Goal: Task Accomplishment & Management: Use online tool/utility

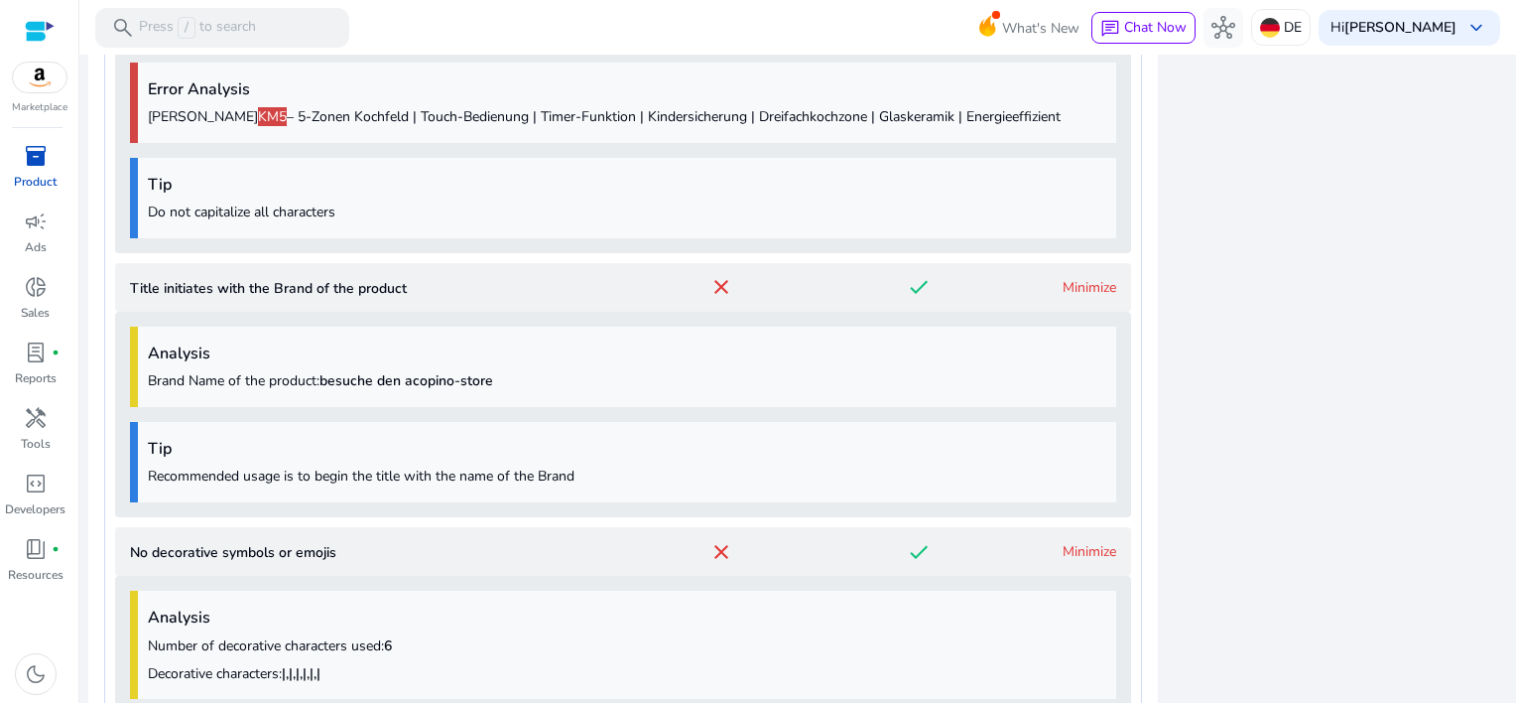
scroll to position [909, 0]
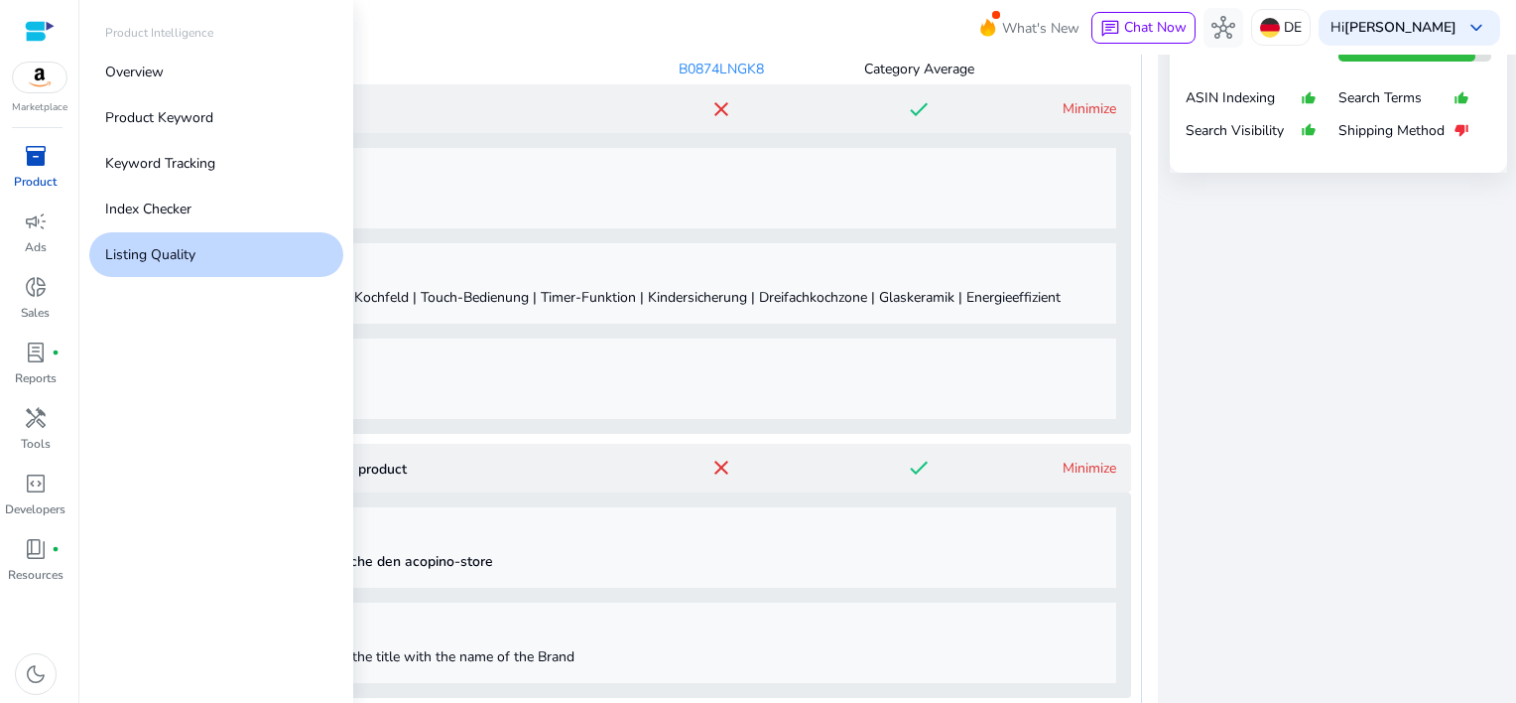
click at [40, 162] on span "inventory_2" at bounding box center [36, 156] width 24 height 24
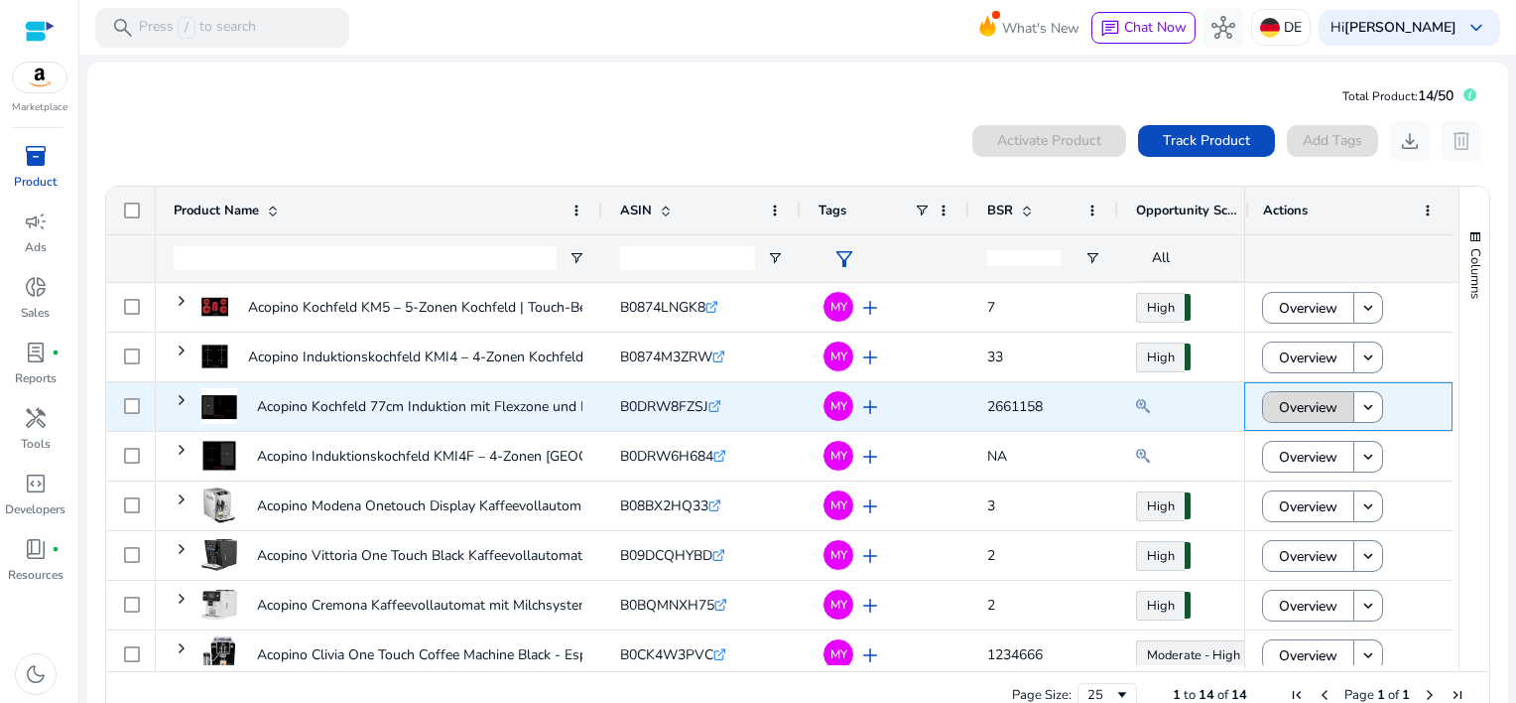
click at [1296, 411] on span "Overview" at bounding box center [1308, 407] width 59 height 41
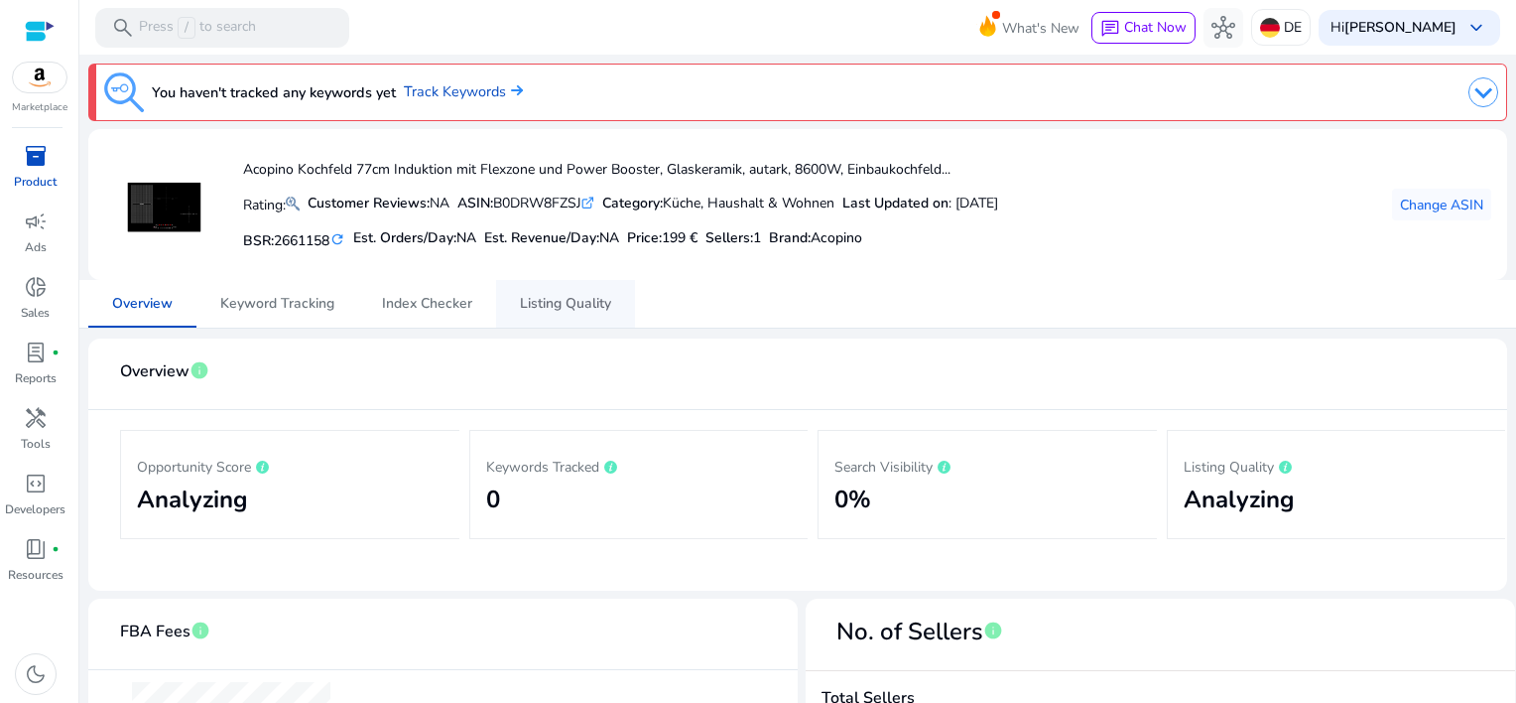
click at [576, 310] on span "Listing Quality" at bounding box center [565, 304] width 91 height 14
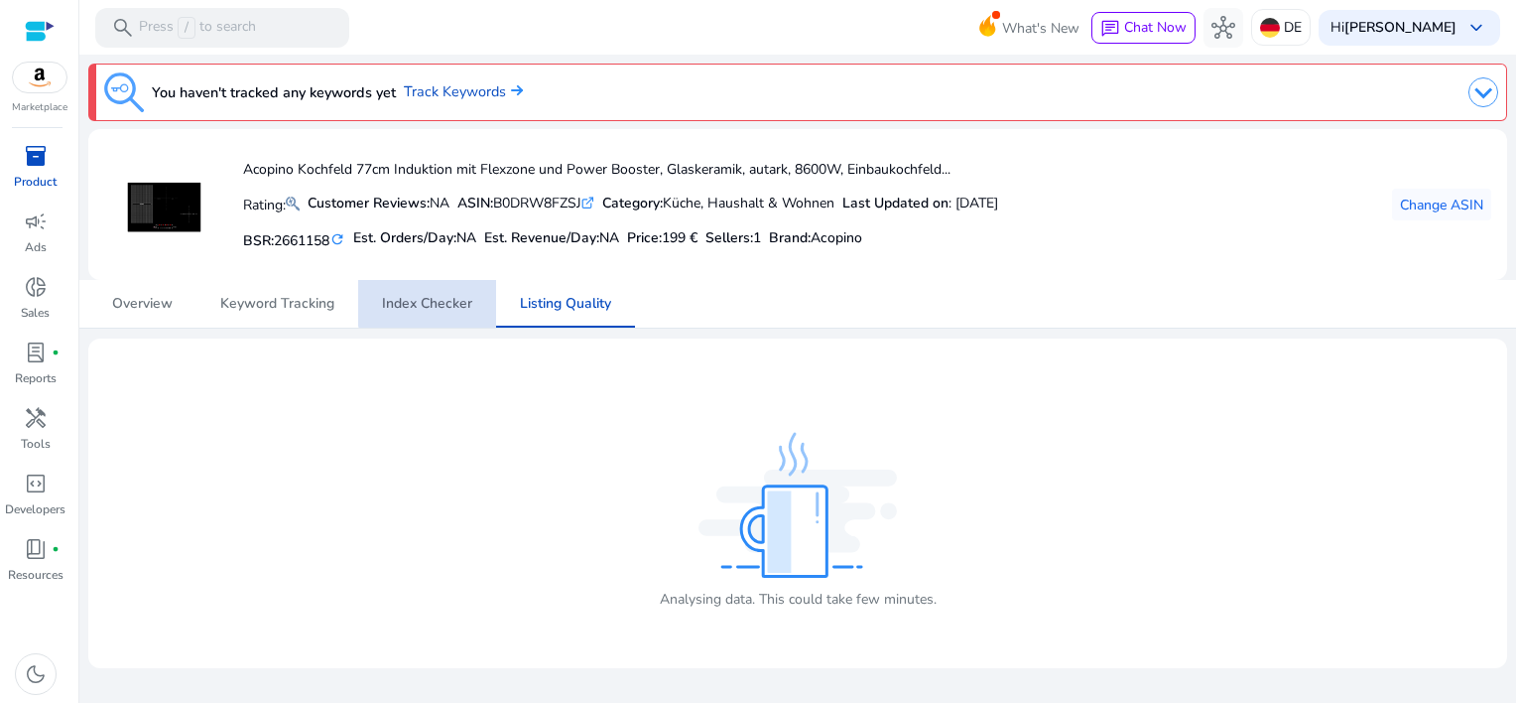
click at [434, 299] on span "Index Checker" at bounding box center [427, 304] width 90 height 14
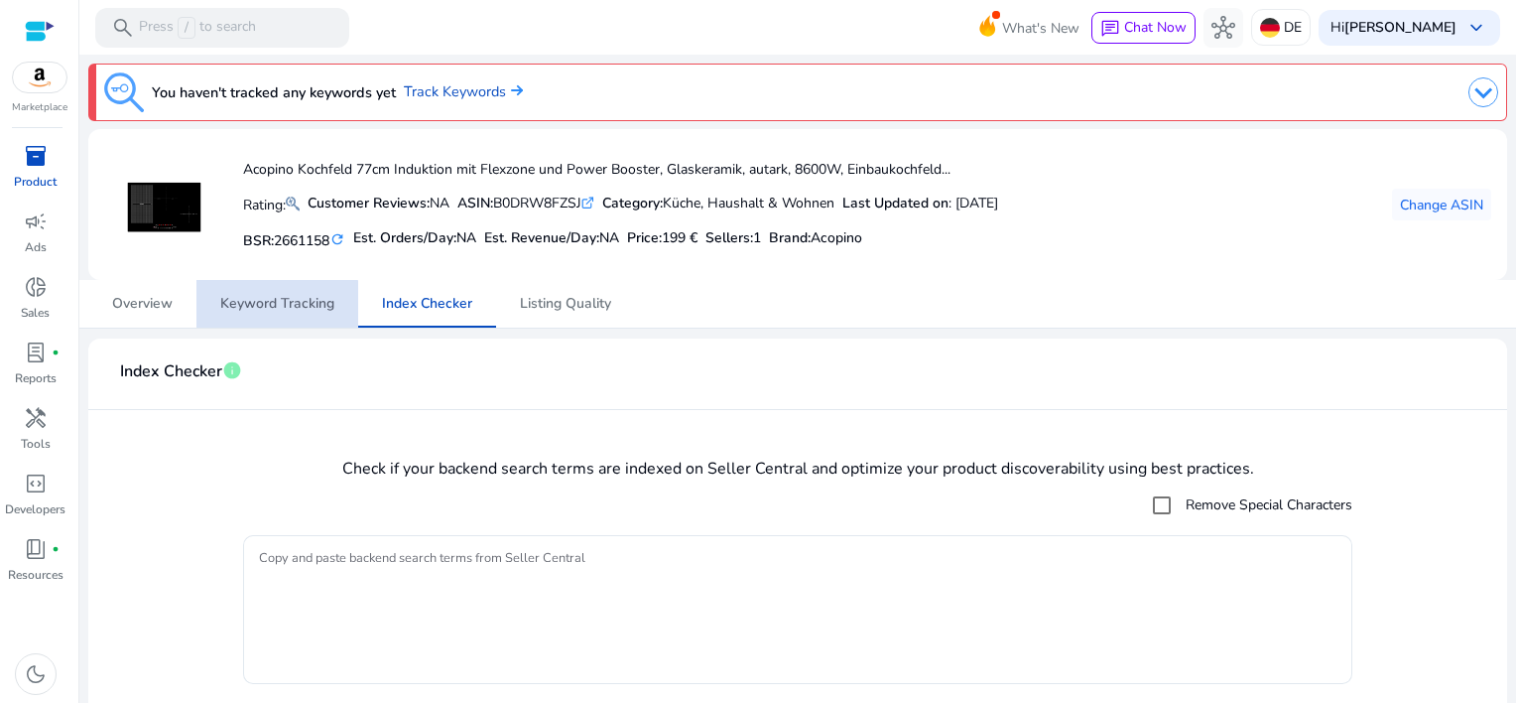
click at [267, 308] on span "Keyword Tracking" at bounding box center [277, 304] width 114 height 14
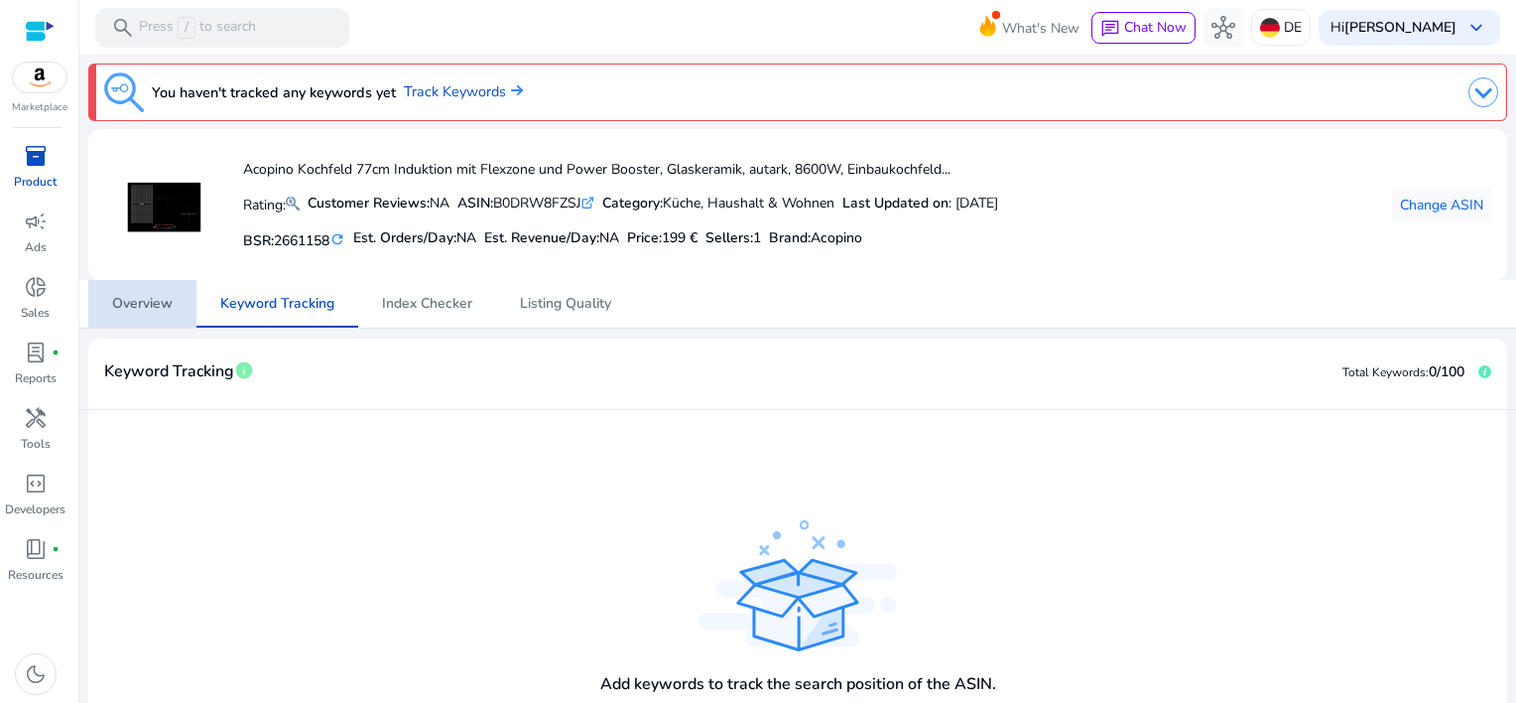
click at [127, 299] on span "Overview" at bounding box center [142, 304] width 61 height 14
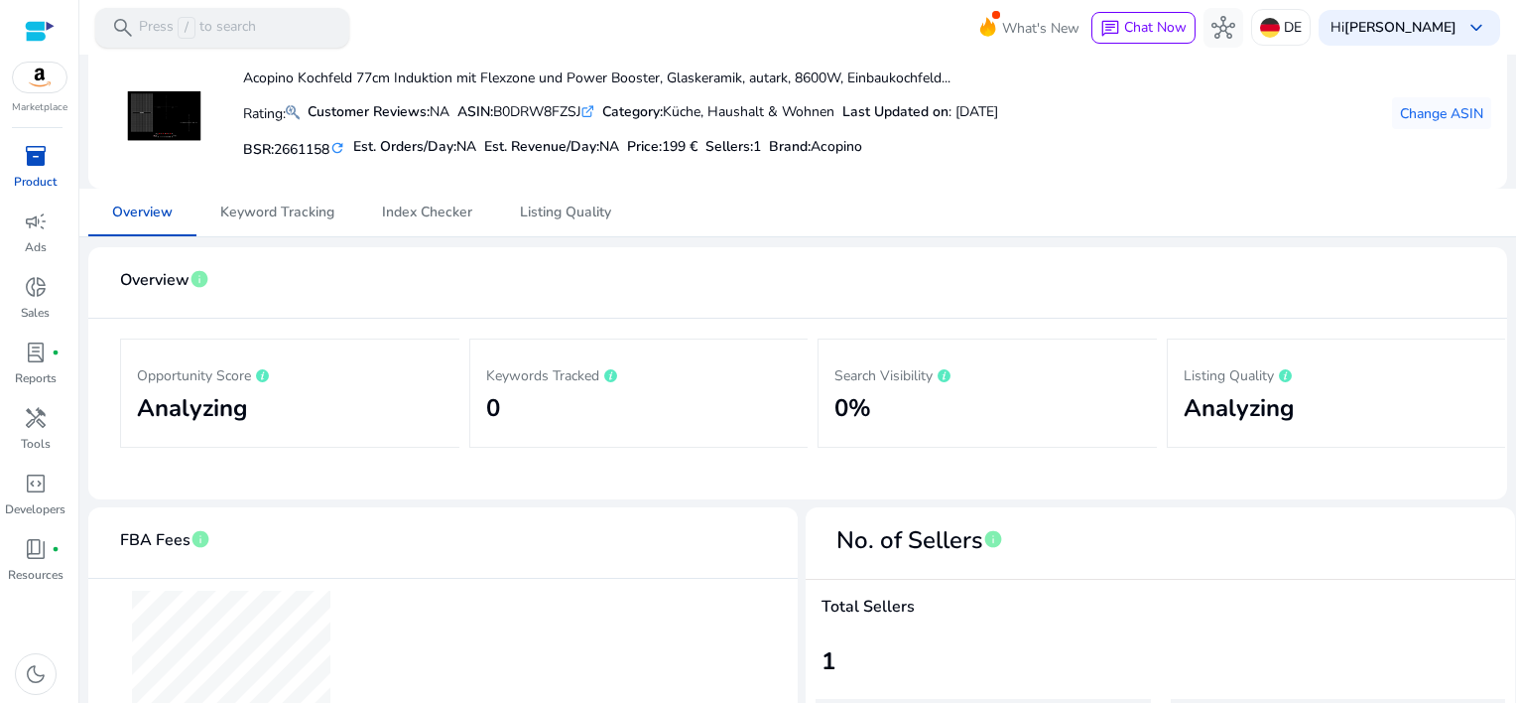
scroll to position [198, 0]
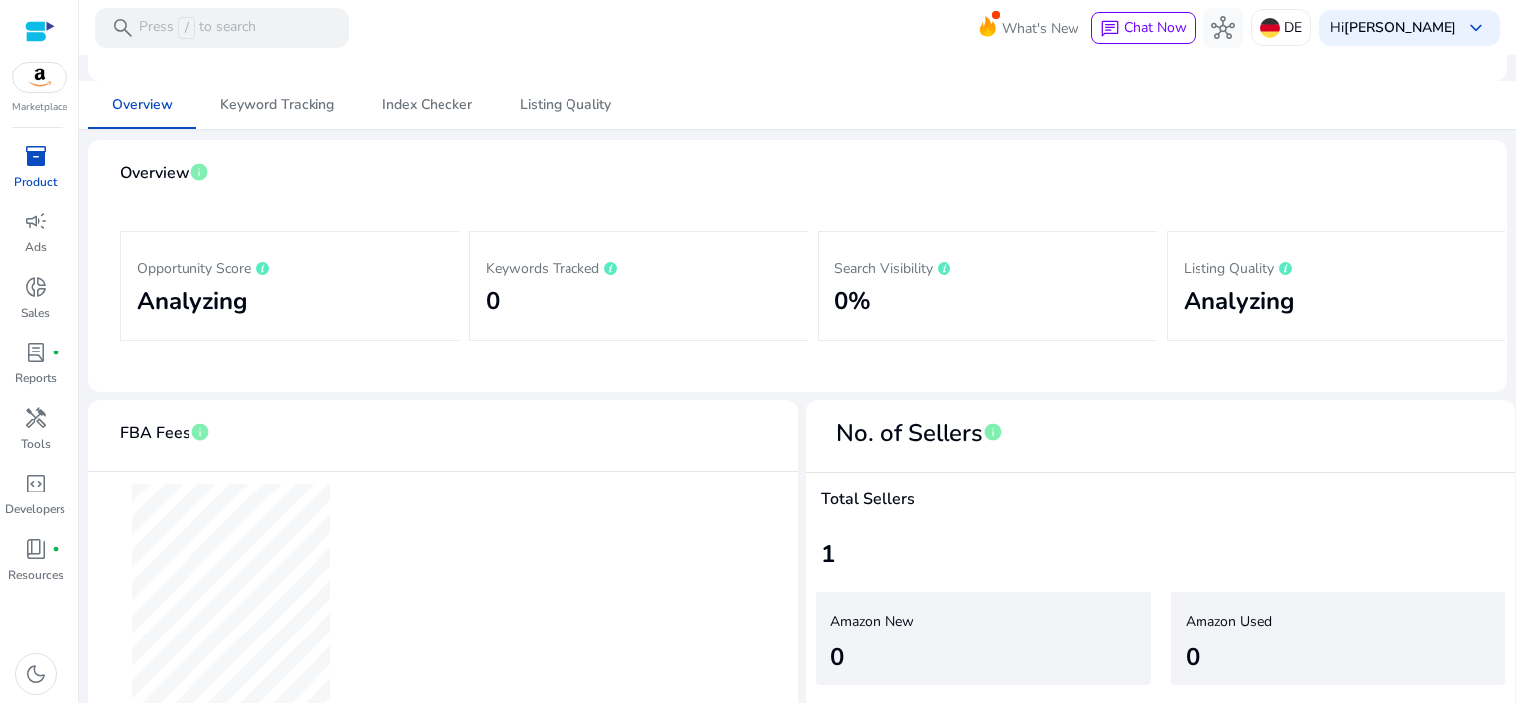
click at [25, 156] on span "inventory_2" at bounding box center [36, 156] width 24 height 24
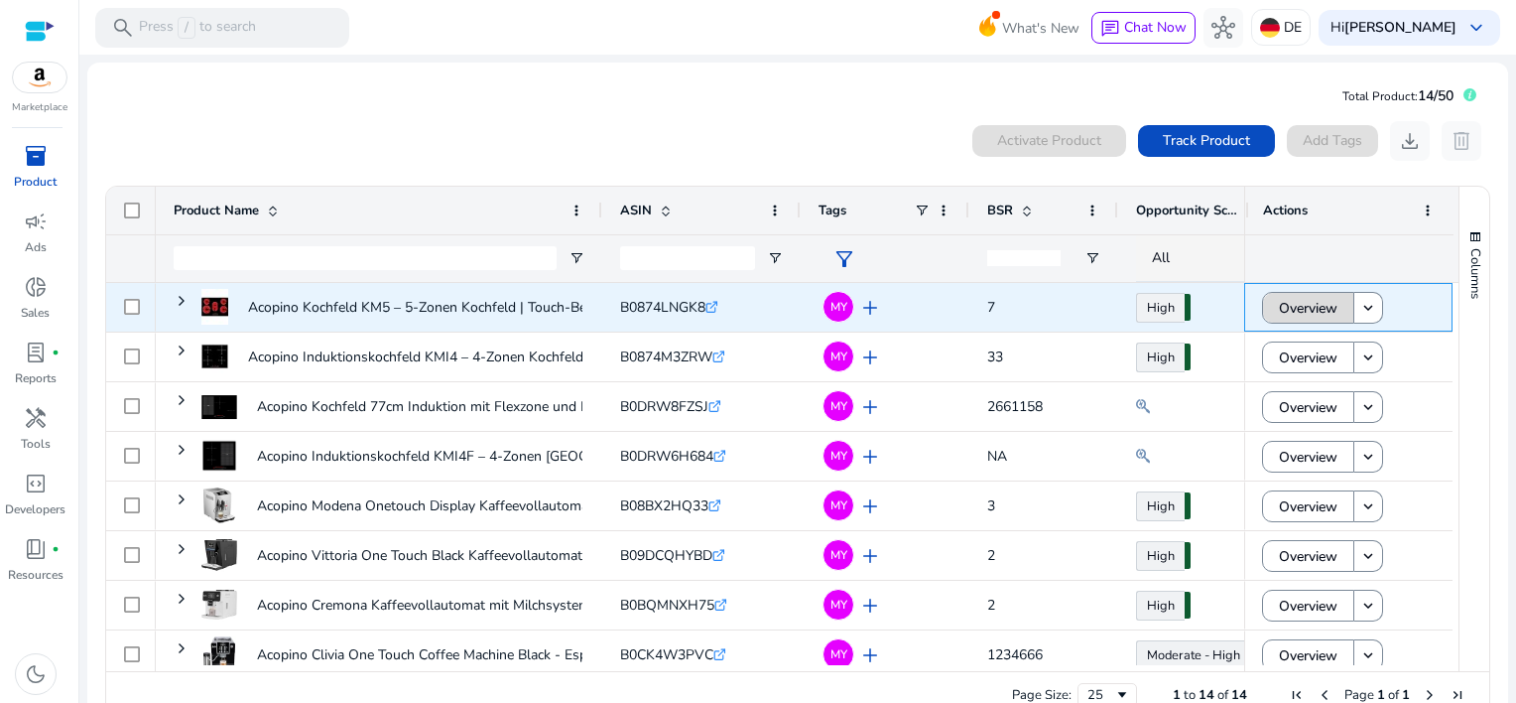
click at [1292, 310] on span "Overview" at bounding box center [1308, 308] width 59 height 41
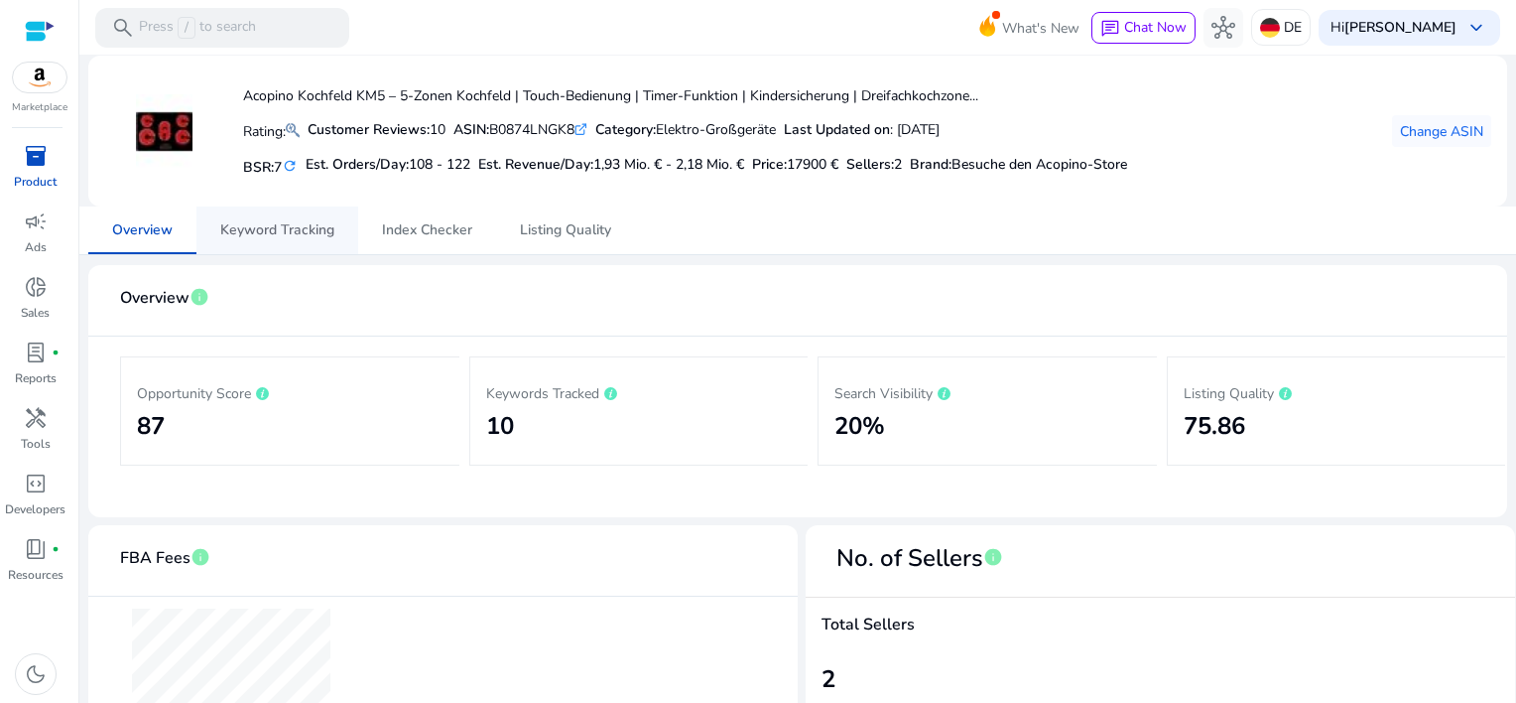
click at [236, 239] on span "Keyword Tracking" at bounding box center [277, 230] width 114 height 48
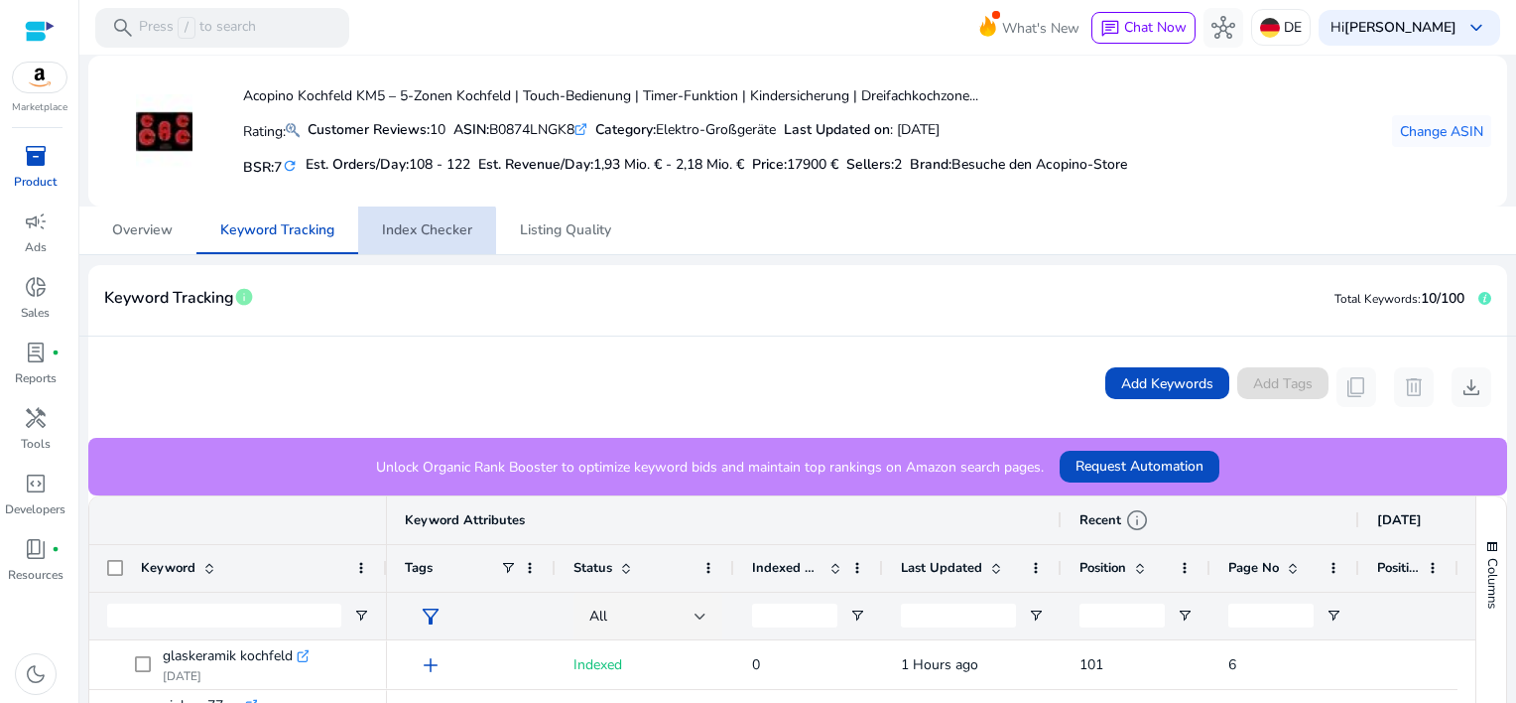
click at [420, 239] on span "Index Checker" at bounding box center [427, 230] width 90 height 48
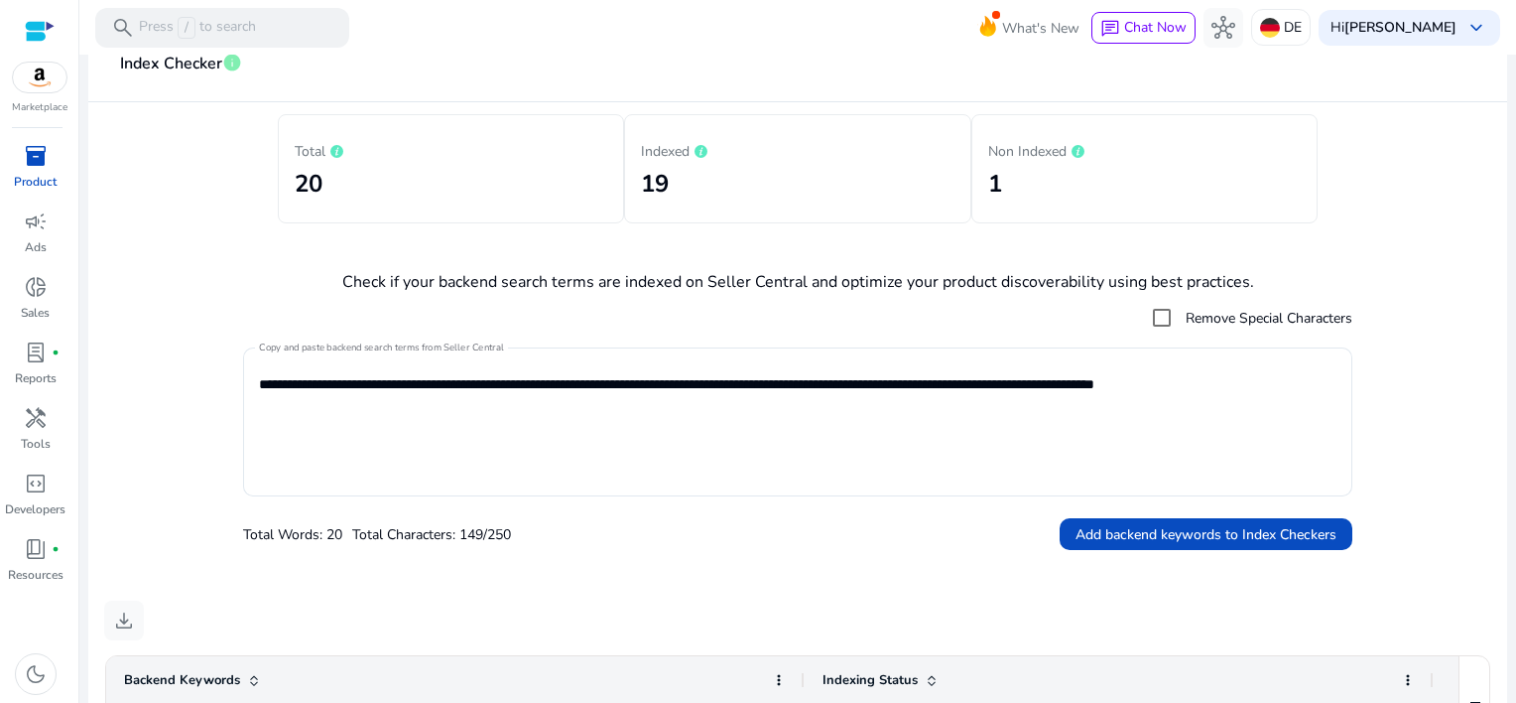
scroll to position [52, 0]
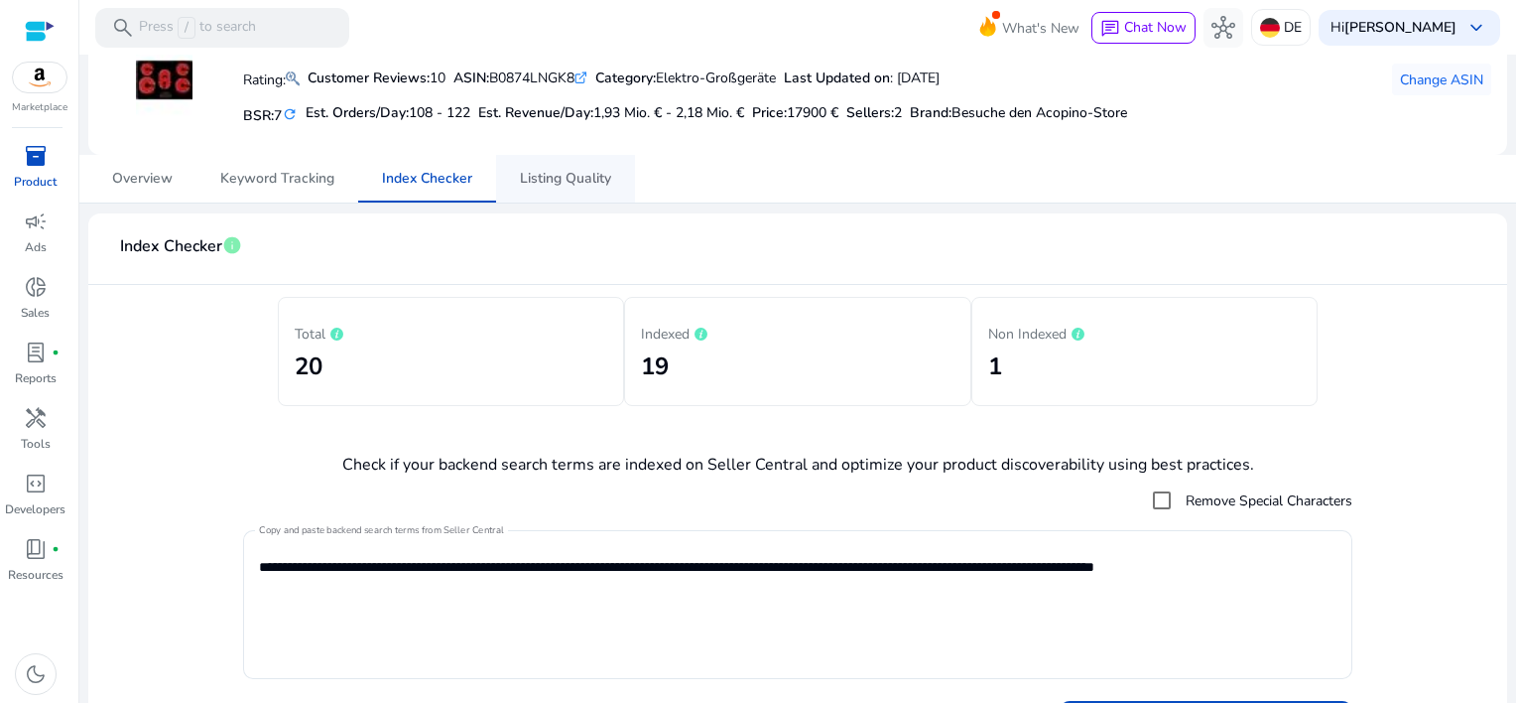
click at [565, 183] on span "Listing Quality" at bounding box center [565, 179] width 91 height 14
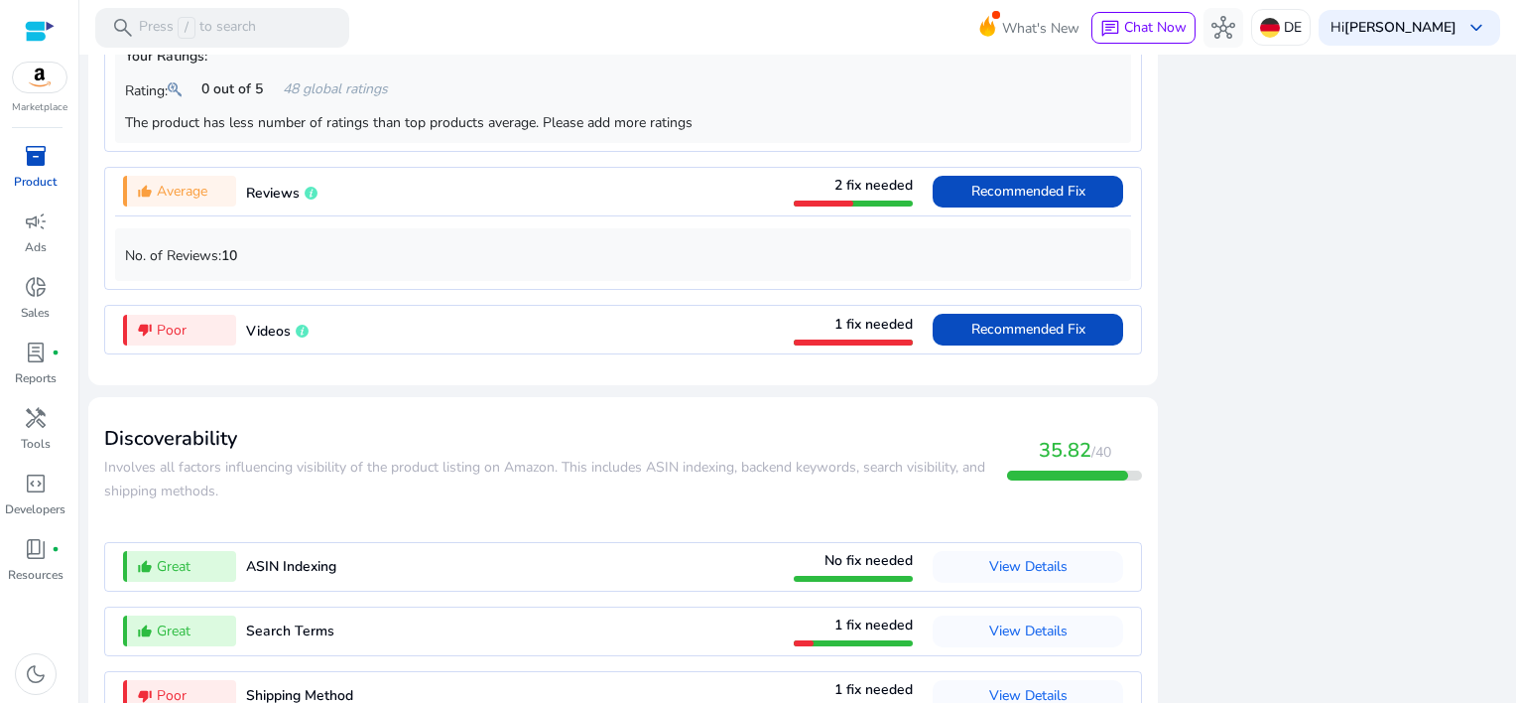
scroll to position [1846, 0]
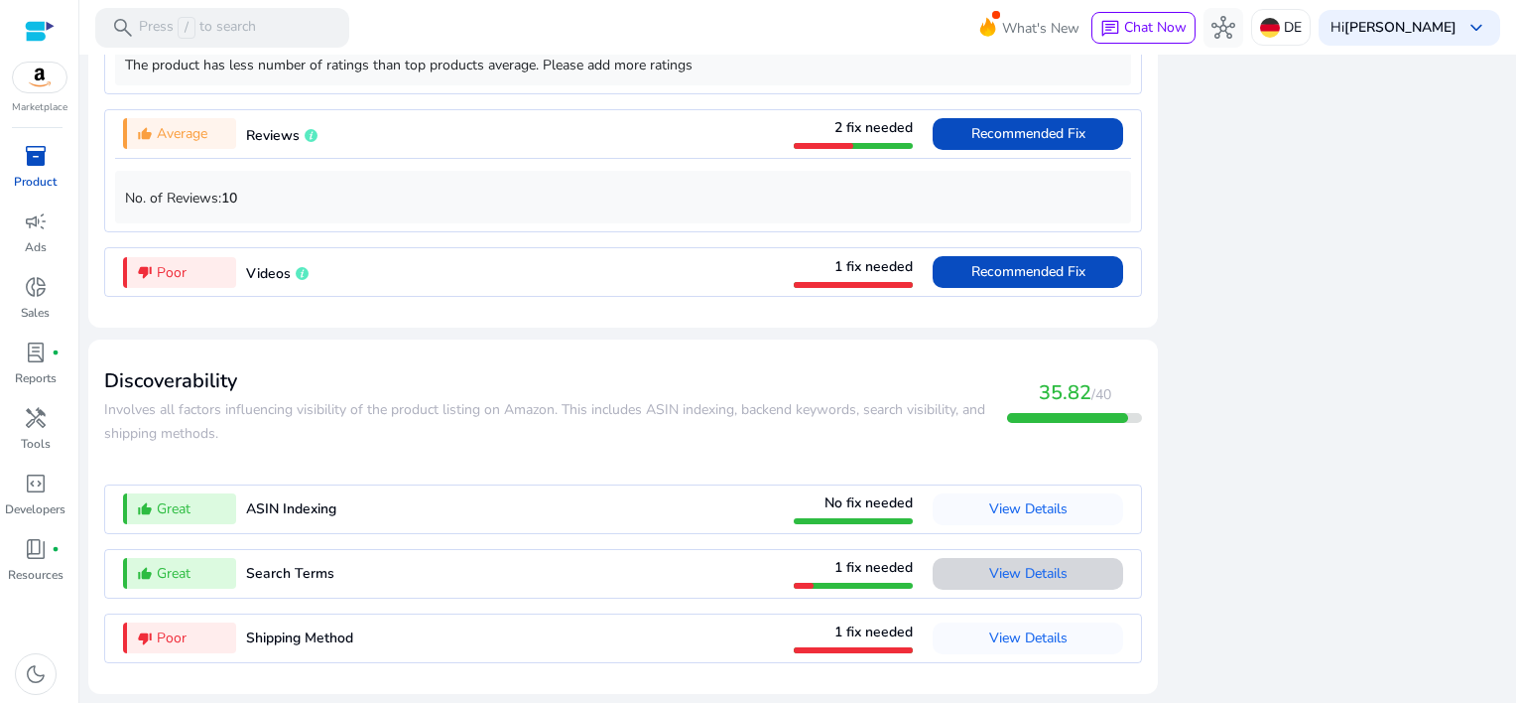
click at [1027, 574] on span "View Details" at bounding box center [1028, 573] width 78 height 19
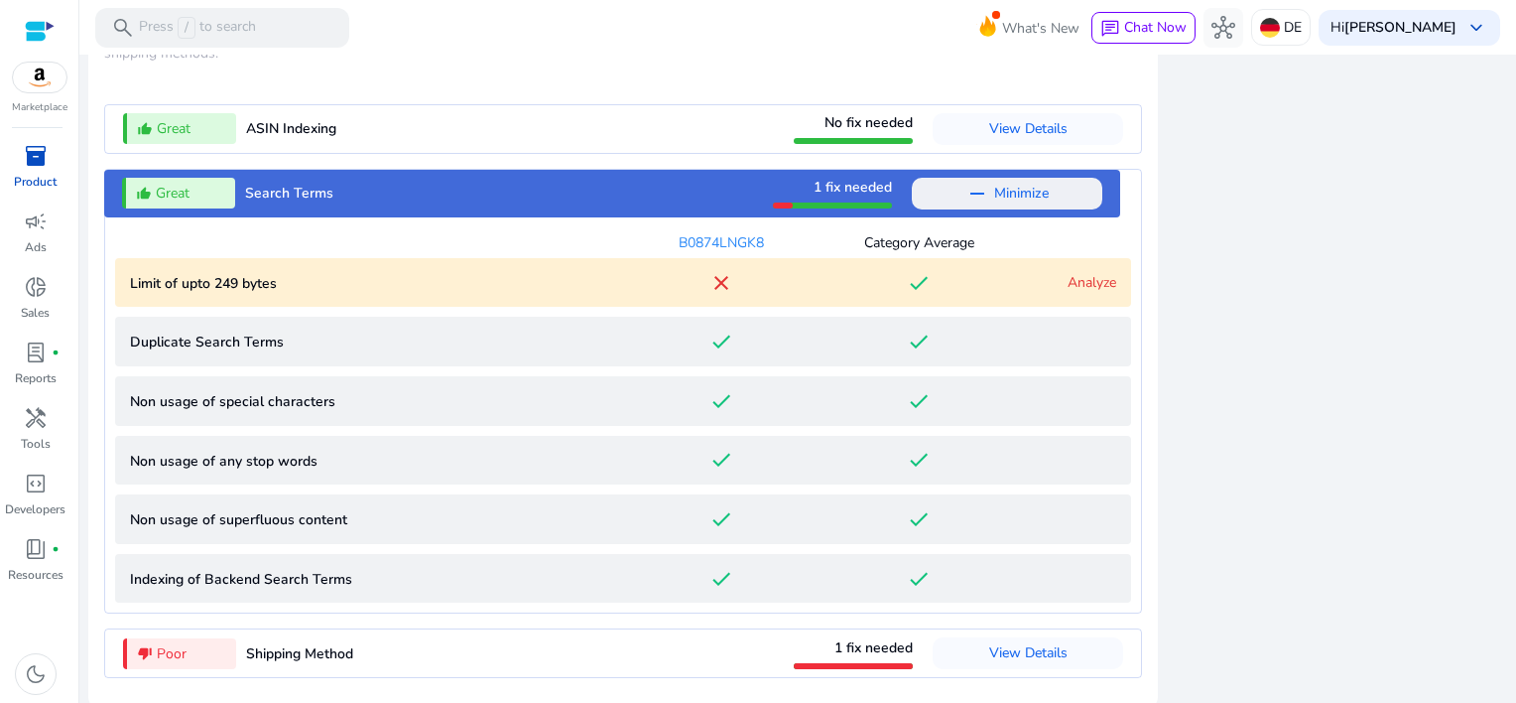
scroll to position [2242, 0]
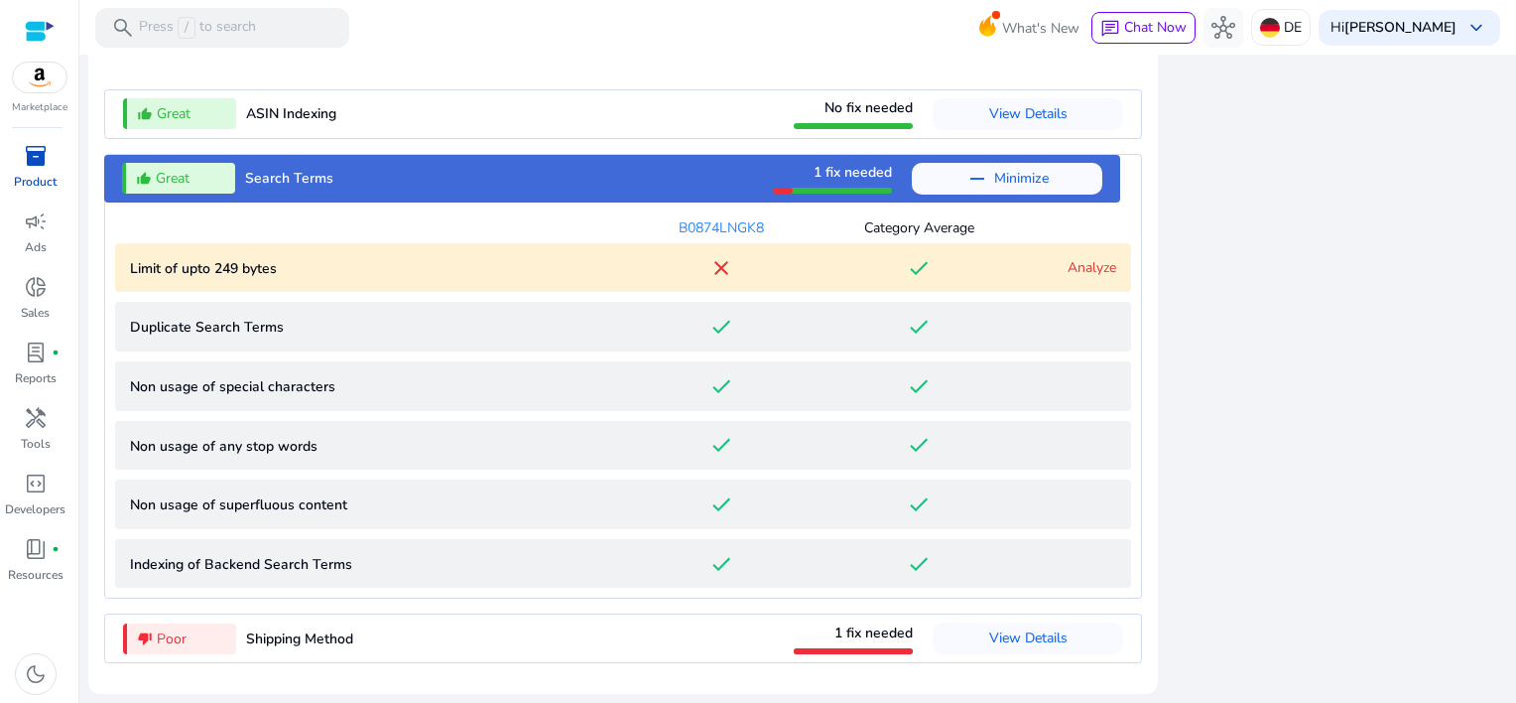
click at [1102, 271] on link "Analyze" at bounding box center [1092, 267] width 49 height 19
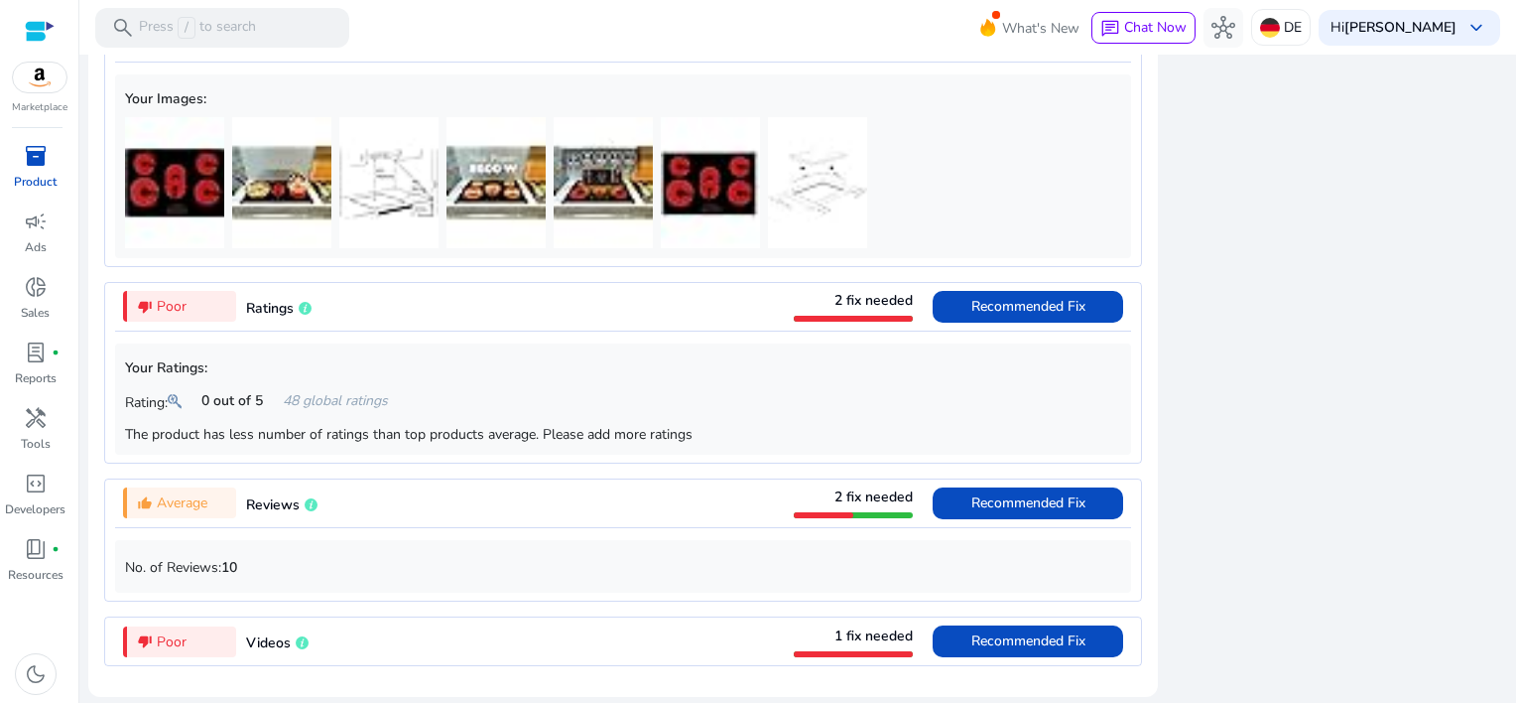
scroll to position [1259, 0]
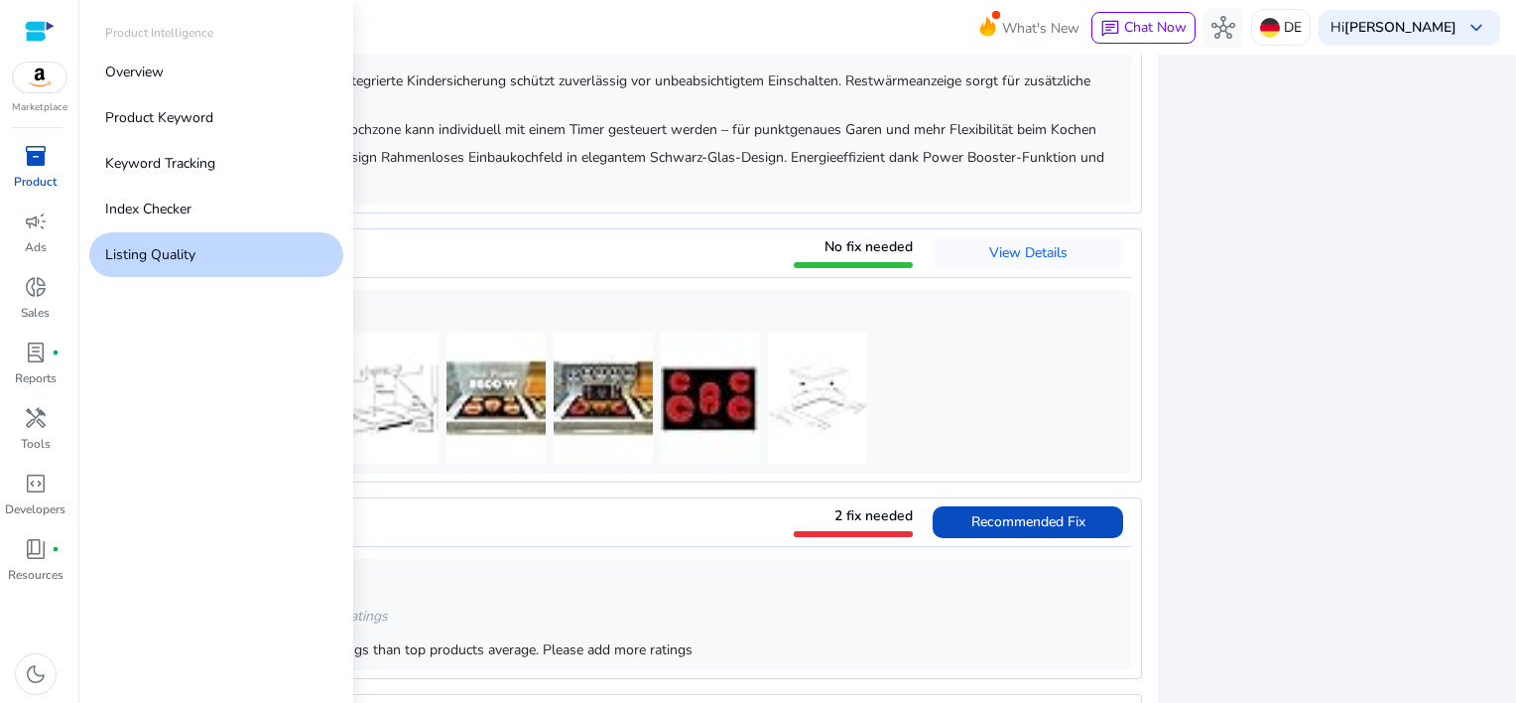
click at [24, 159] on span "inventory_2" at bounding box center [36, 156] width 24 height 24
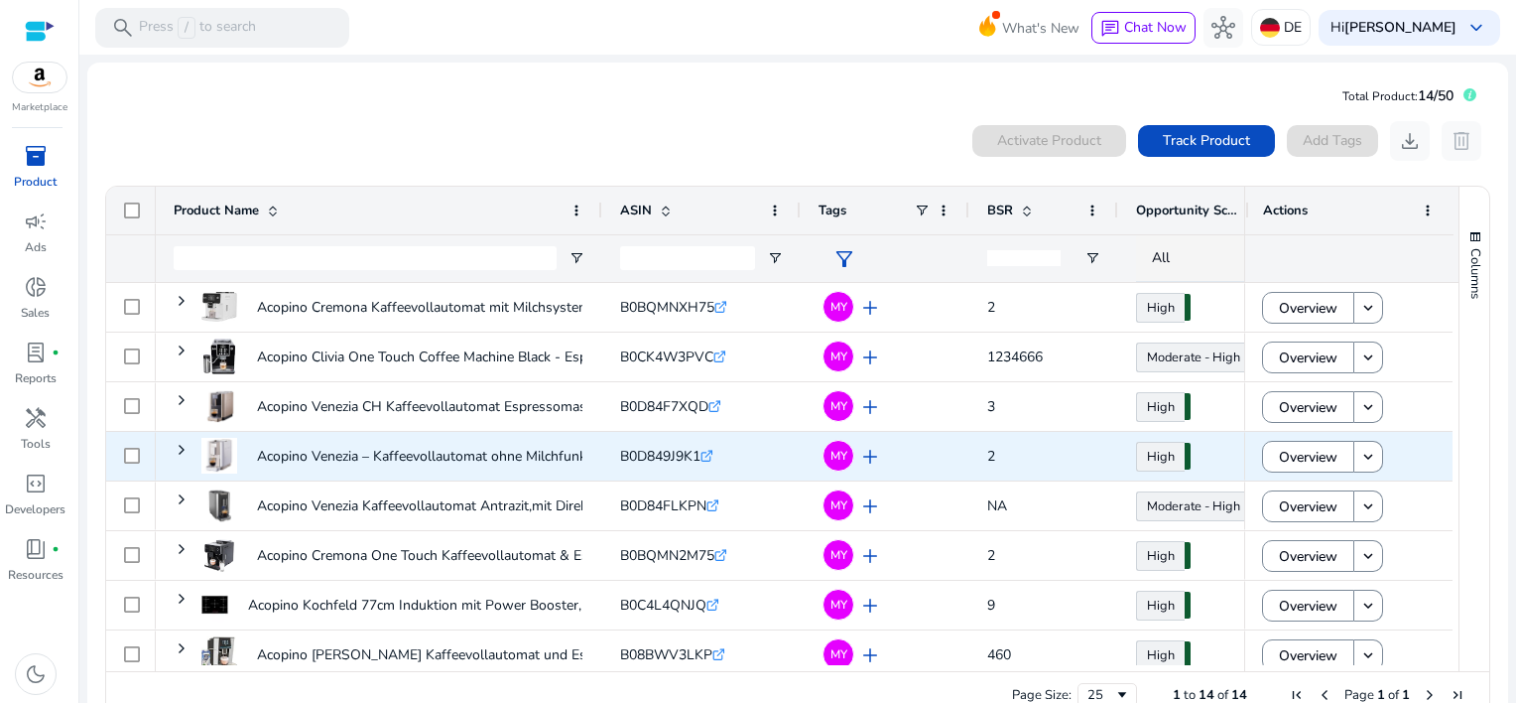
scroll to position [312, 0]
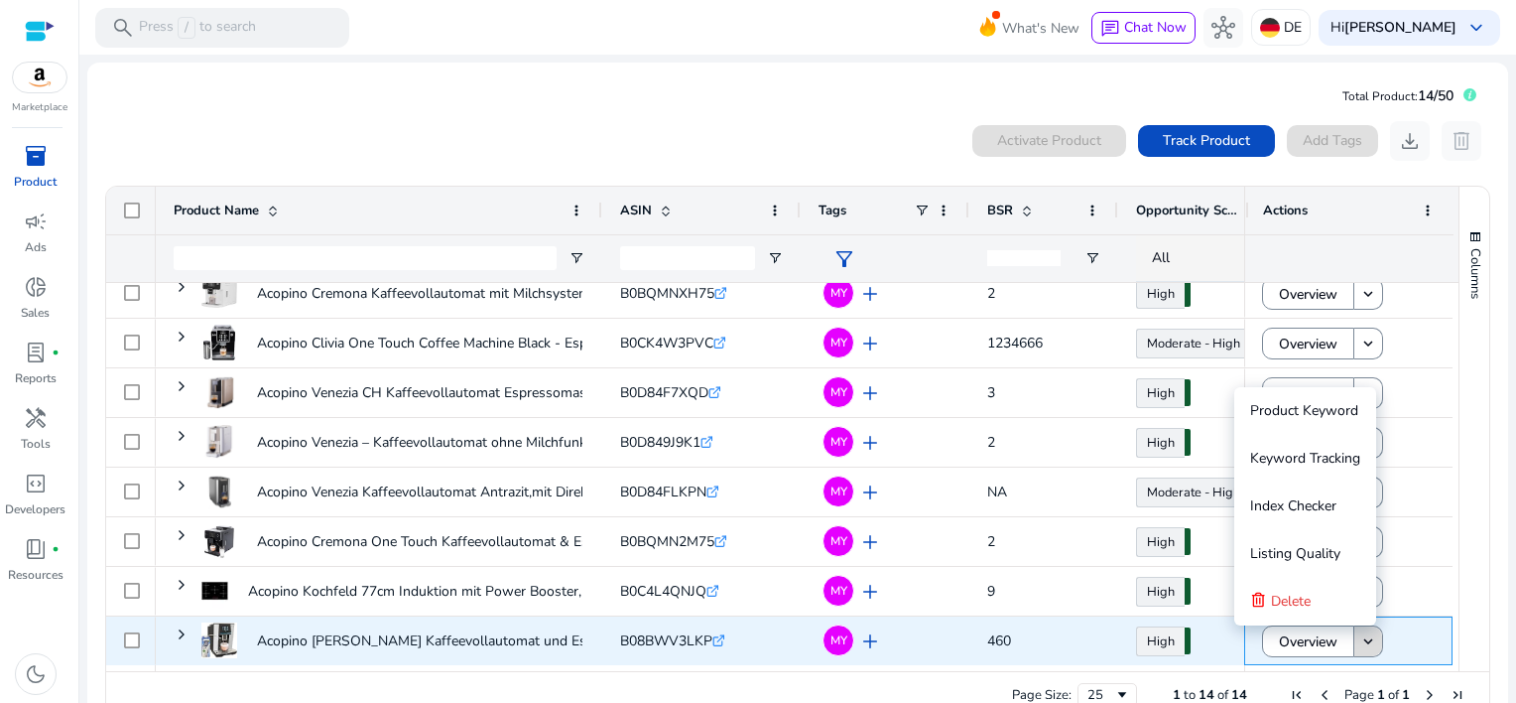
click at [1363, 643] on mat-icon "keyboard_arrow_down" at bounding box center [1369, 641] width 18 height 18
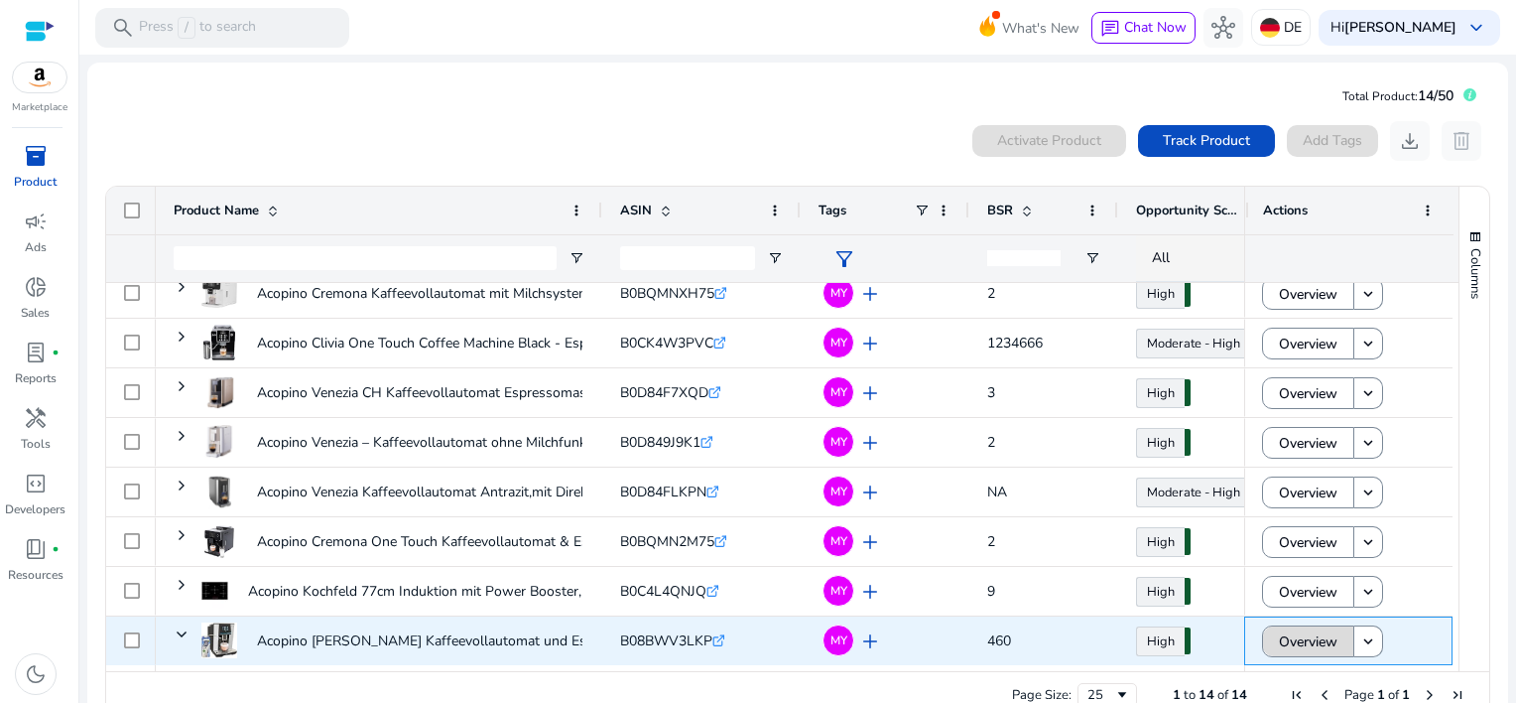
click at [1326, 641] on span "Overview" at bounding box center [1308, 641] width 59 height 41
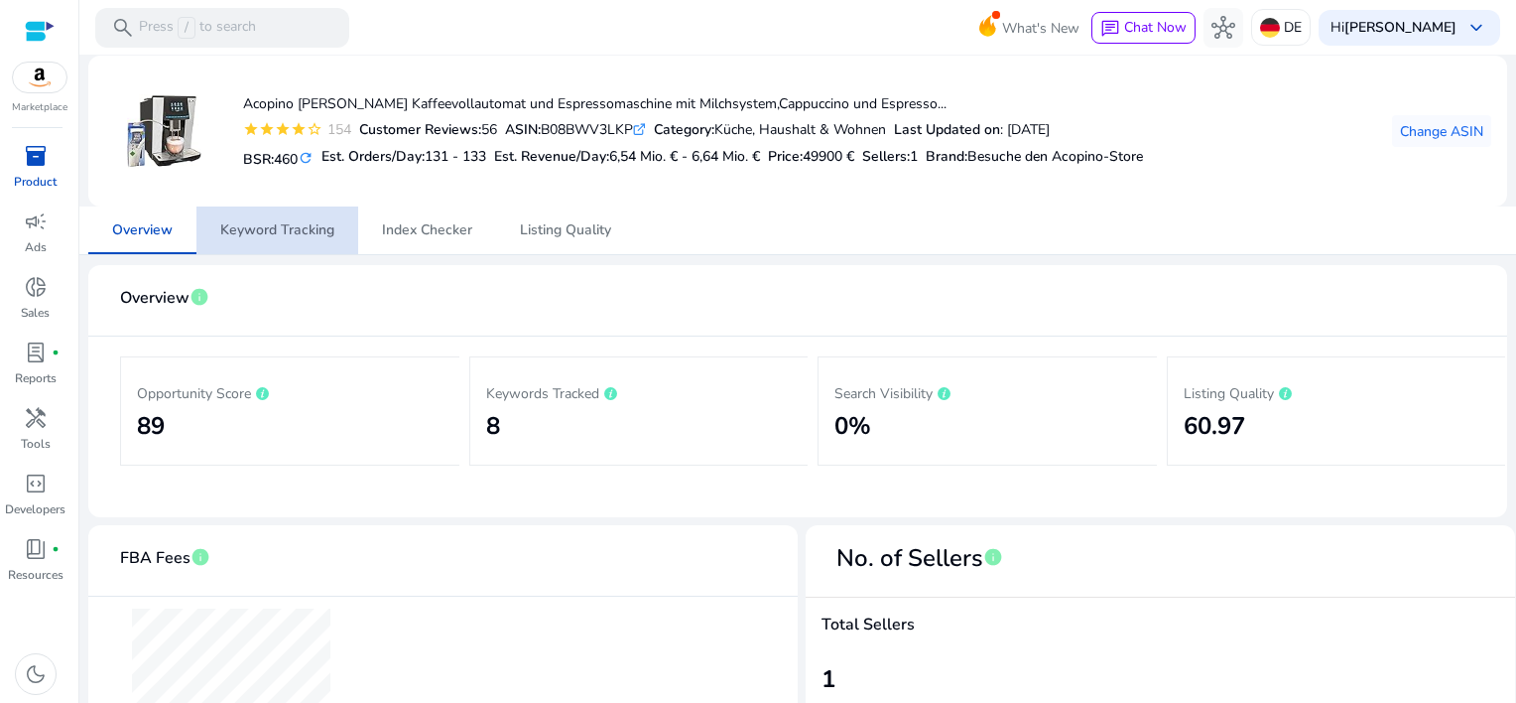
click at [296, 227] on span "Keyword Tracking" at bounding box center [277, 230] width 114 height 14
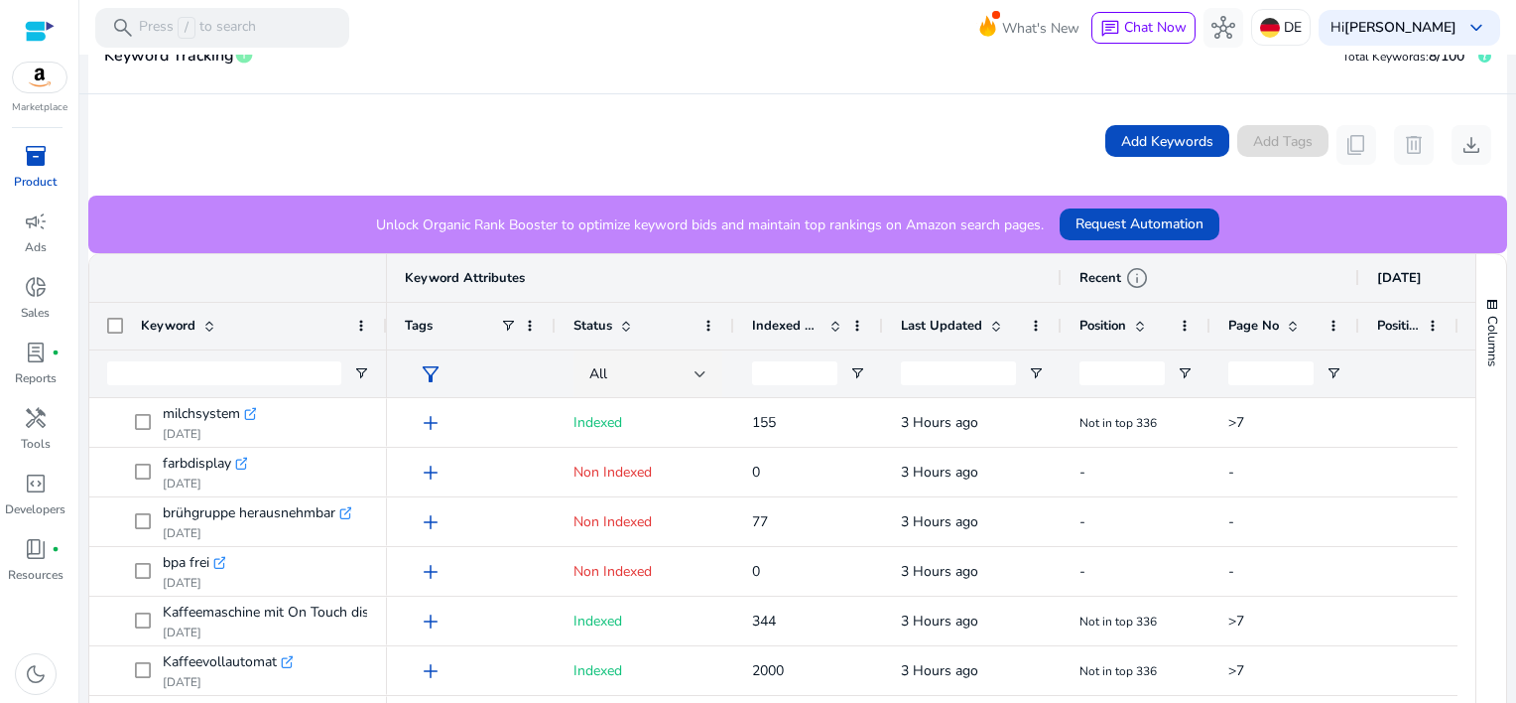
scroll to position [49, 0]
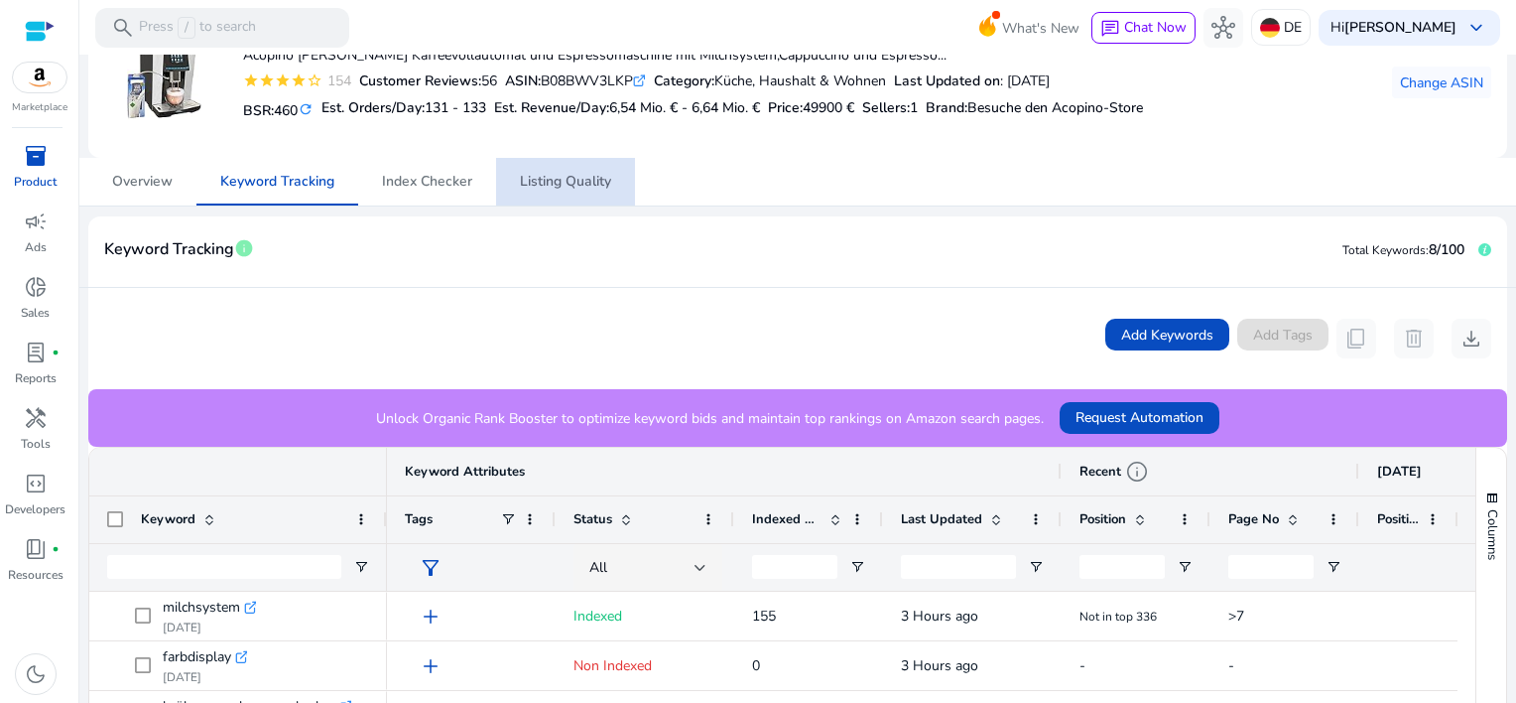
click at [544, 176] on span "Listing Quality" at bounding box center [565, 182] width 91 height 14
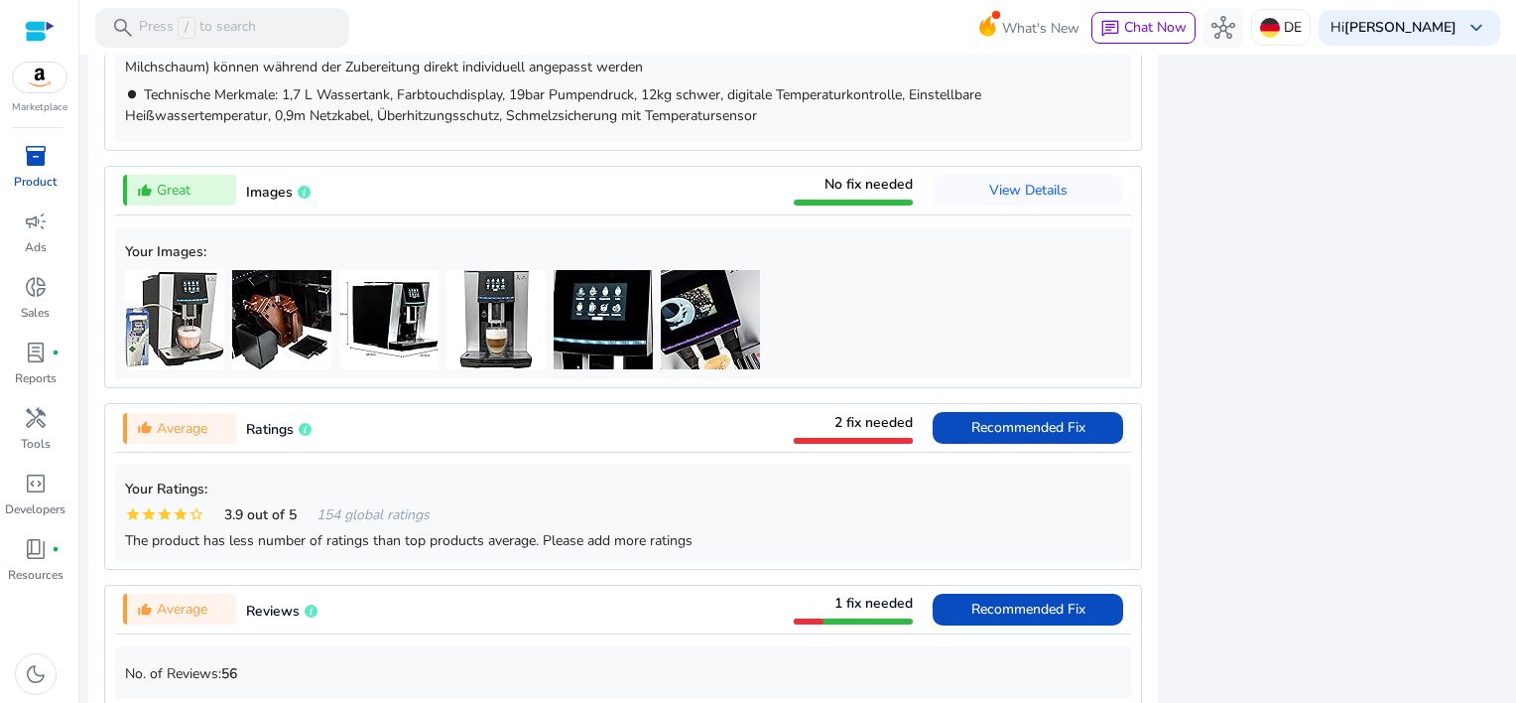
scroll to position [1303, 0]
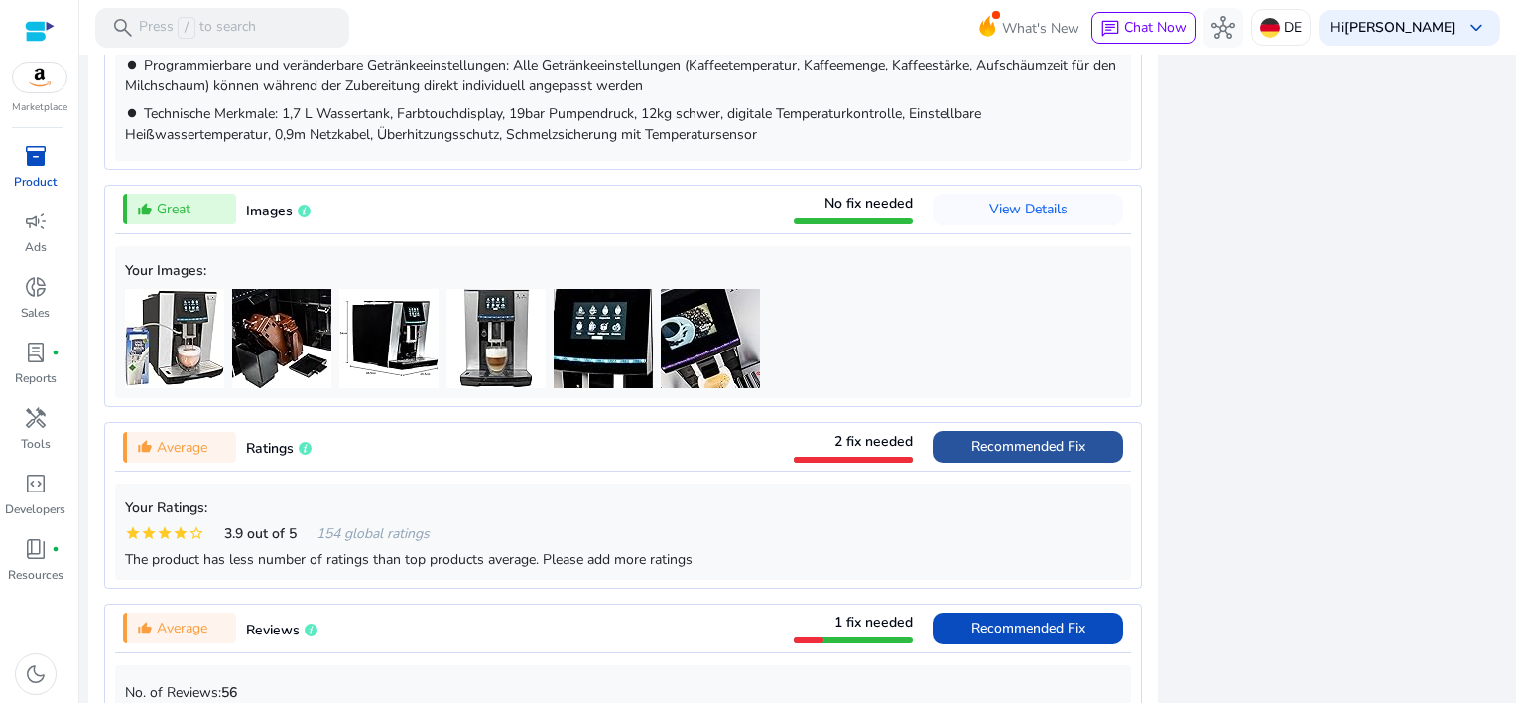
click at [988, 453] on span "Recommended Fix" at bounding box center [1029, 446] width 114 height 19
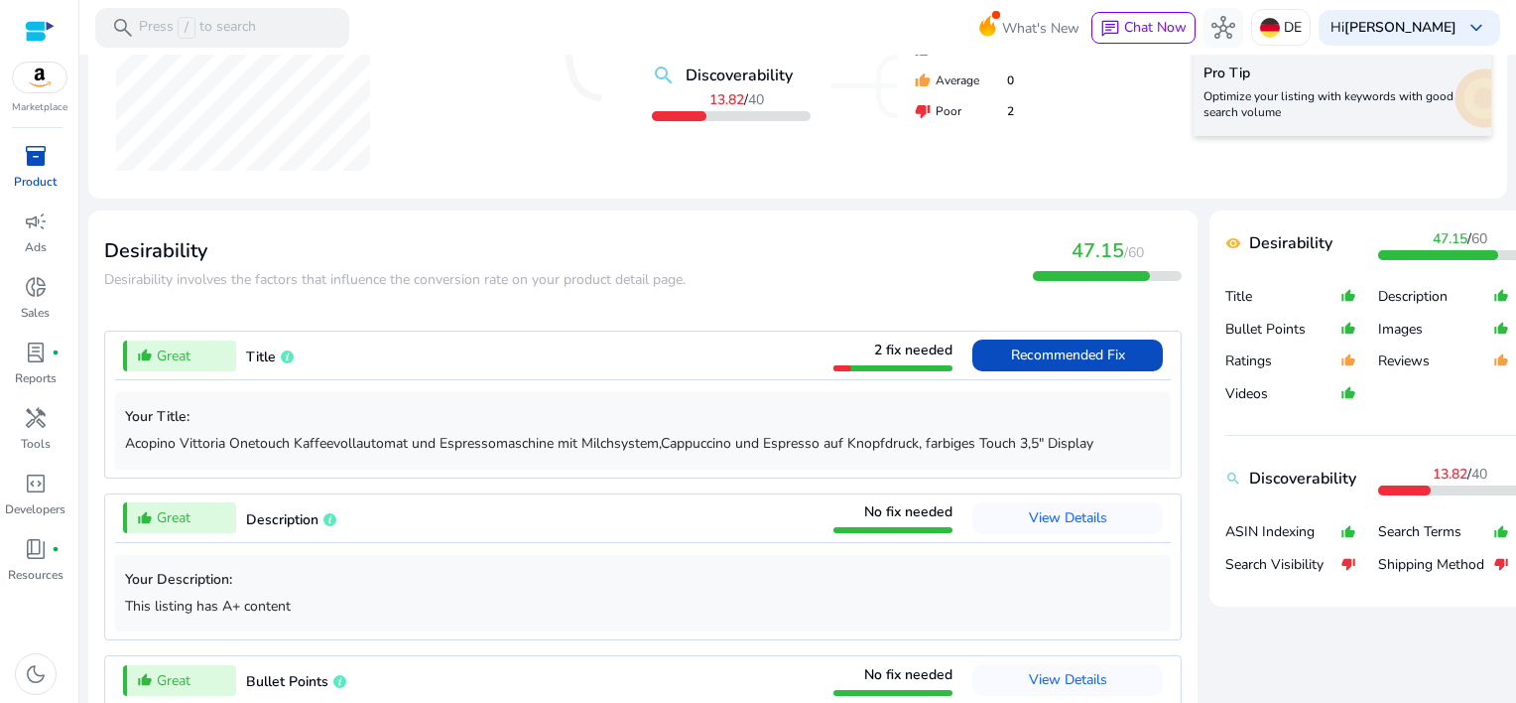
scroll to position [441, 0]
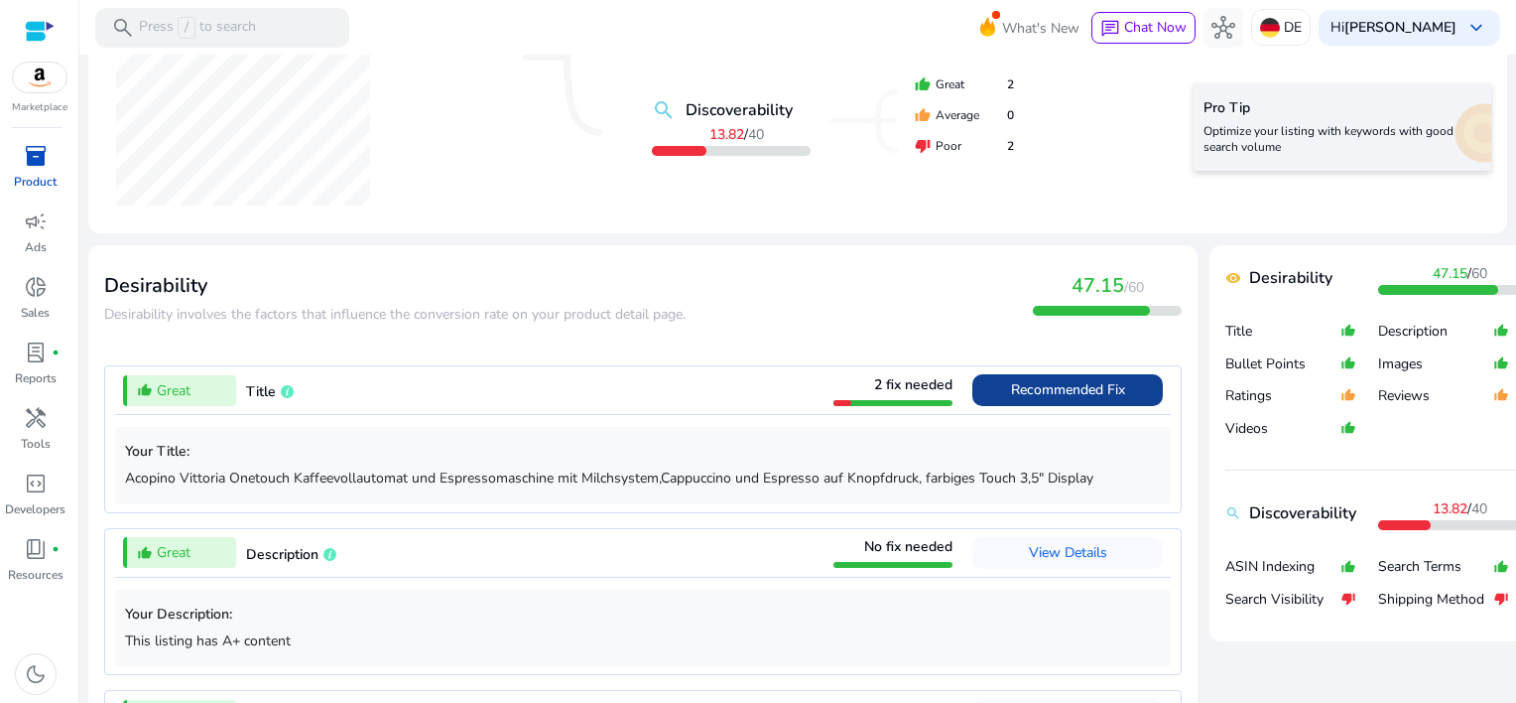
click at [1048, 385] on span "Recommended Fix" at bounding box center [1068, 389] width 114 height 19
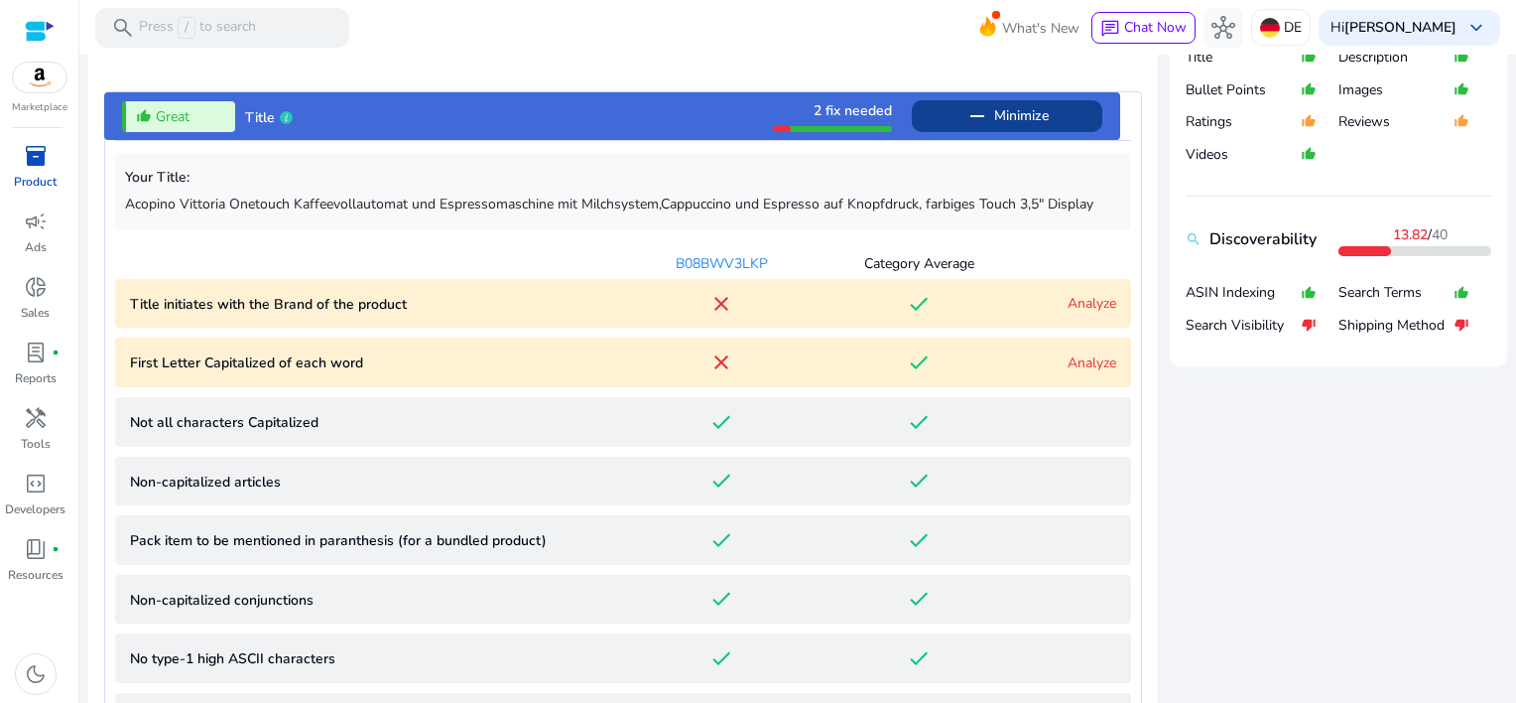
scroll to position [806, 0]
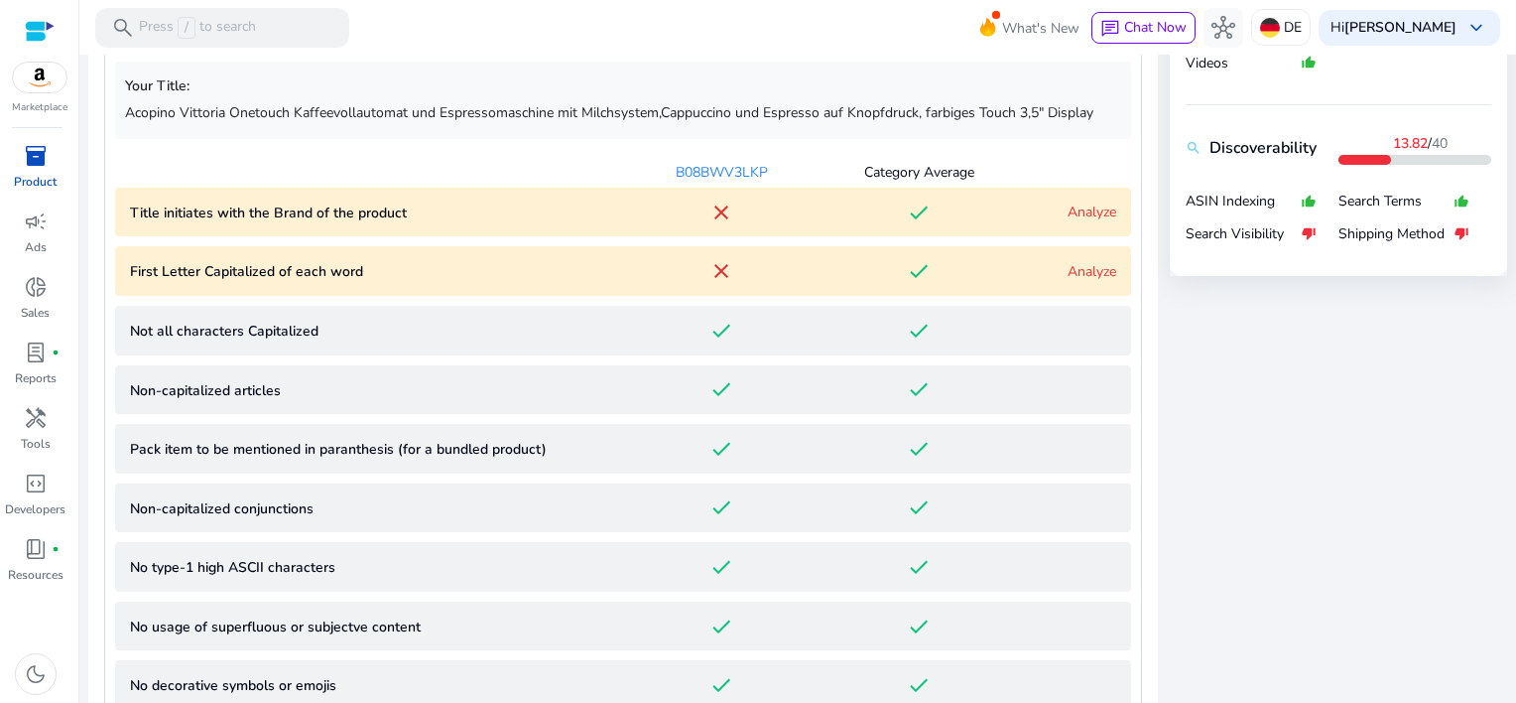
click at [332, 276] on p "First Letter Capitalized of each word" at bounding box center [376, 271] width 493 height 21
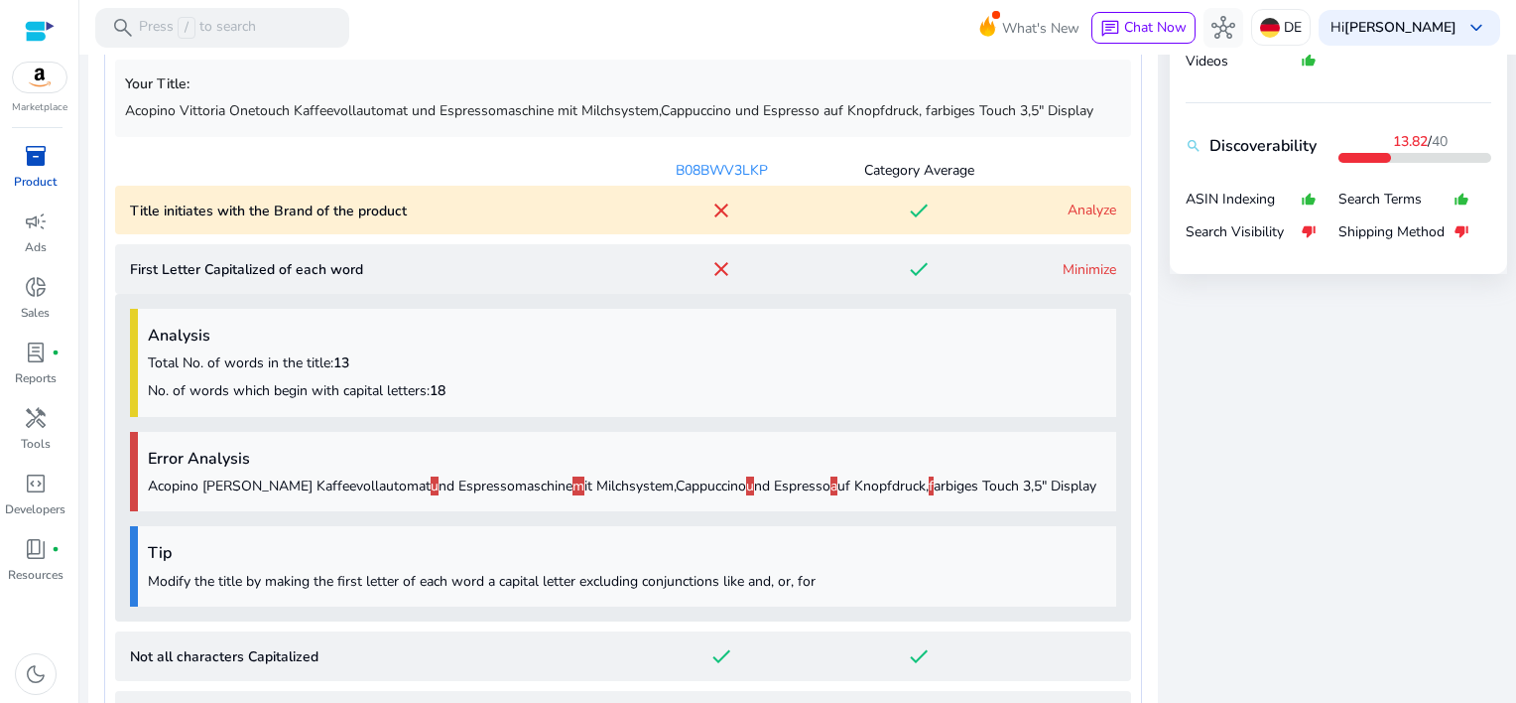
scroll to position [655, 0]
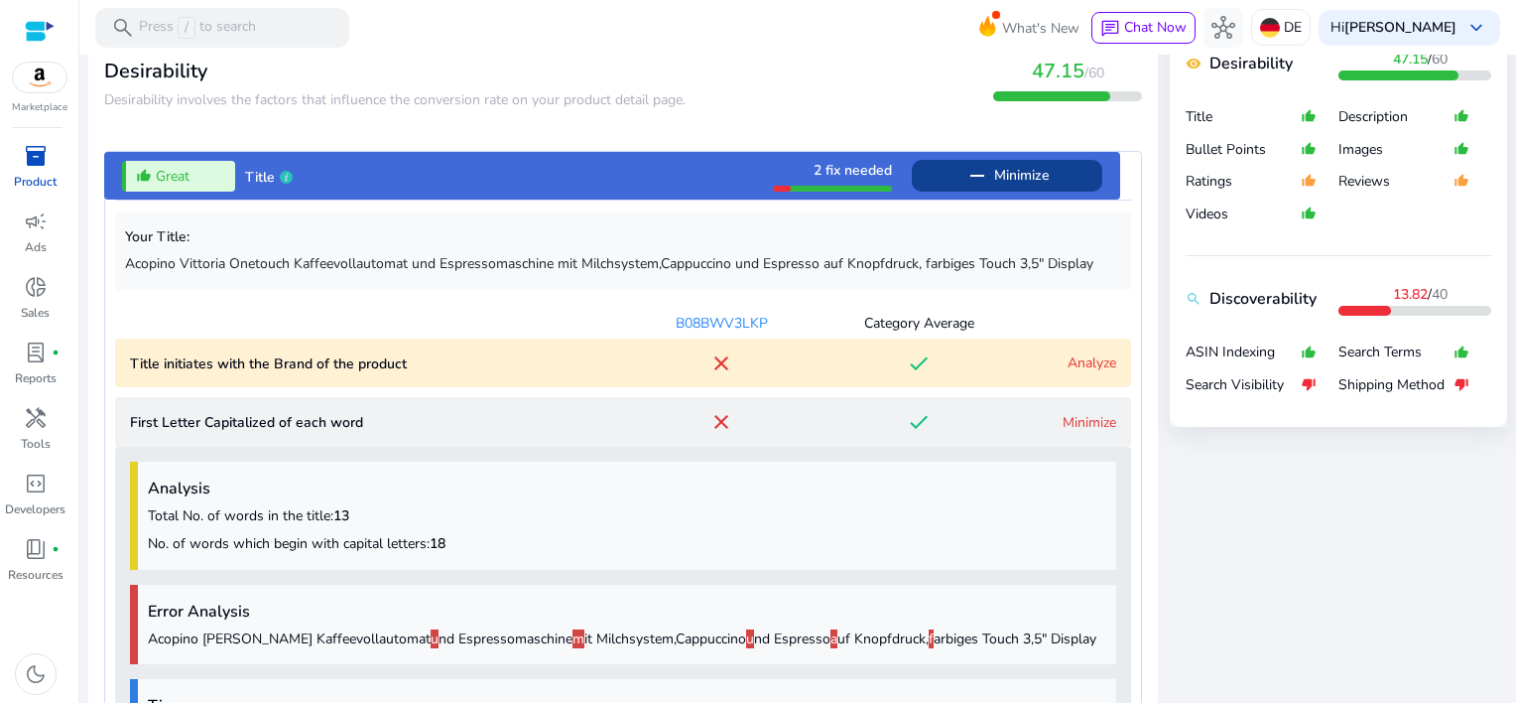
click at [420, 375] on product "Title initiates with the Brand of the product close done Analyze" at bounding box center [623, 363] width 1016 height 50
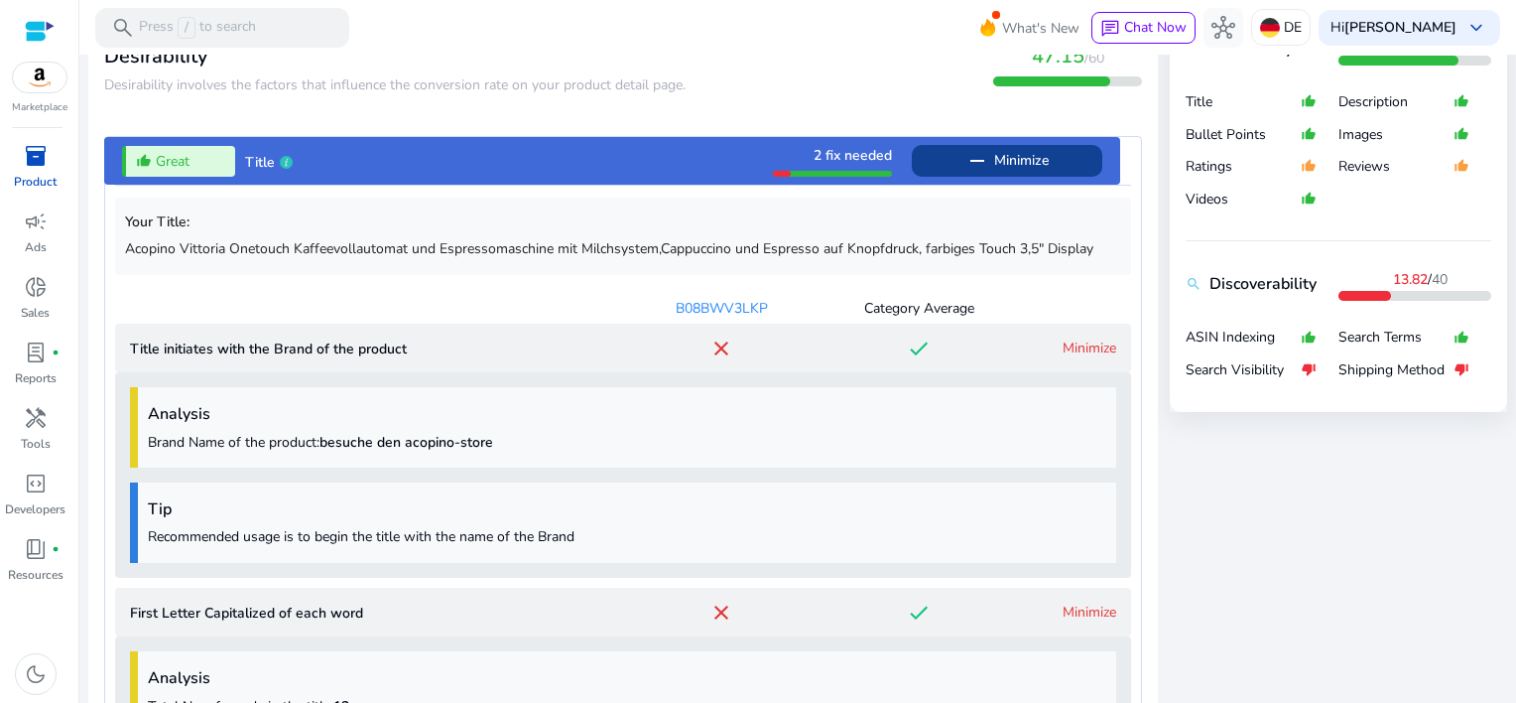
scroll to position [496, 0]
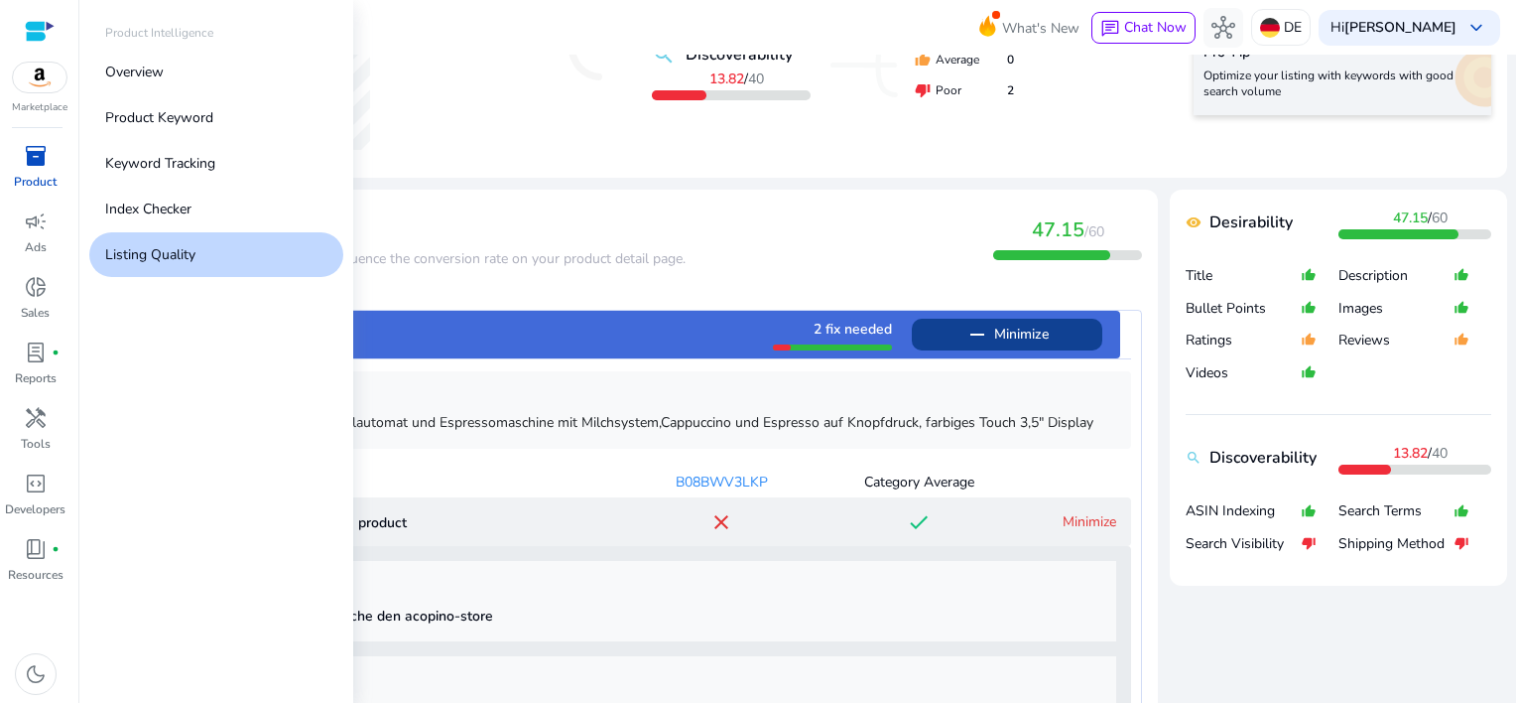
click at [36, 159] on span "inventory_2" at bounding box center [36, 156] width 24 height 24
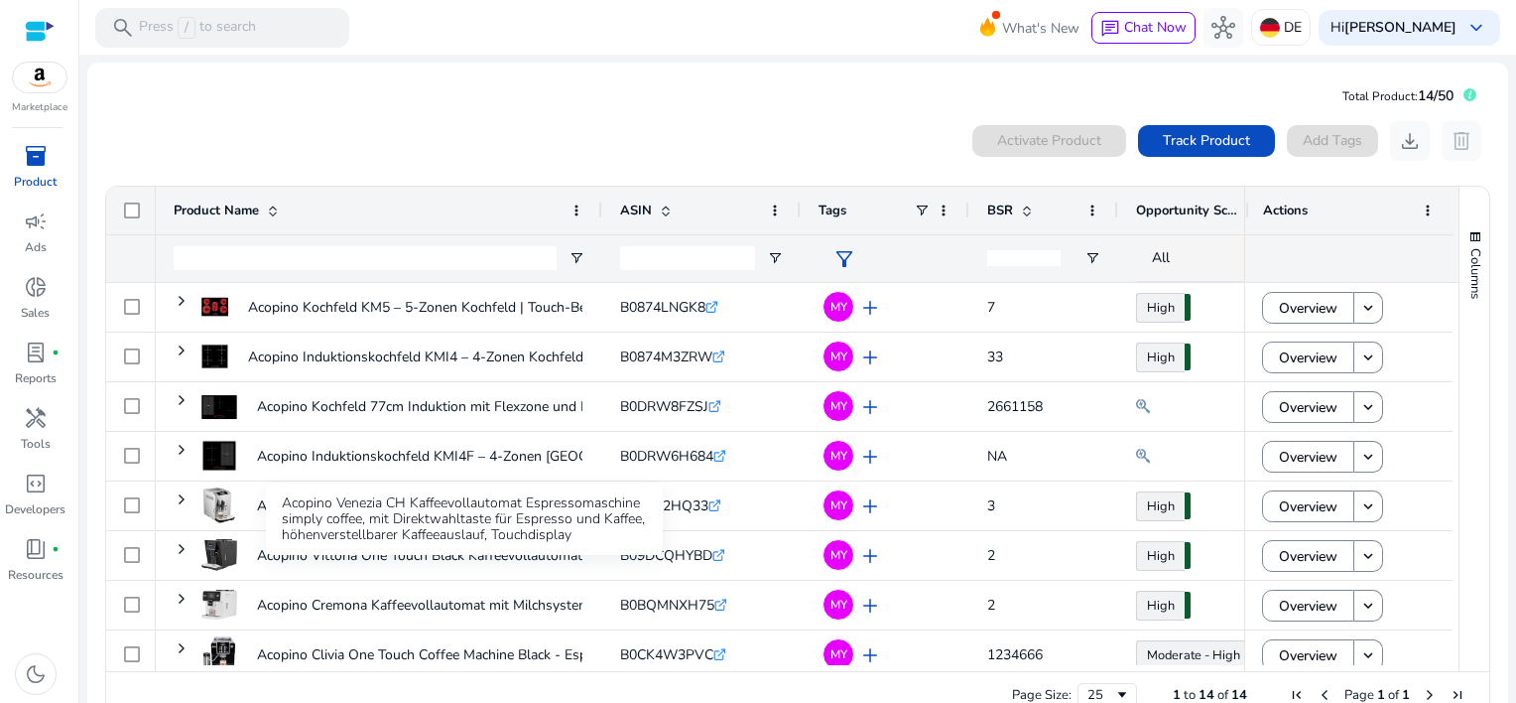
scroll to position [198, 0]
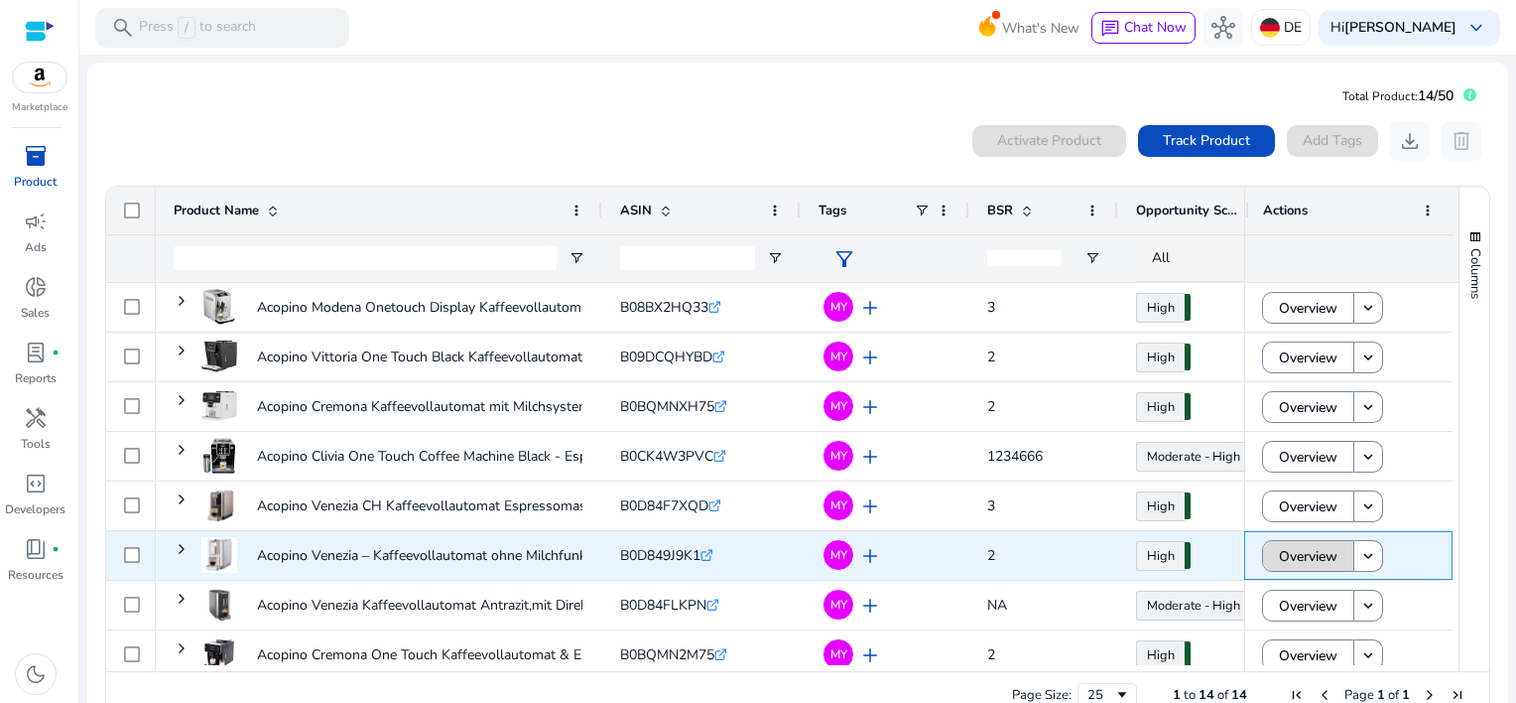
click at [1309, 556] on span "Overview" at bounding box center [1308, 556] width 59 height 41
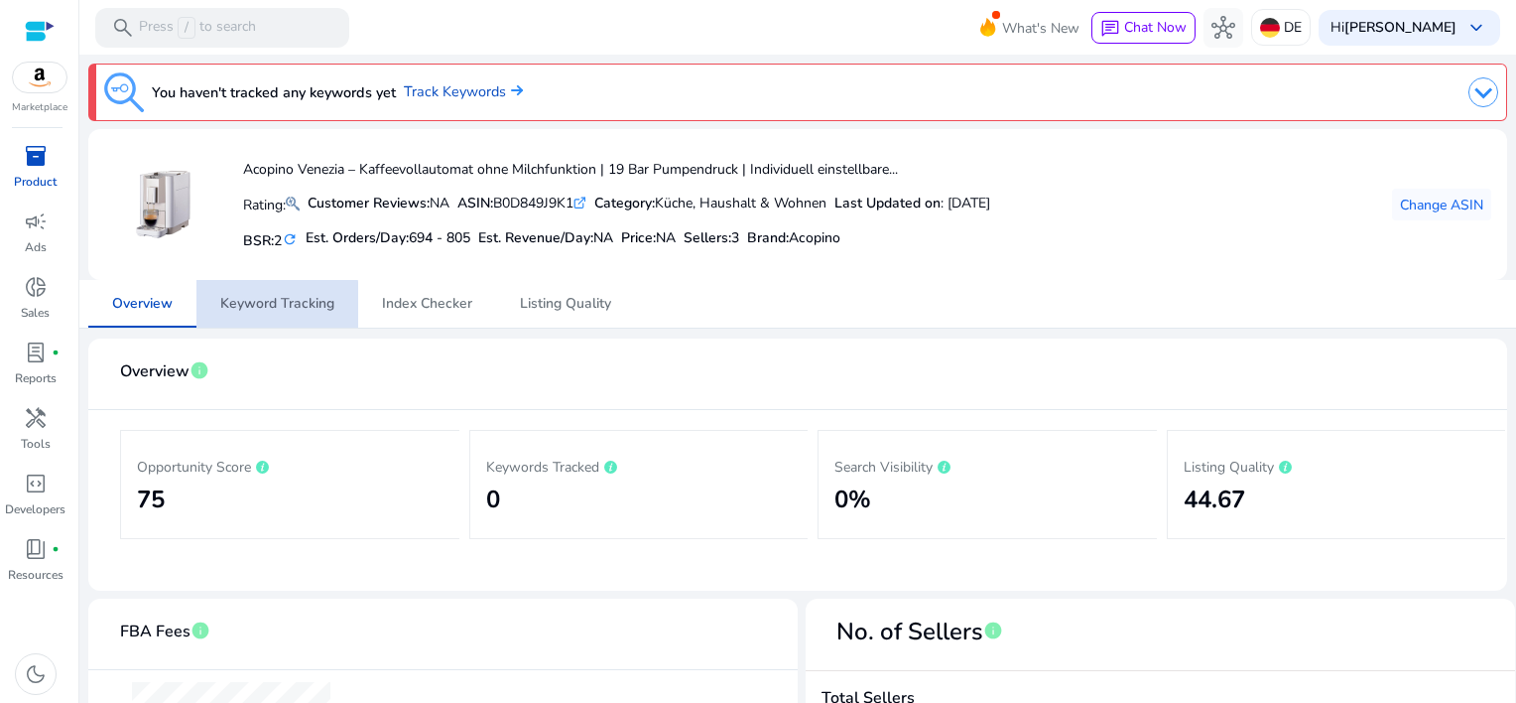
click at [246, 308] on span "Keyword Tracking" at bounding box center [277, 304] width 114 height 14
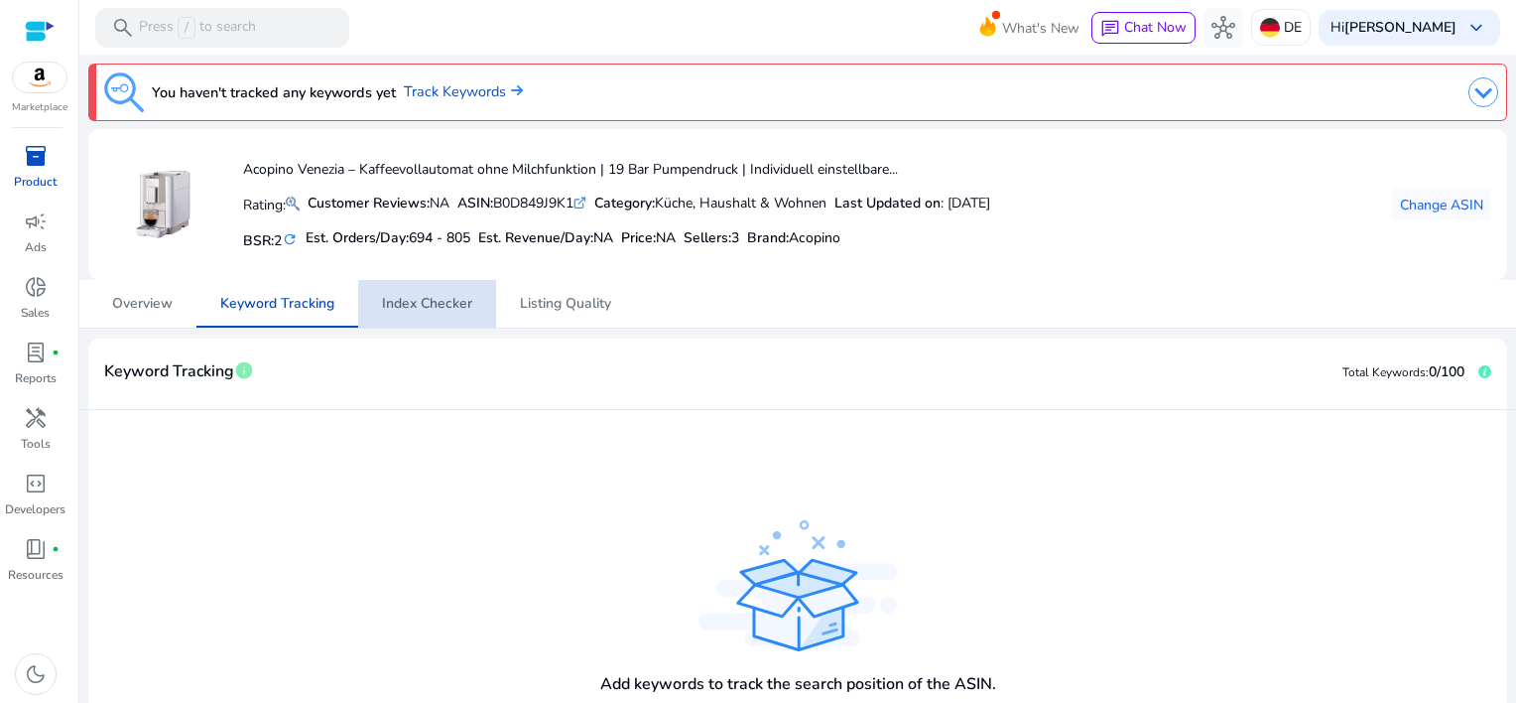
click at [410, 303] on span "Index Checker" at bounding box center [427, 304] width 90 height 14
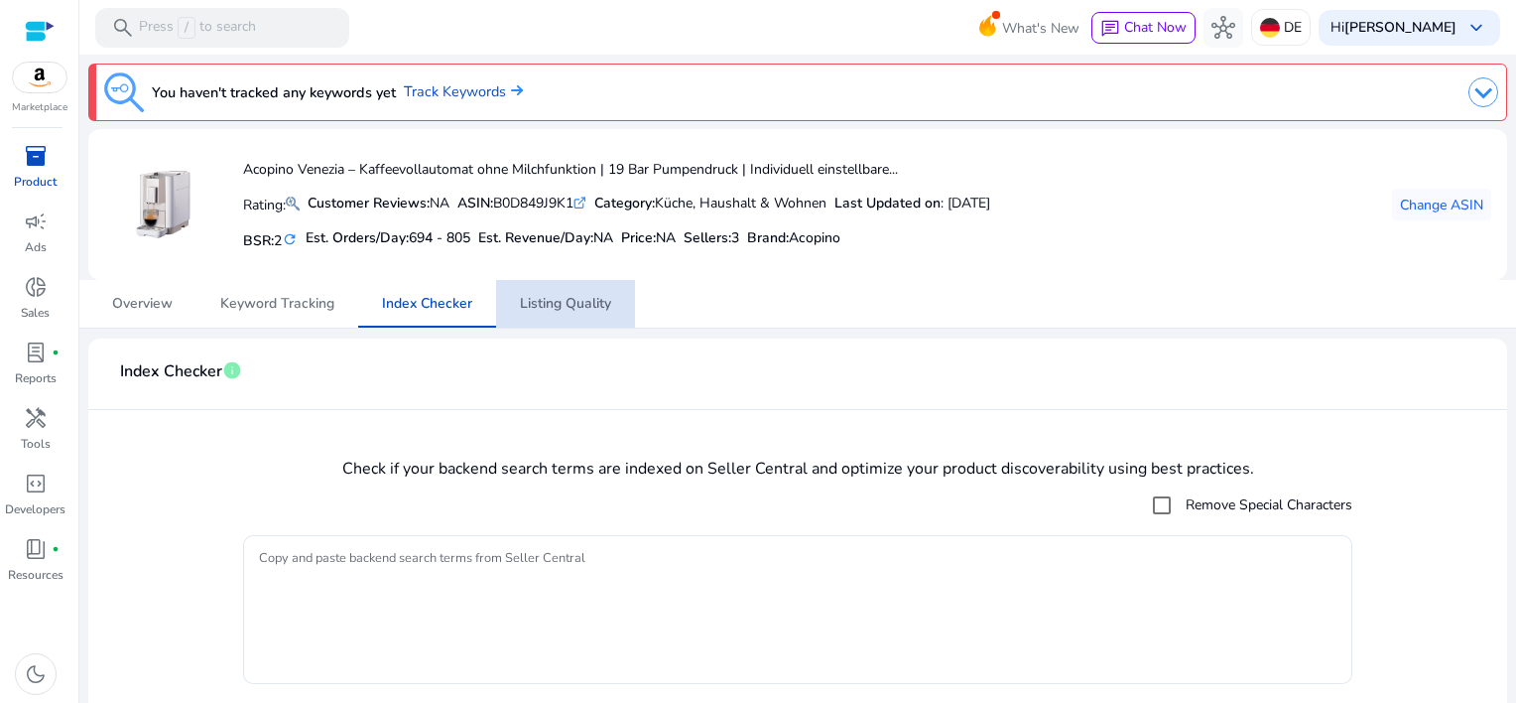
click at [564, 305] on span "Listing Quality" at bounding box center [565, 304] width 91 height 14
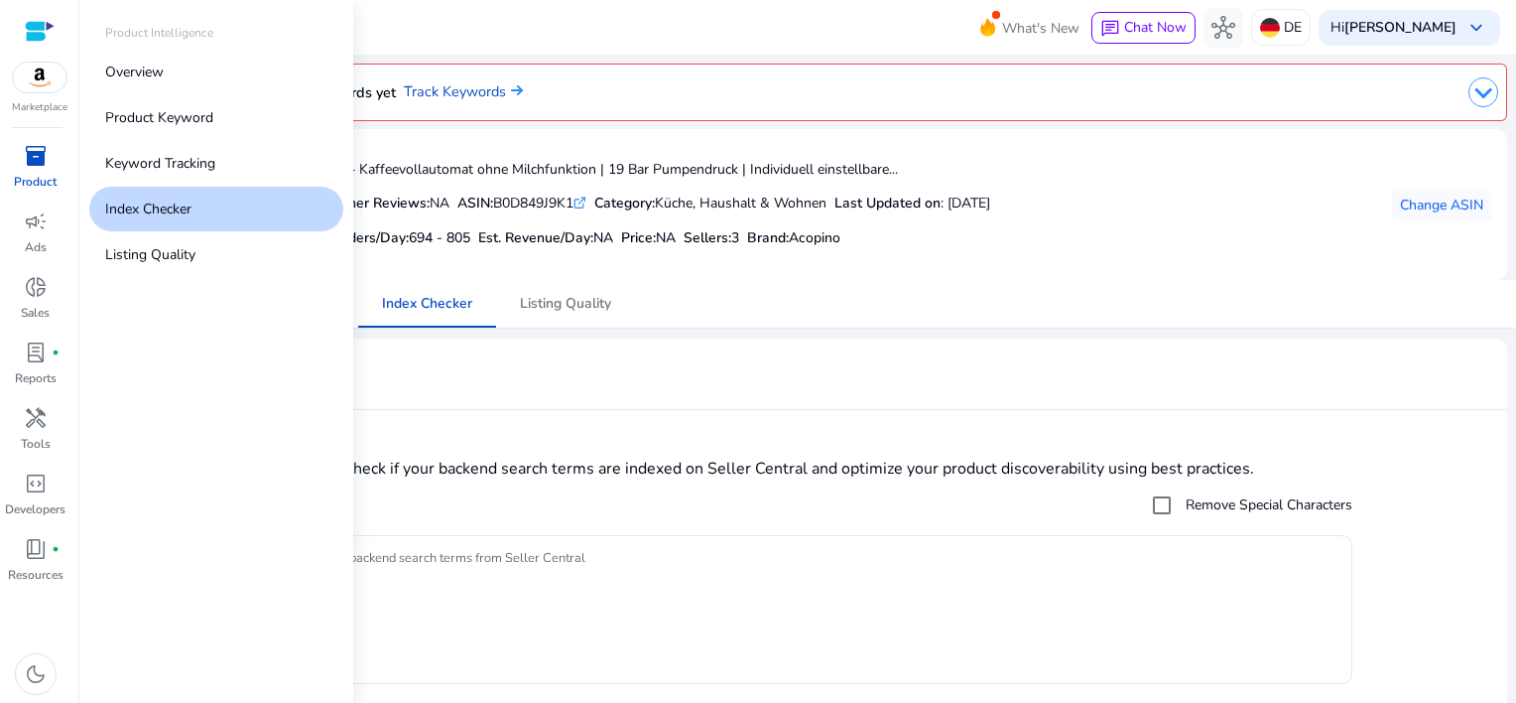
click at [18, 167] on div "inventory_2" at bounding box center [36, 156] width 56 height 32
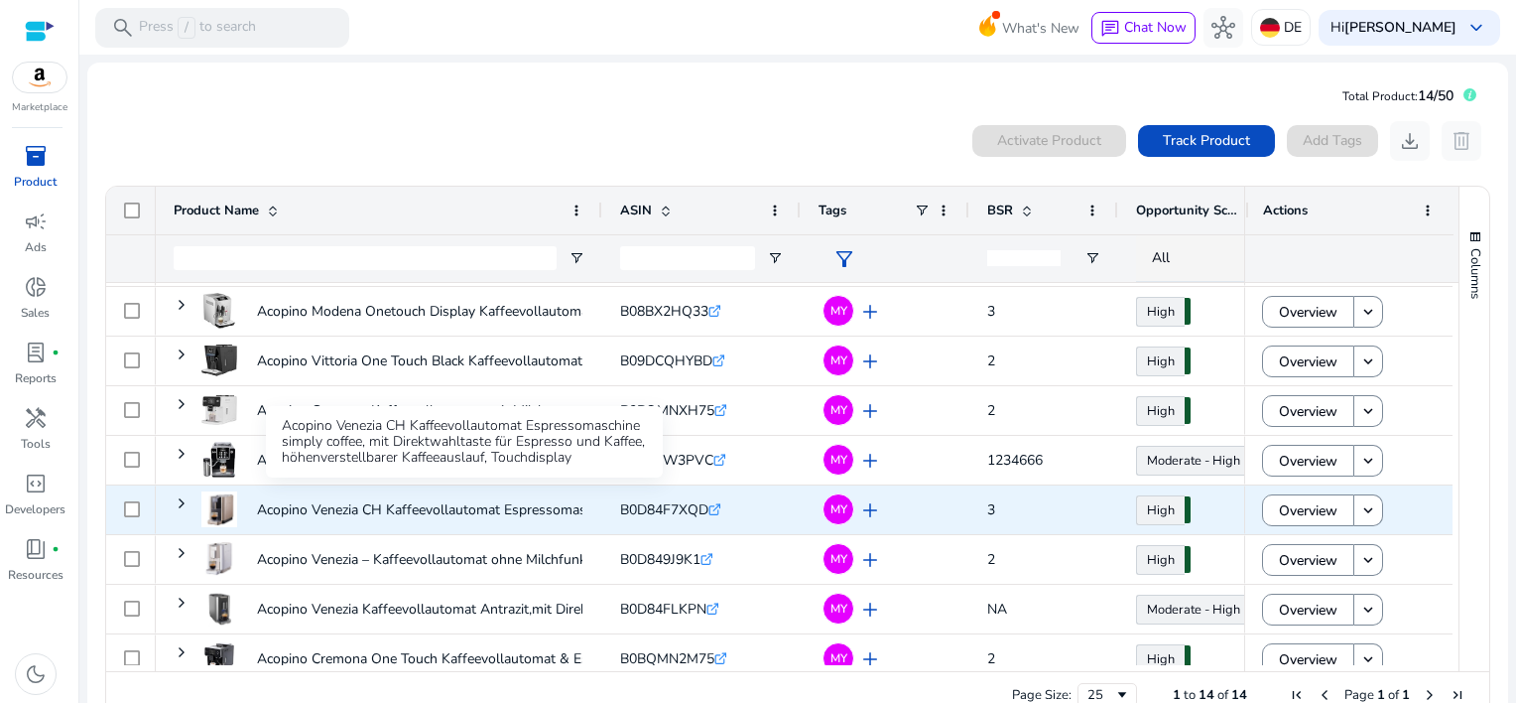
scroll to position [198, 0]
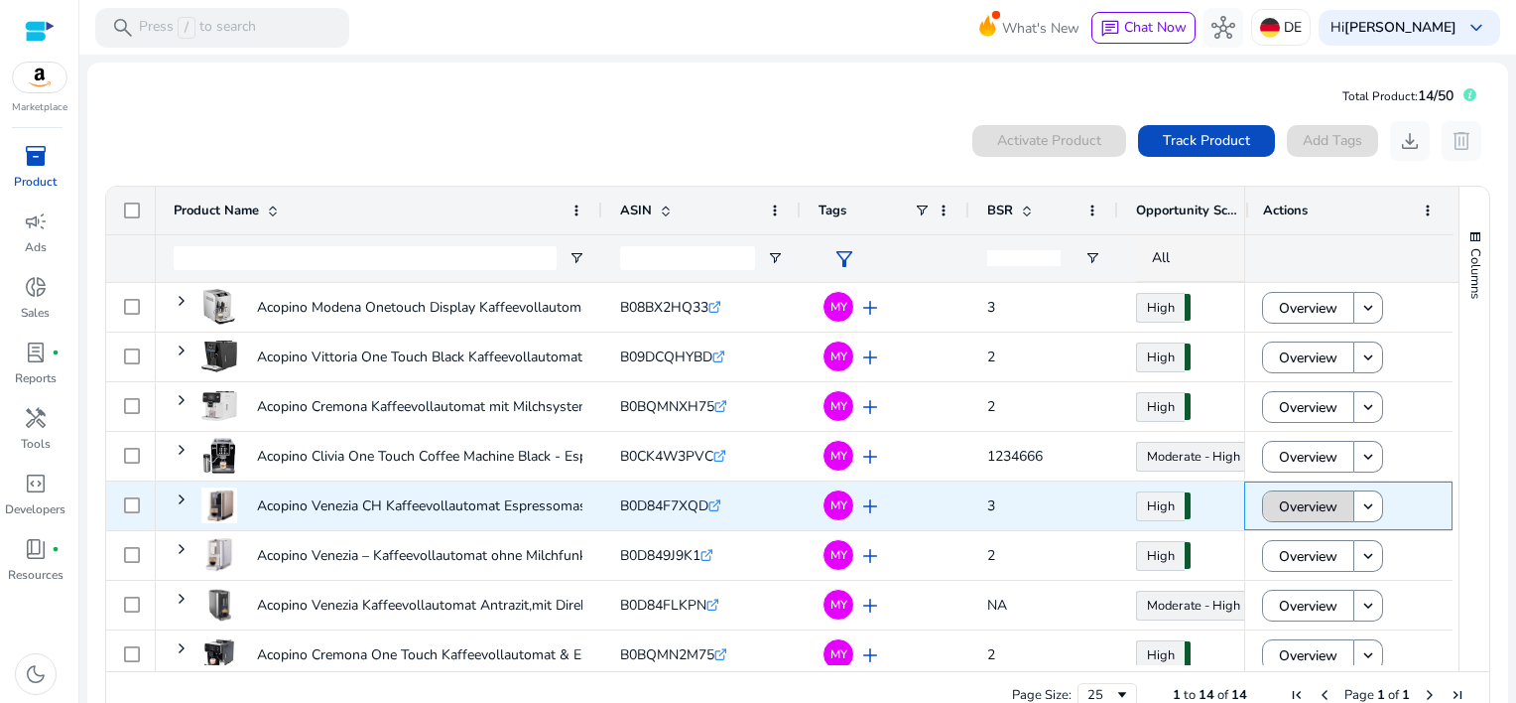
click at [1317, 504] on span "Overview" at bounding box center [1308, 506] width 59 height 41
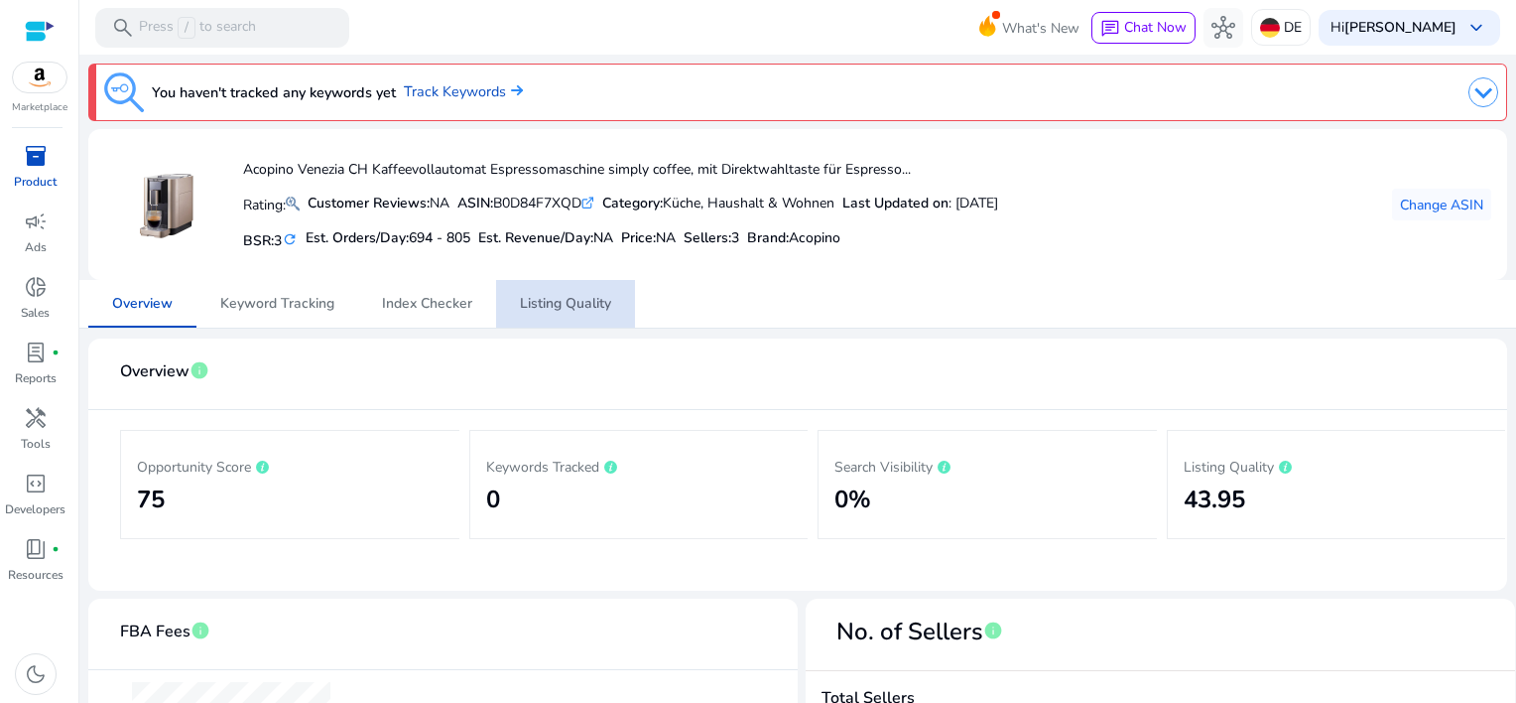
click at [548, 310] on span "Listing Quality" at bounding box center [565, 304] width 91 height 14
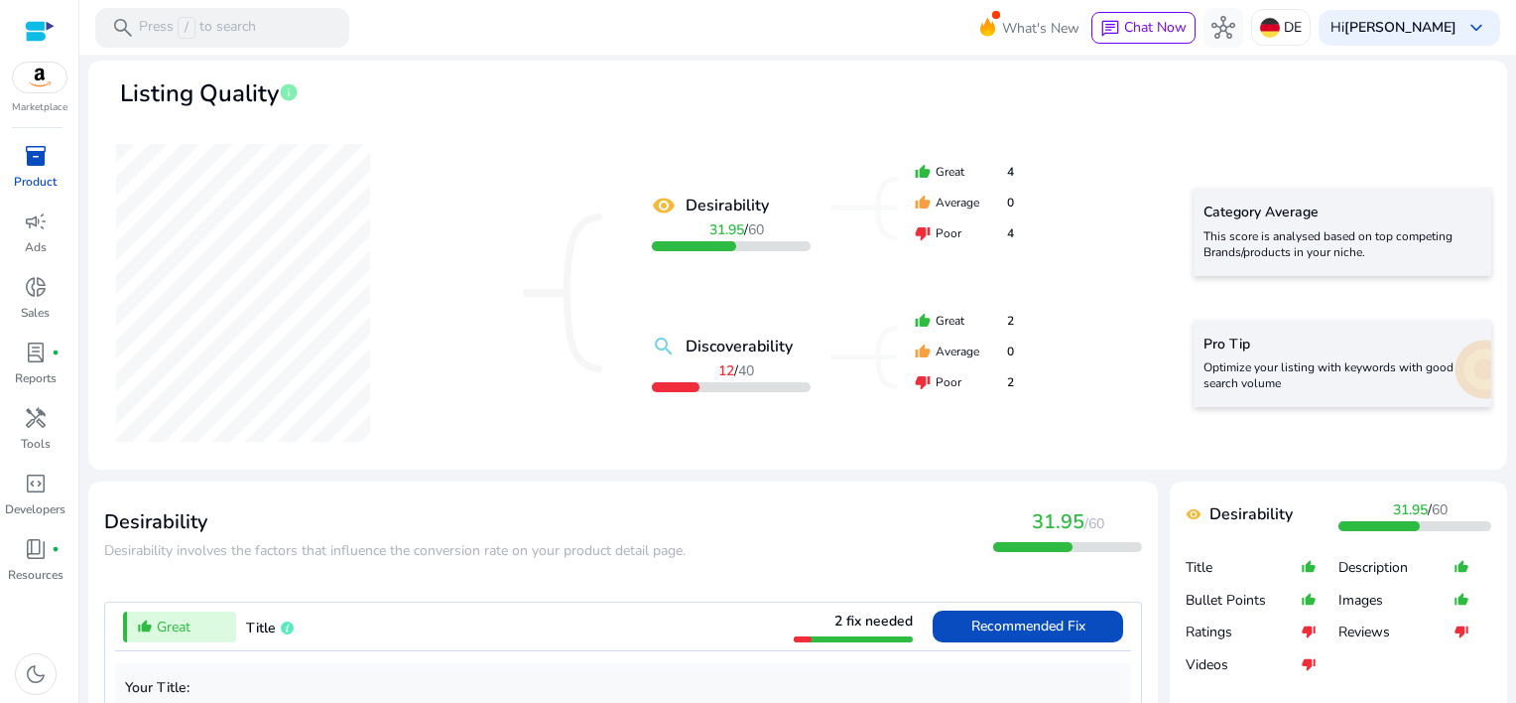
scroll to position [397, 0]
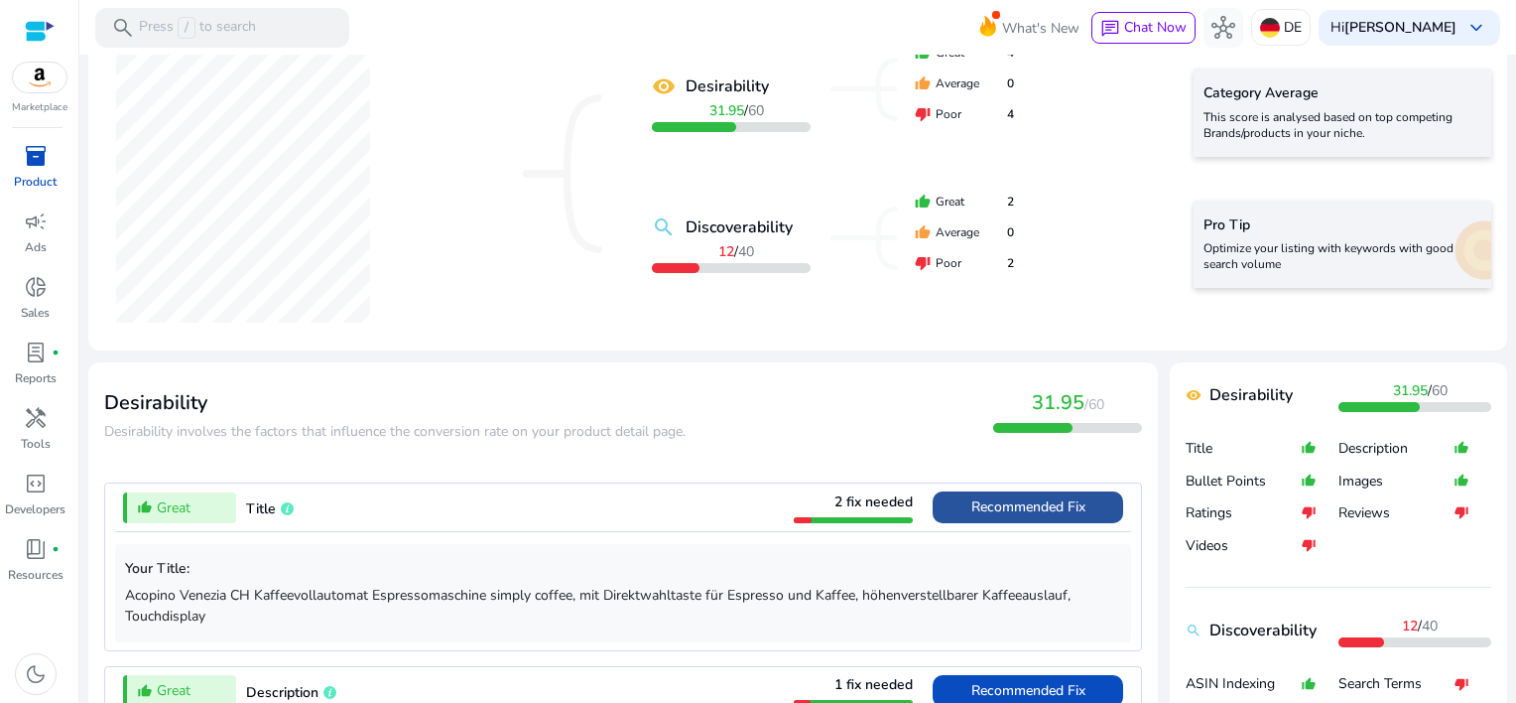
click at [1015, 511] on span "Recommended Fix" at bounding box center [1029, 506] width 114 height 19
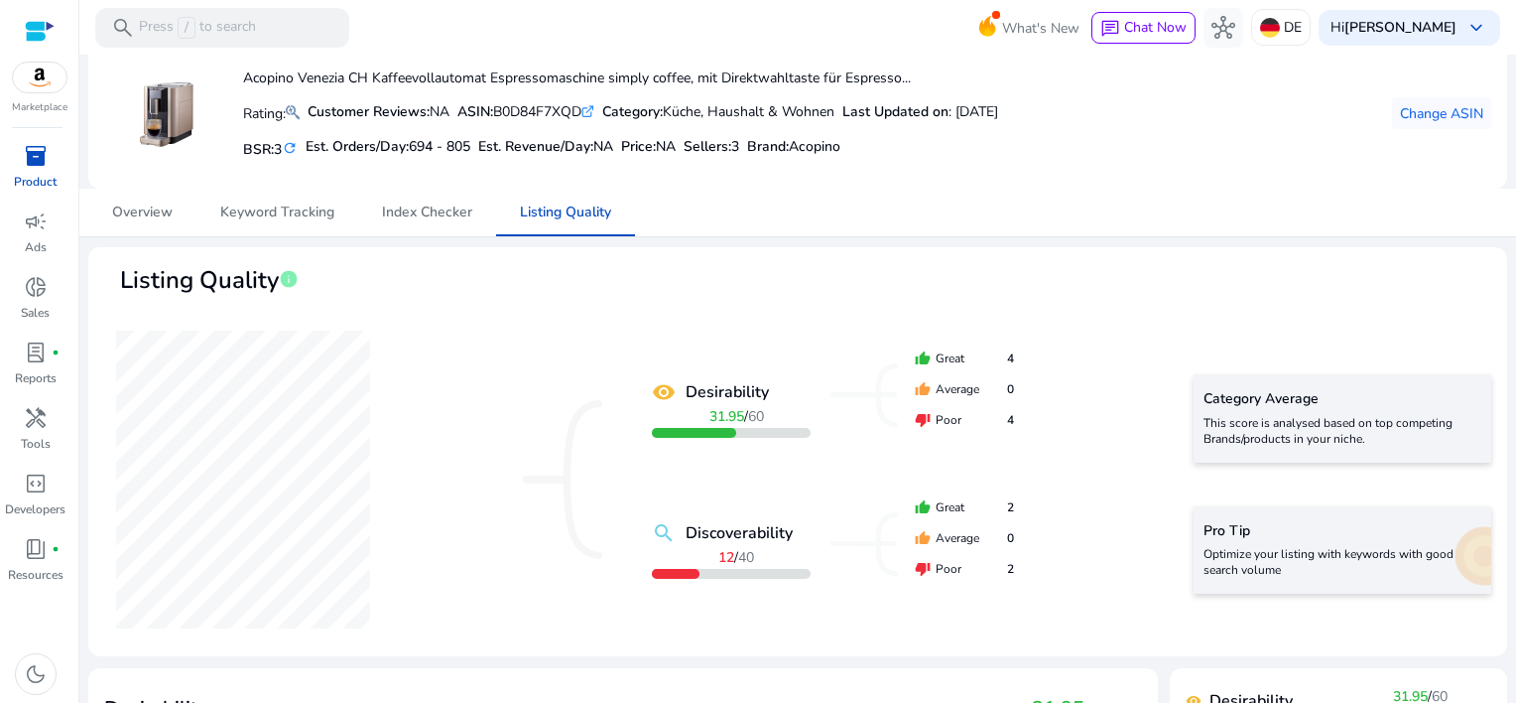
scroll to position [0, 0]
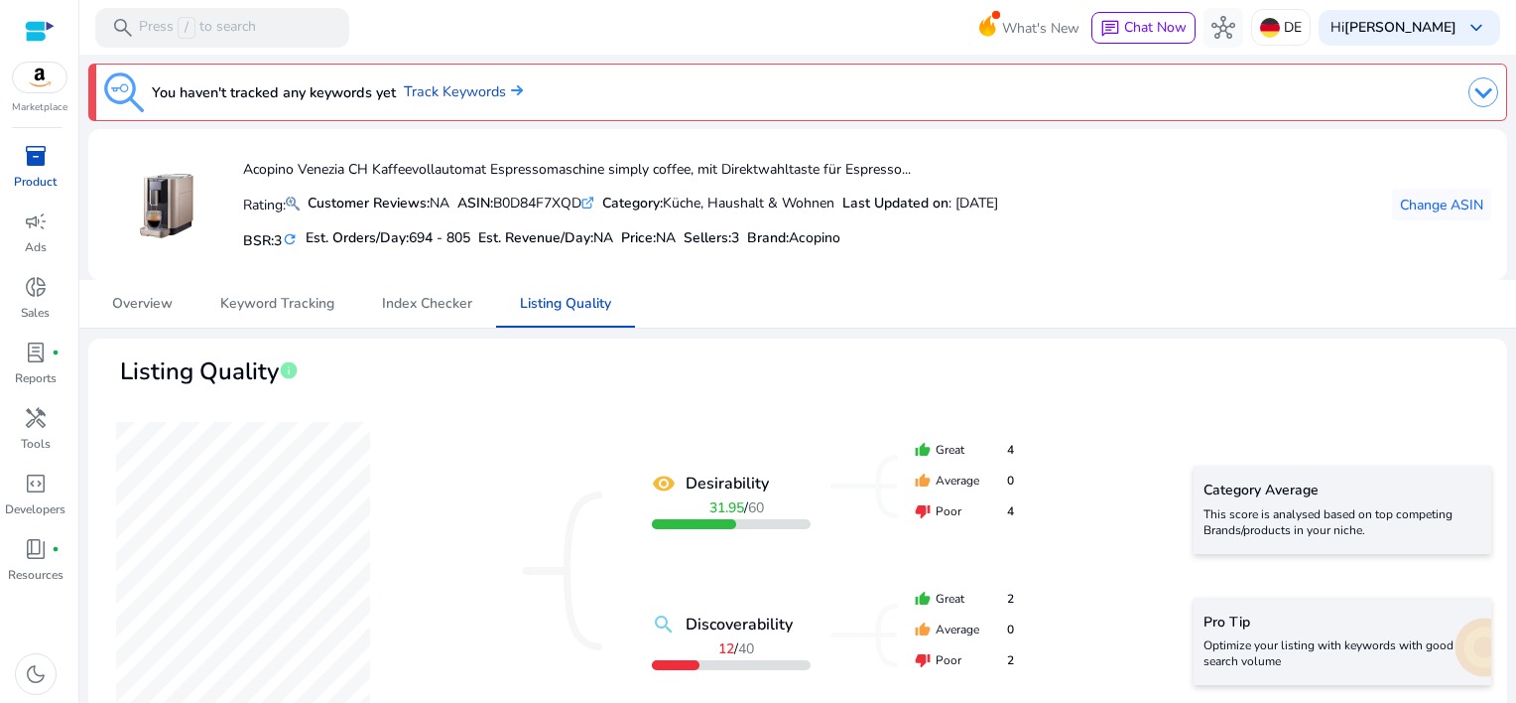
click at [28, 172] on link "inventory_2 Product" at bounding box center [35, 173] width 70 height 66
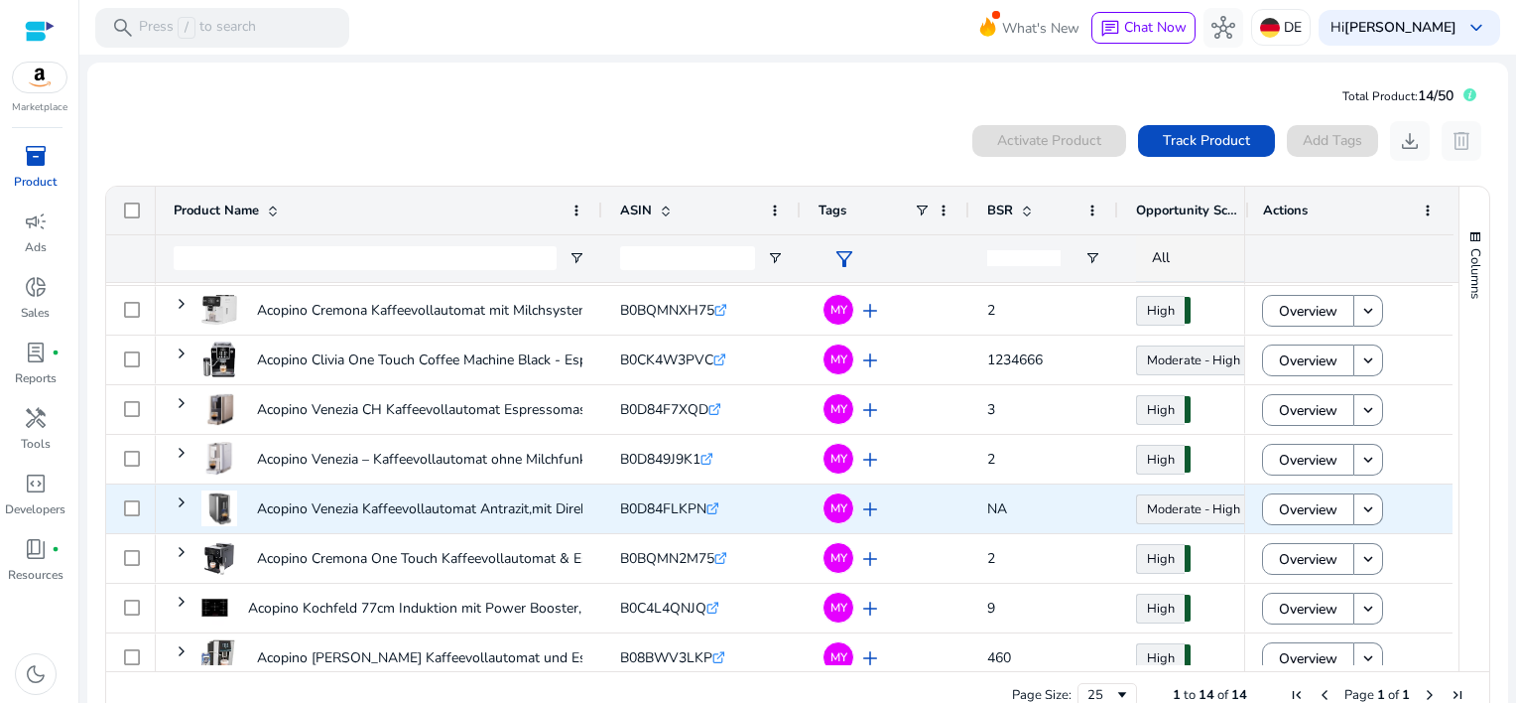
scroll to position [298, 0]
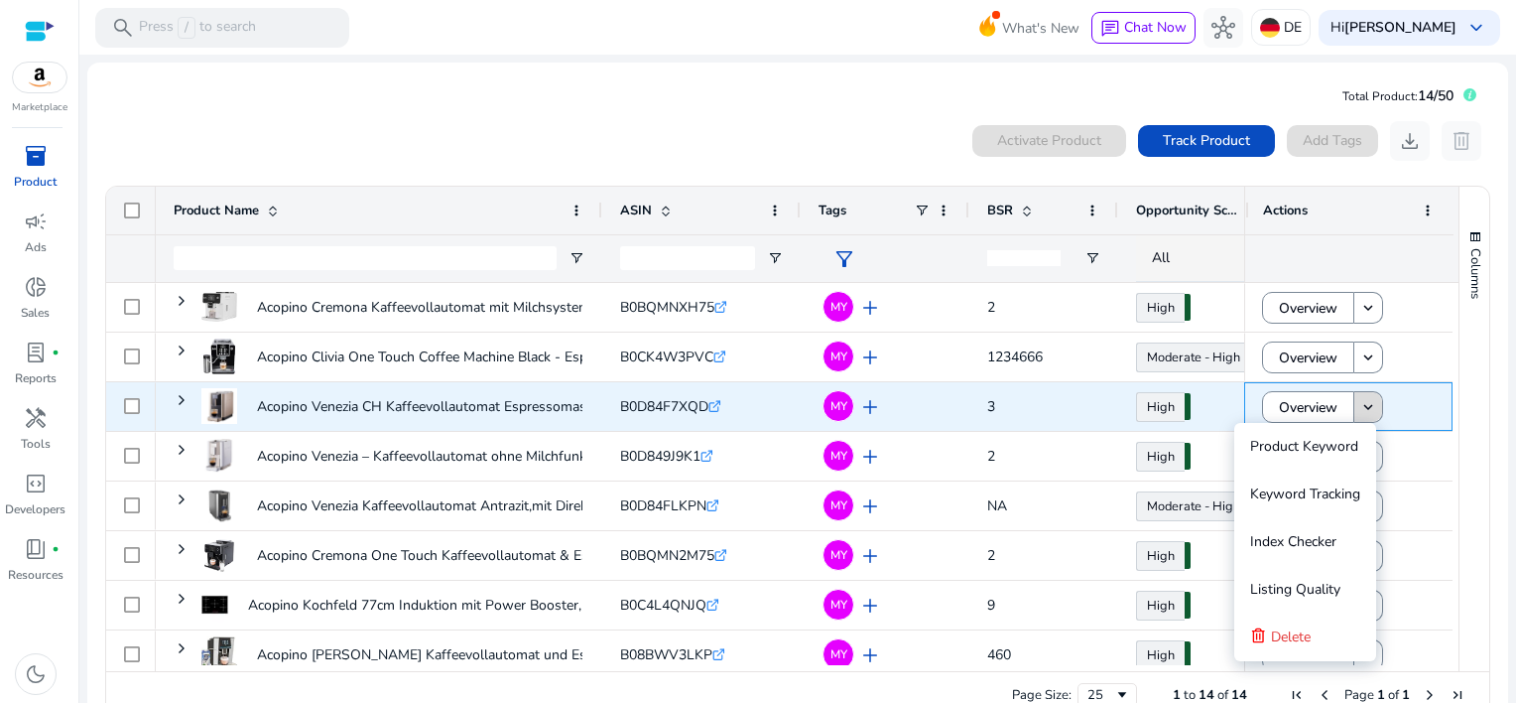
click at [1360, 401] on mat-icon "keyboard_arrow_down" at bounding box center [1369, 407] width 18 height 18
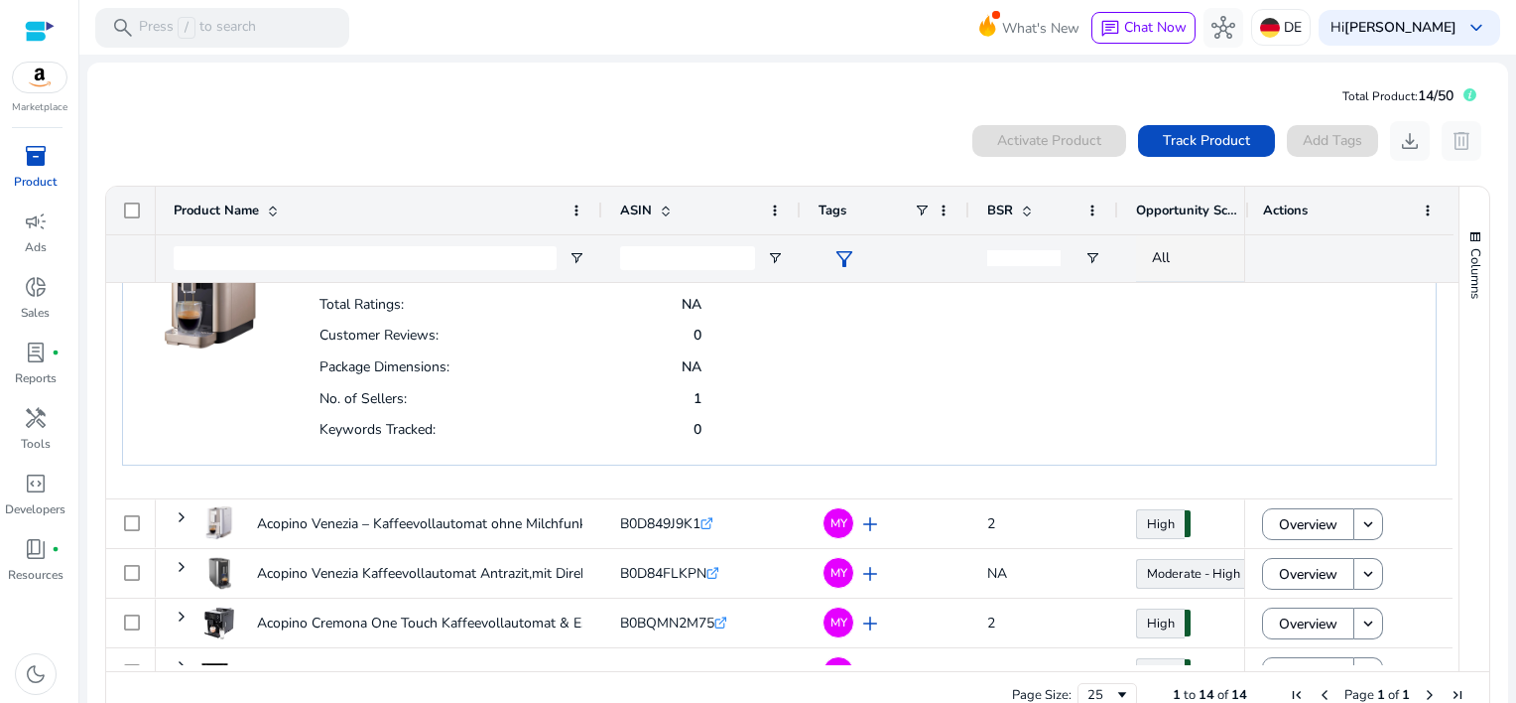
scroll to position [595, 0]
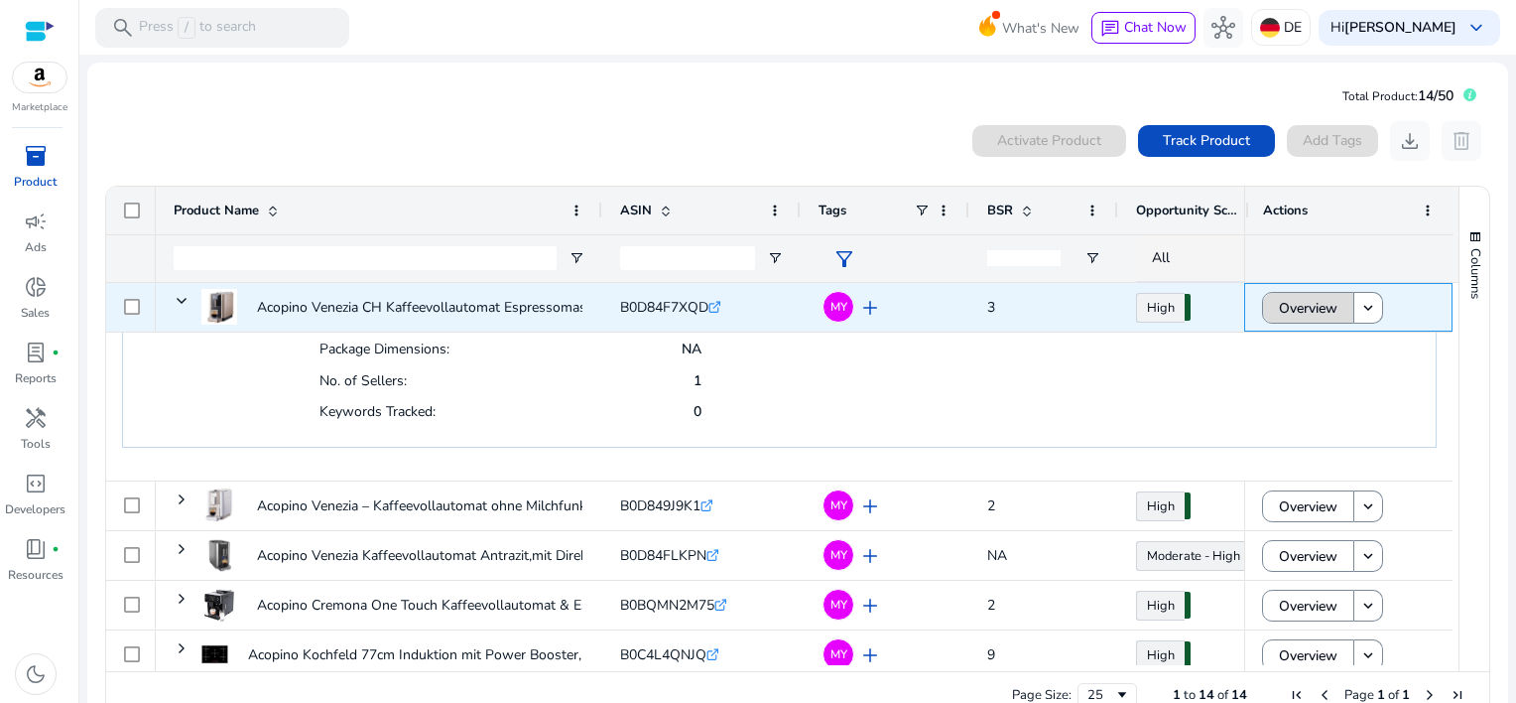
click at [1288, 310] on span "Overview" at bounding box center [1308, 308] width 59 height 41
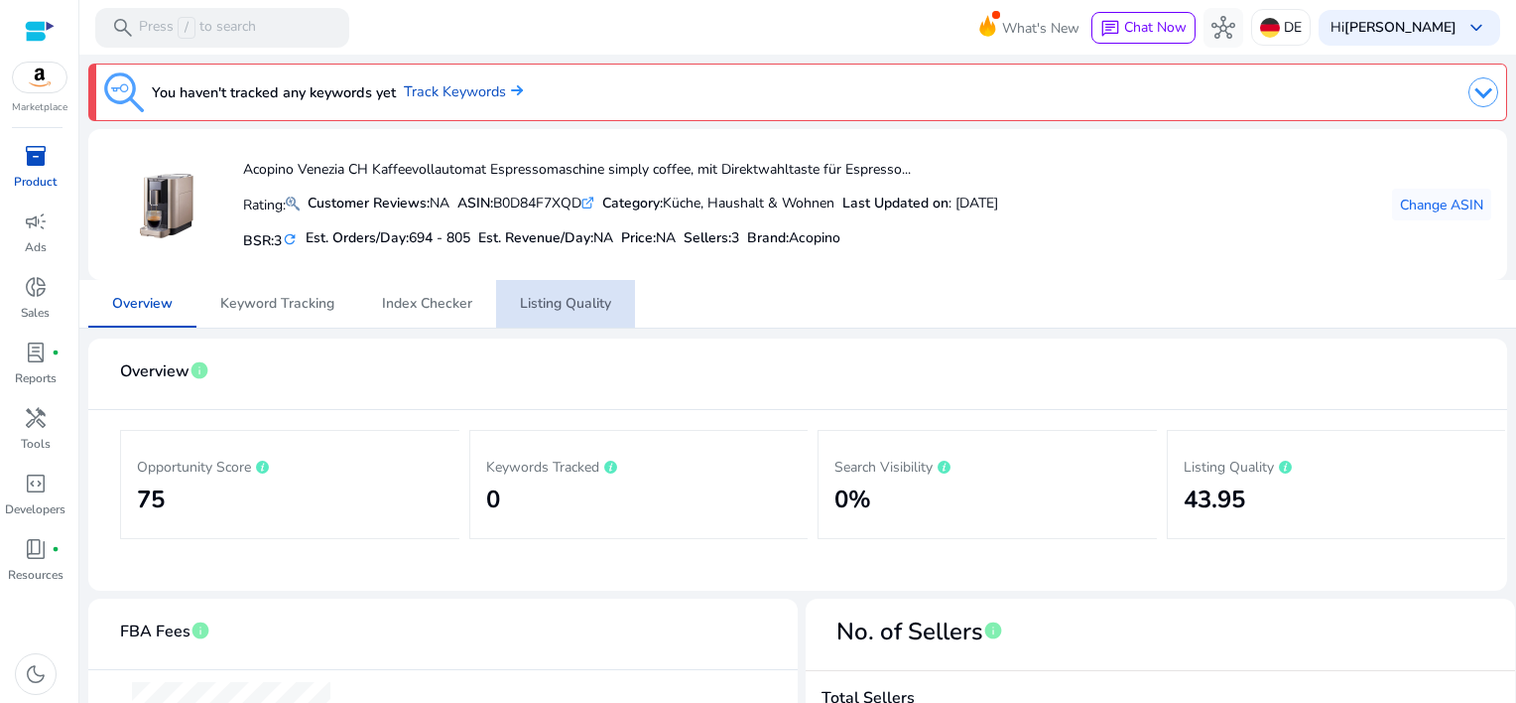
click at [562, 310] on span "Listing Quality" at bounding box center [565, 304] width 91 height 14
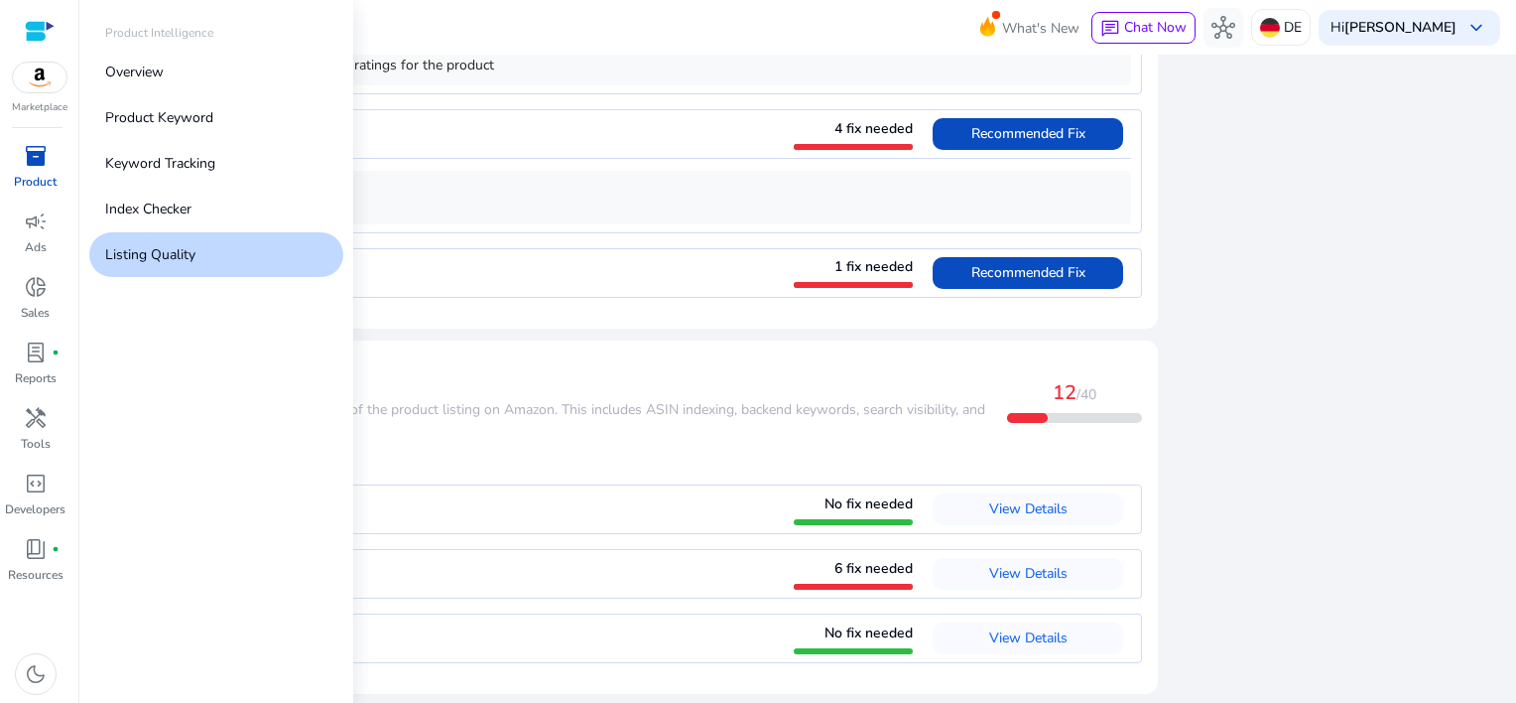
click at [39, 163] on span "inventory_2" at bounding box center [36, 156] width 24 height 24
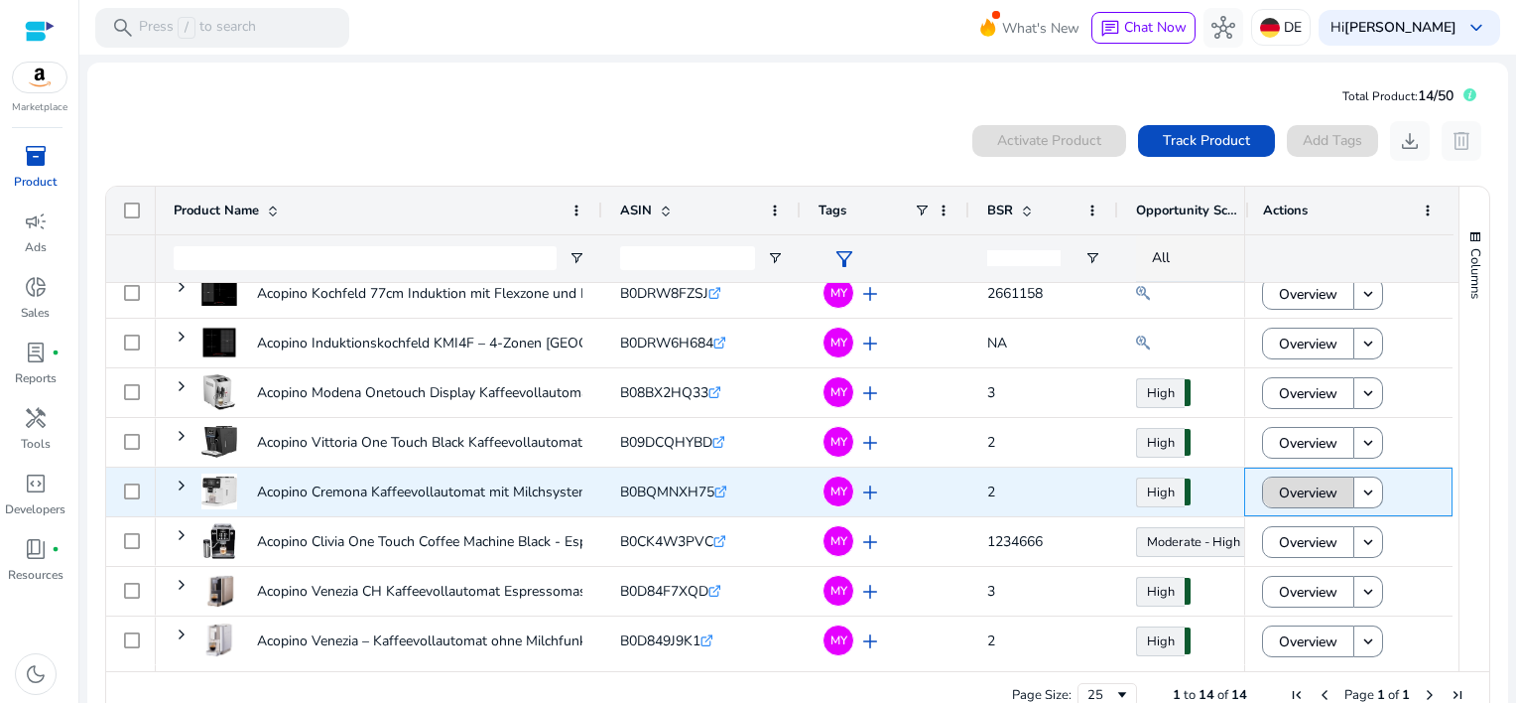
click at [1320, 492] on span "Overview" at bounding box center [1308, 492] width 59 height 41
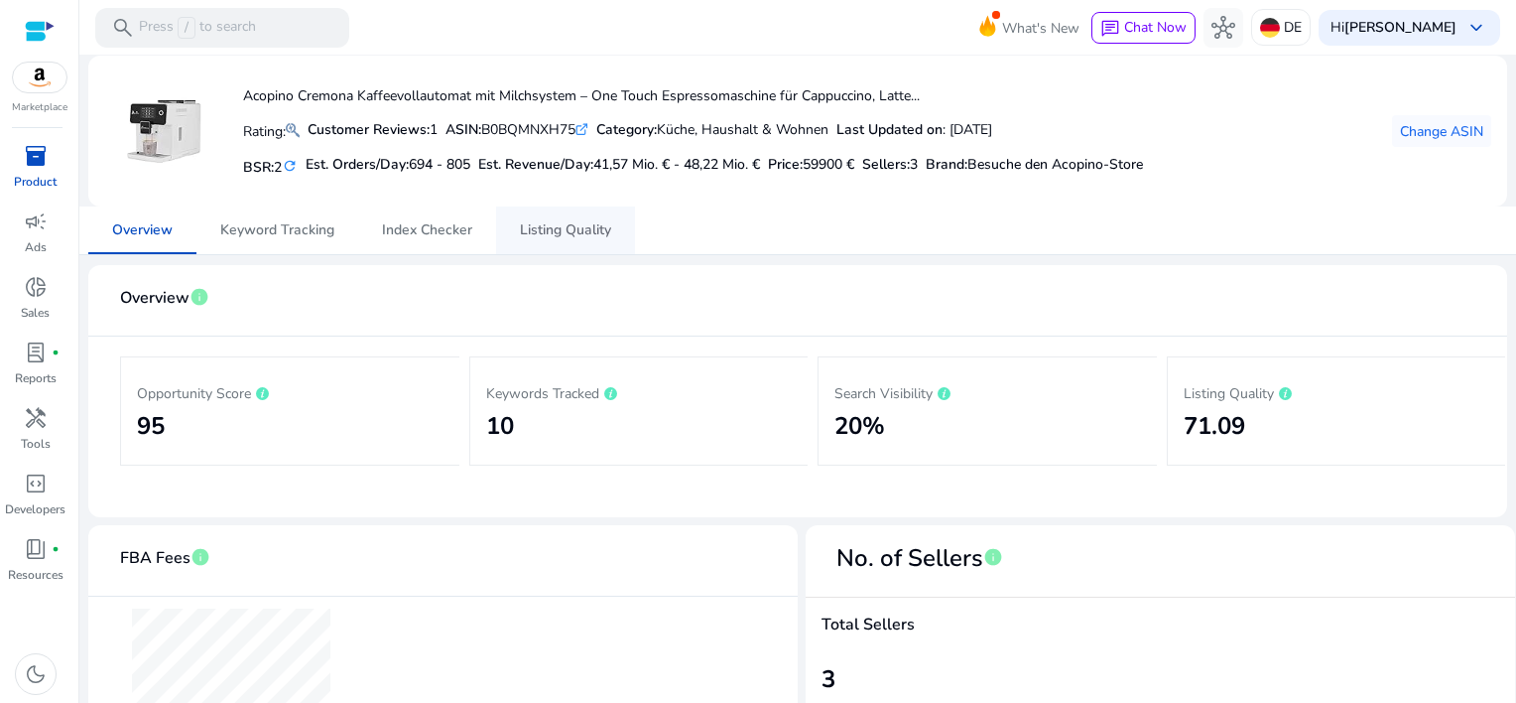
click at [543, 230] on span "Listing Quality" at bounding box center [565, 230] width 91 height 14
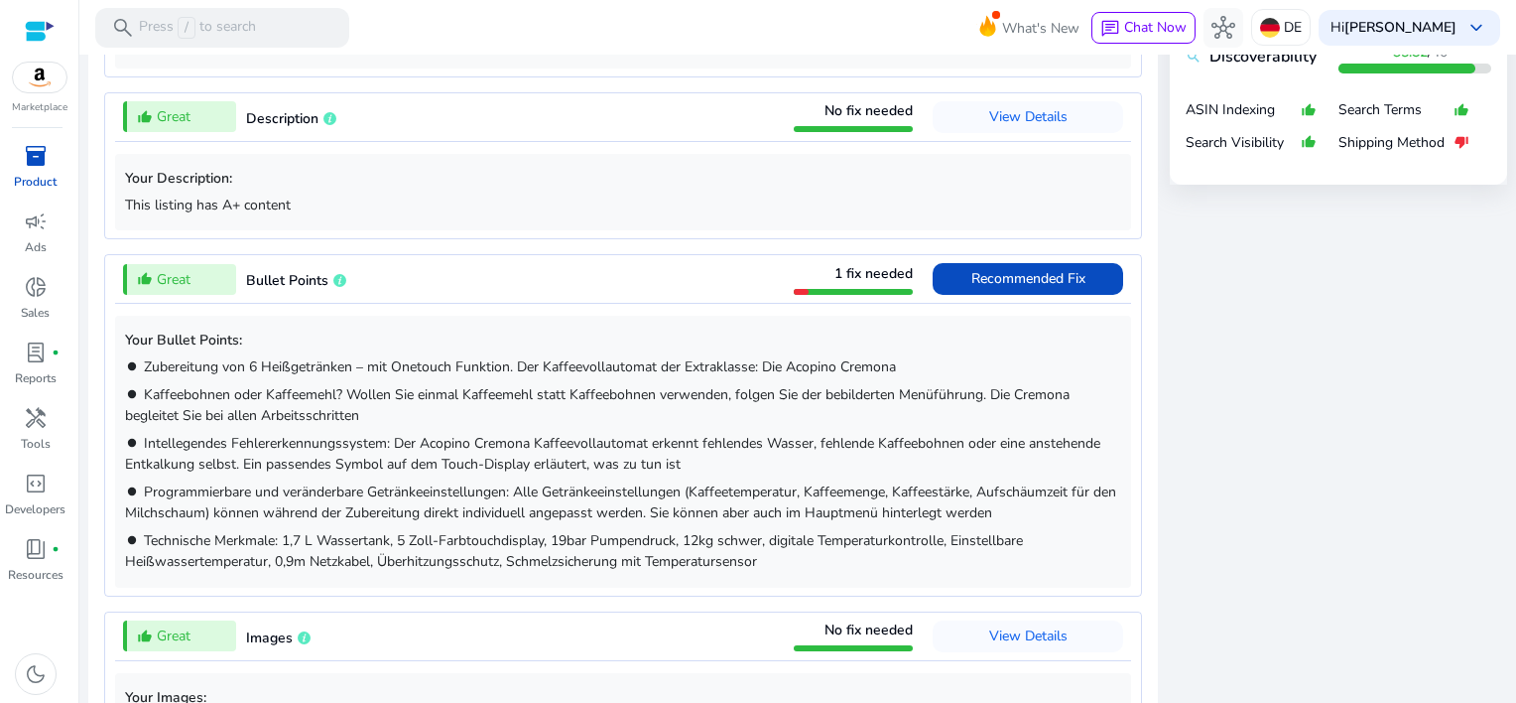
scroll to position [893, 0]
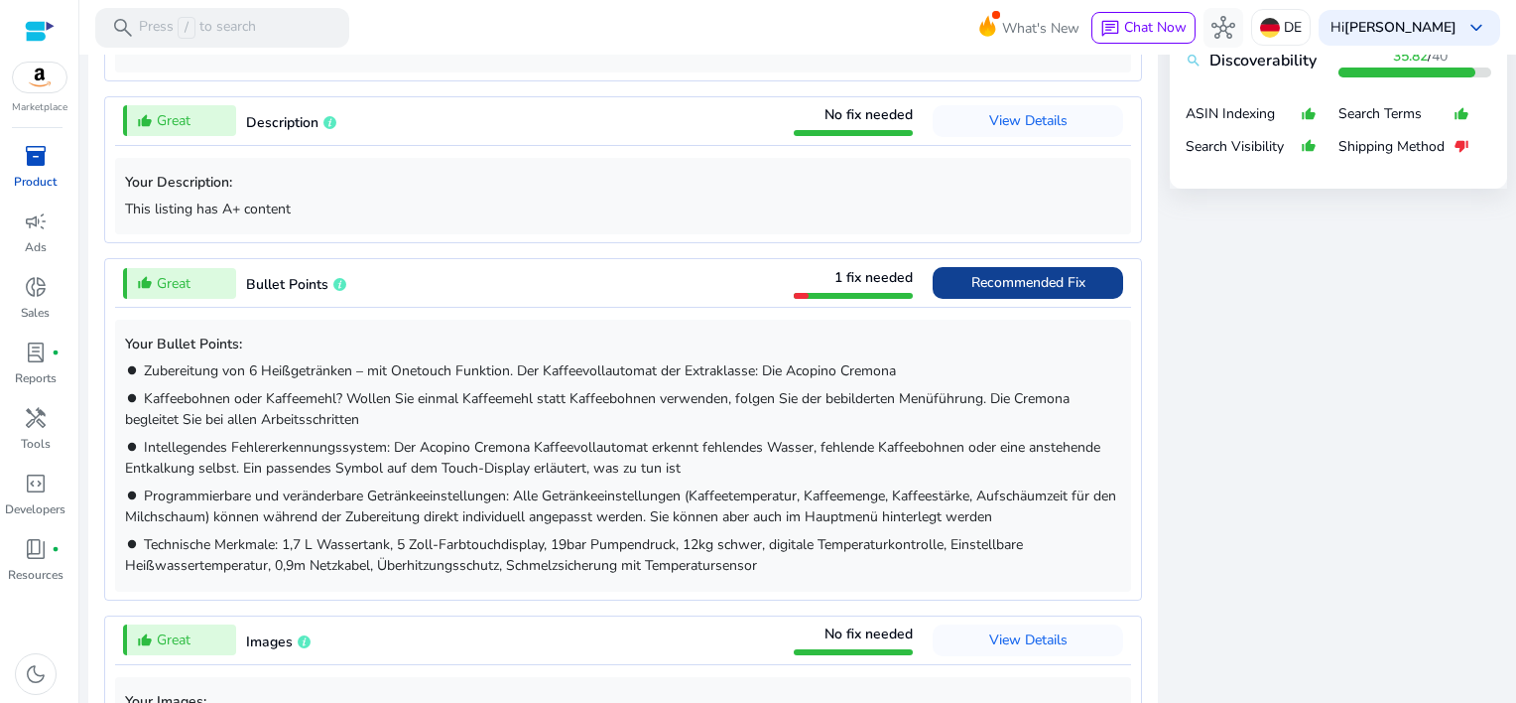
click at [1002, 277] on span "Recommended Fix" at bounding box center [1029, 282] width 114 height 19
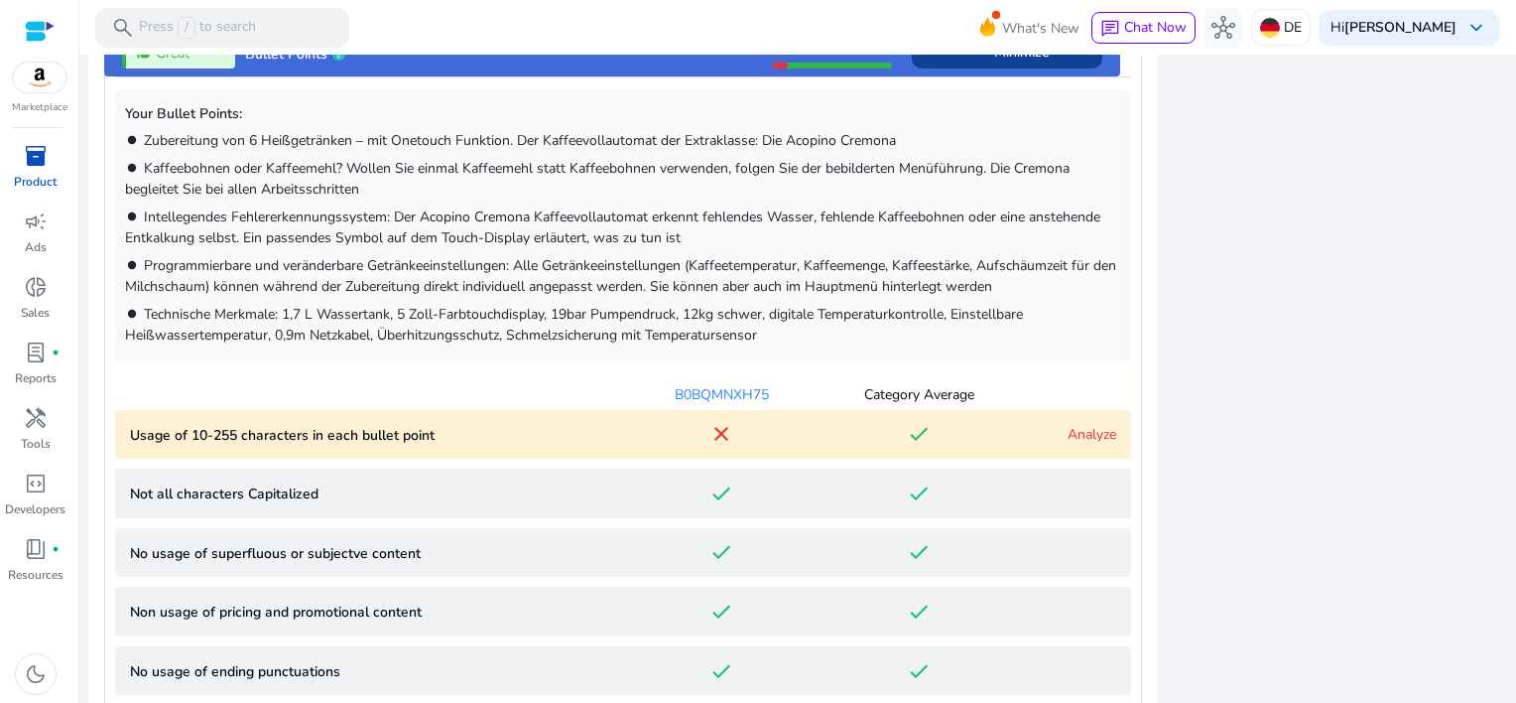
scroll to position [1149, 0]
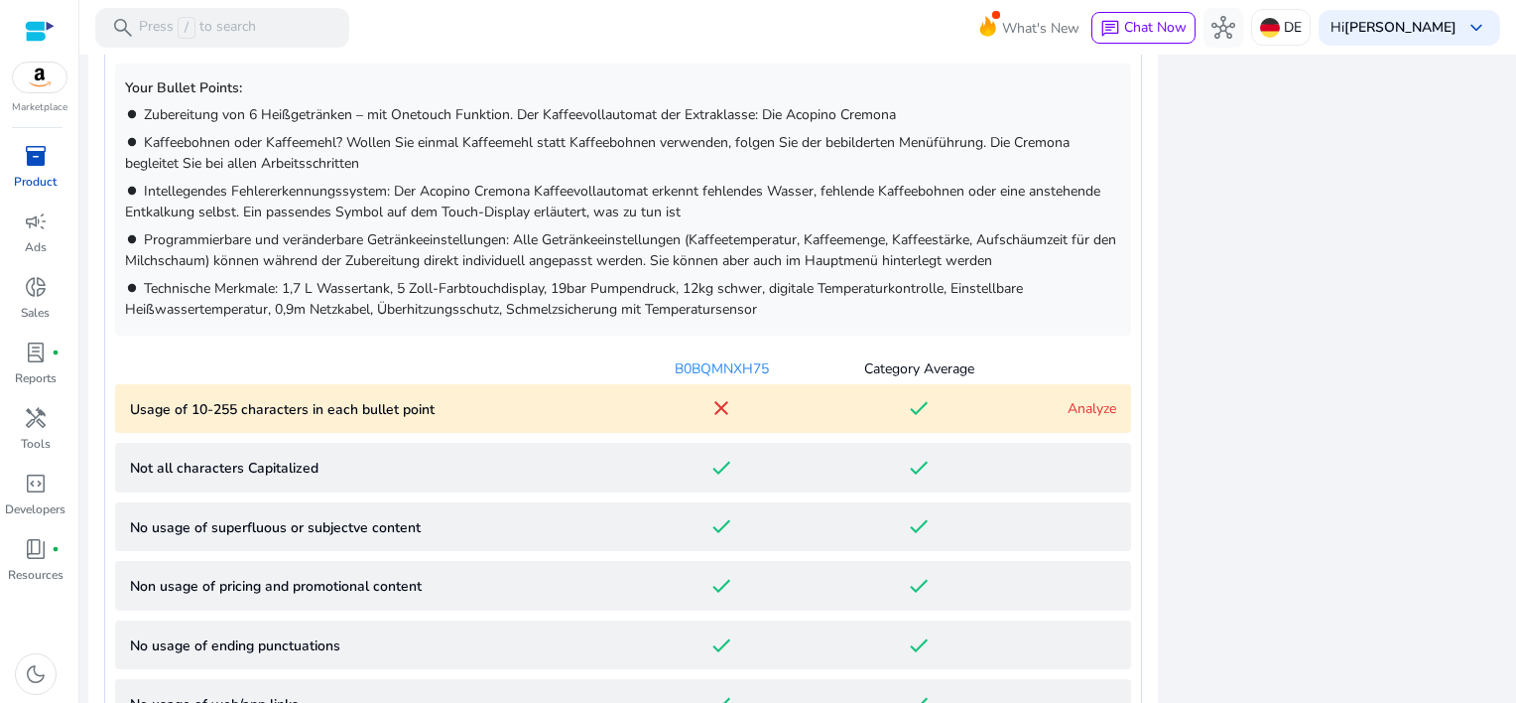
click at [457, 409] on p "Usage of 10-255 characters in each bullet point" at bounding box center [376, 409] width 493 height 21
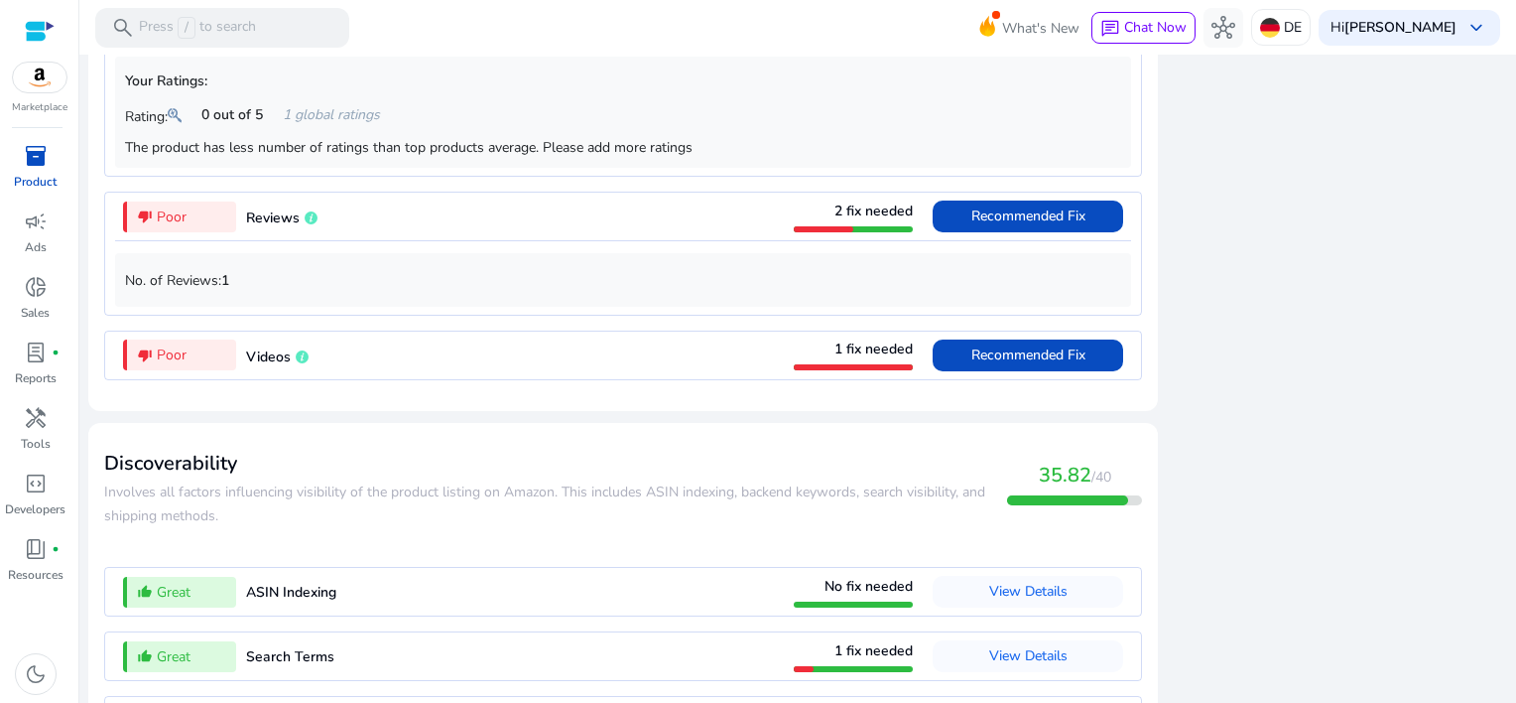
scroll to position [3060, 0]
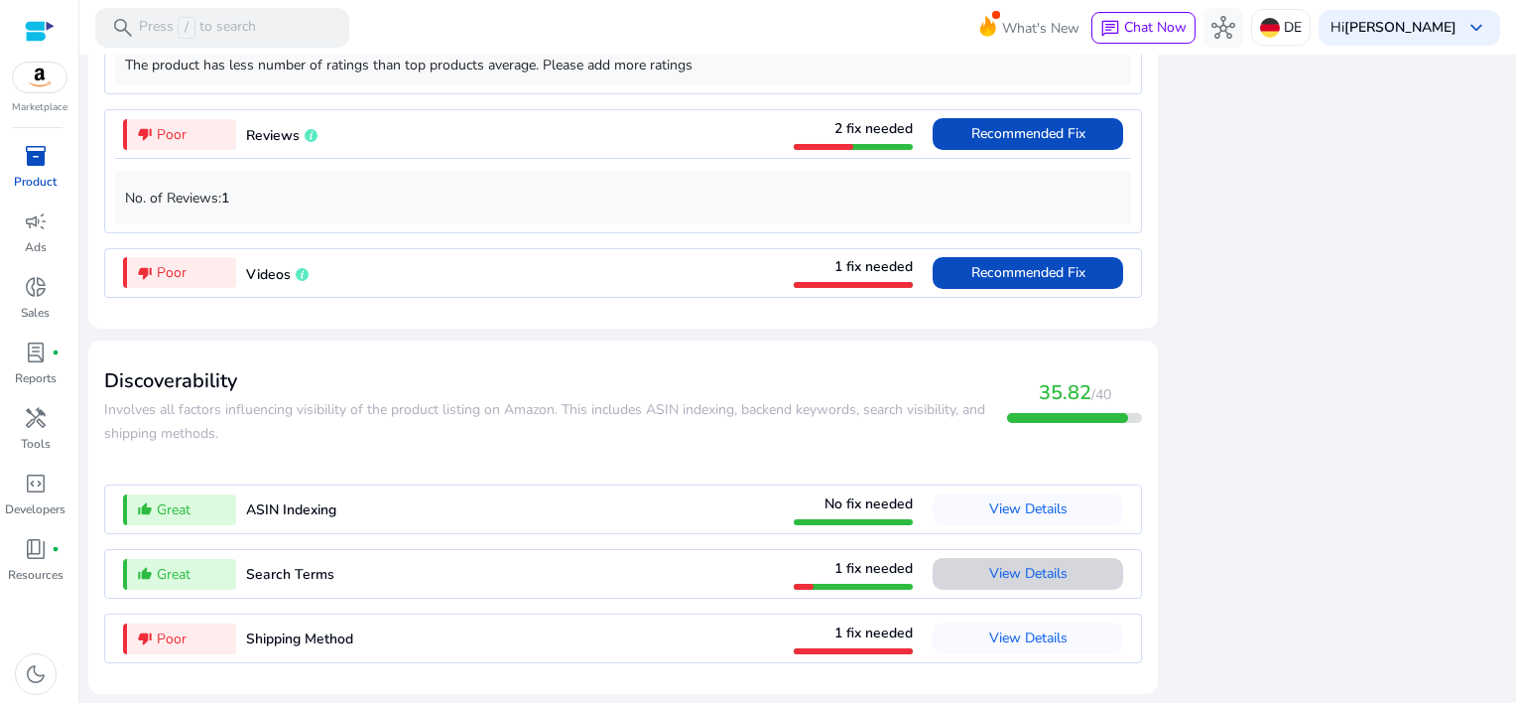
click at [1032, 570] on span "View Details" at bounding box center [1028, 573] width 78 height 19
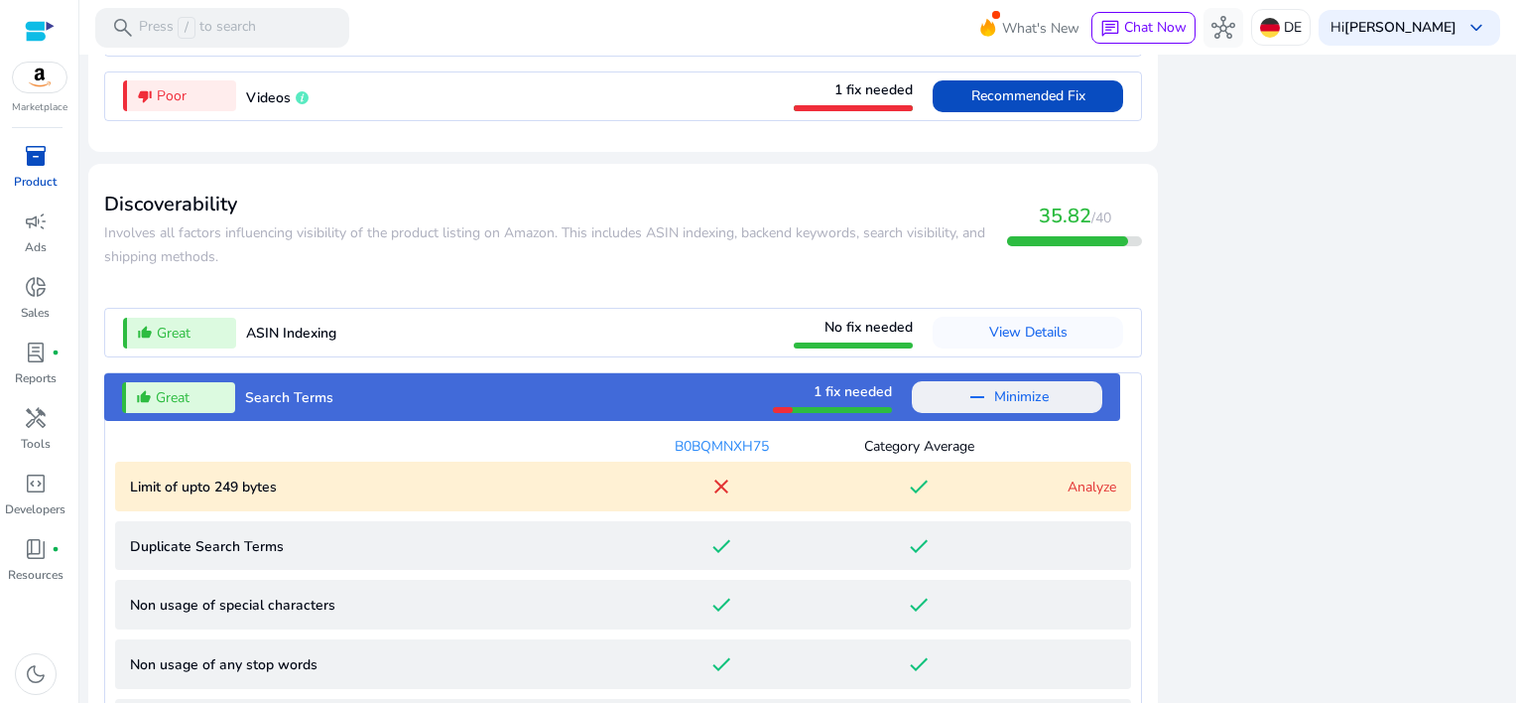
scroll to position [1735, 0]
